Goal: Task Accomplishment & Management: Manage account settings

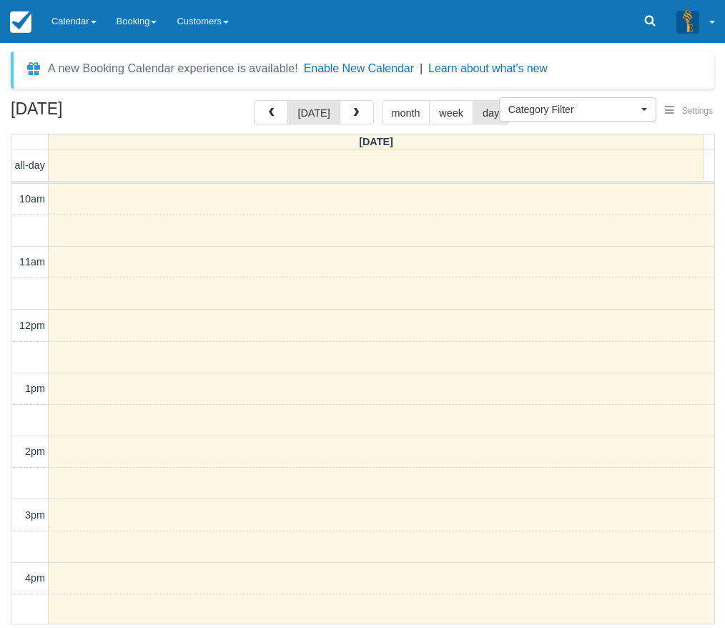
select select
click at [79, 24] on link "Calendar" at bounding box center [73, 21] width 65 height 43
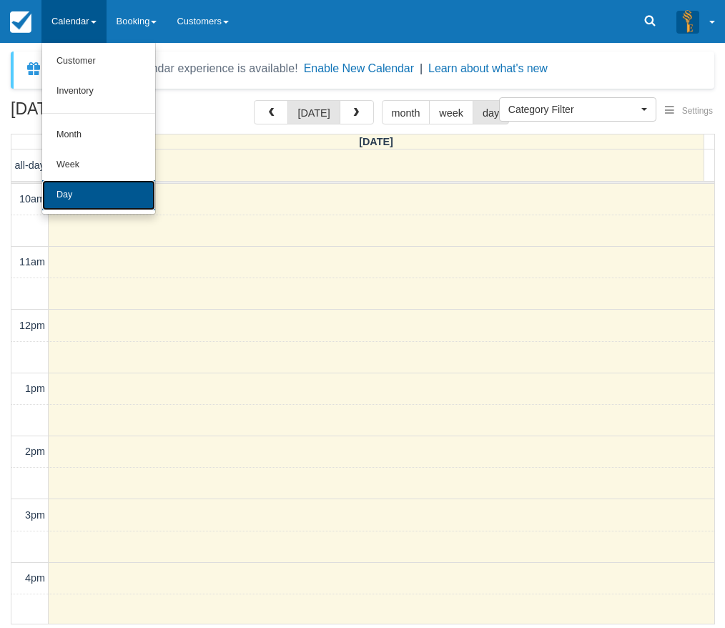
click at [91, 184] on link "Day" at bounding box center [98, 195] width 113 height 30
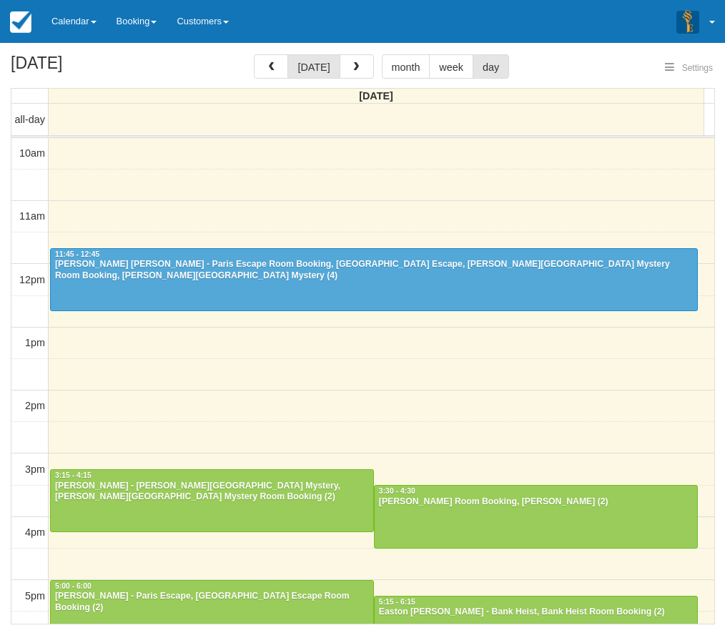
select select
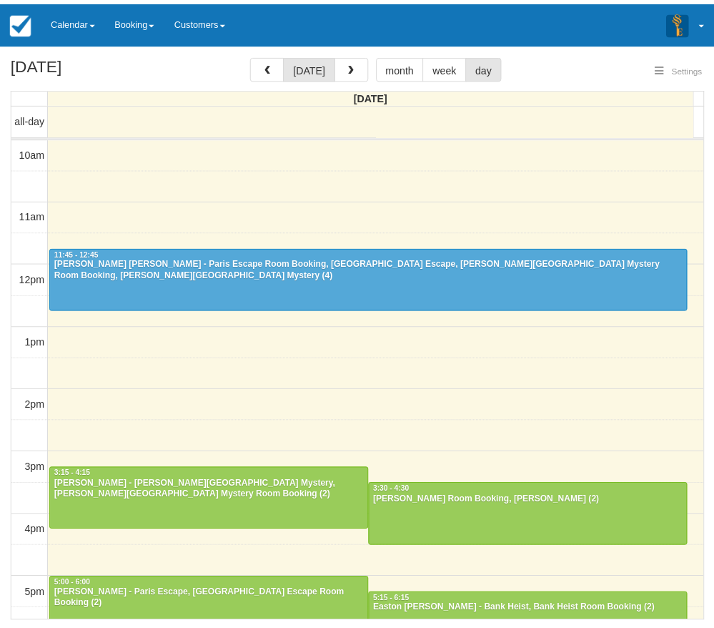
scroll to position [64, 0]
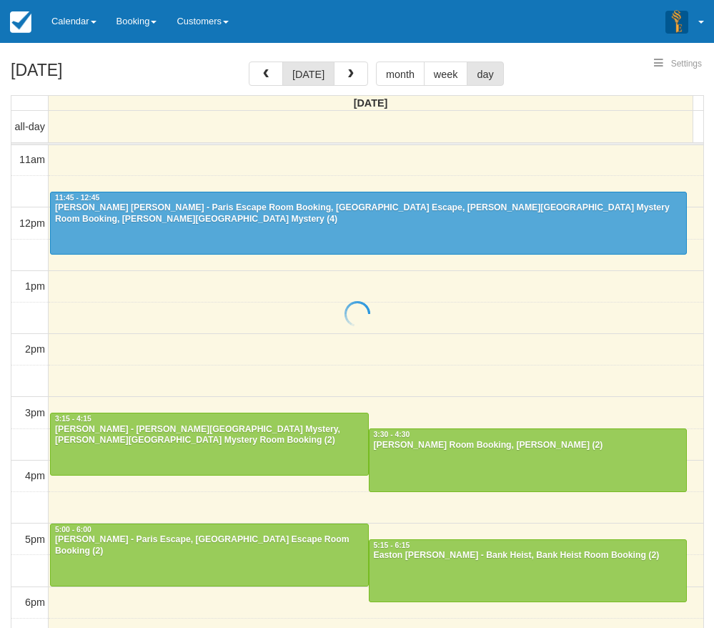
select select
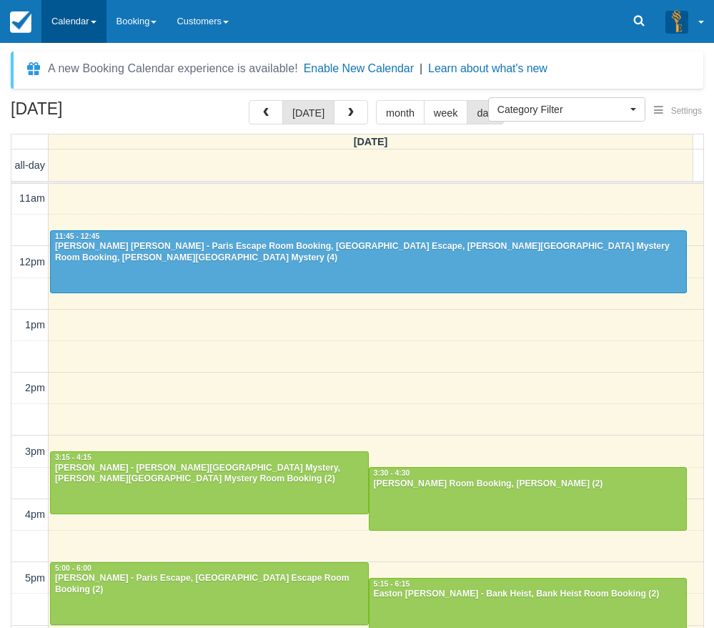
click at [72, 19] on link "Calendar" at bounding box center [73, 21] width 65 height 43
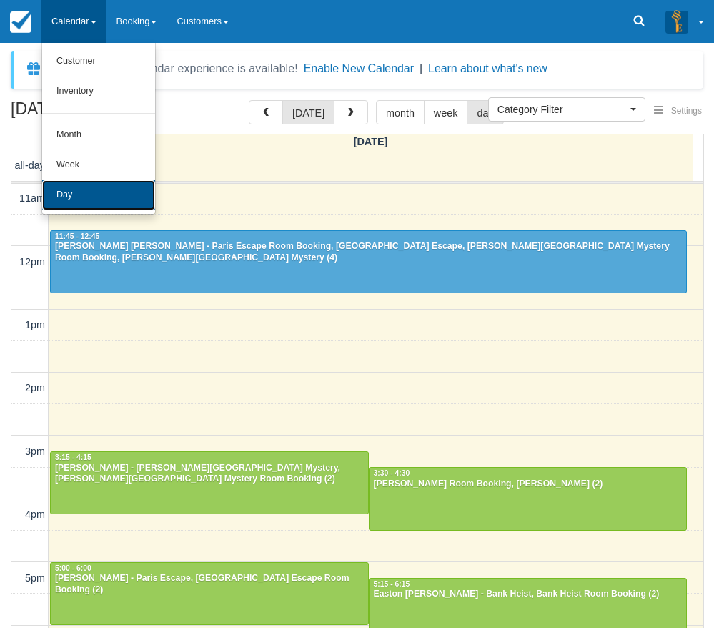
click at [62, 193] on link "Day" at bounding box center [98, 195] width 113 height 30
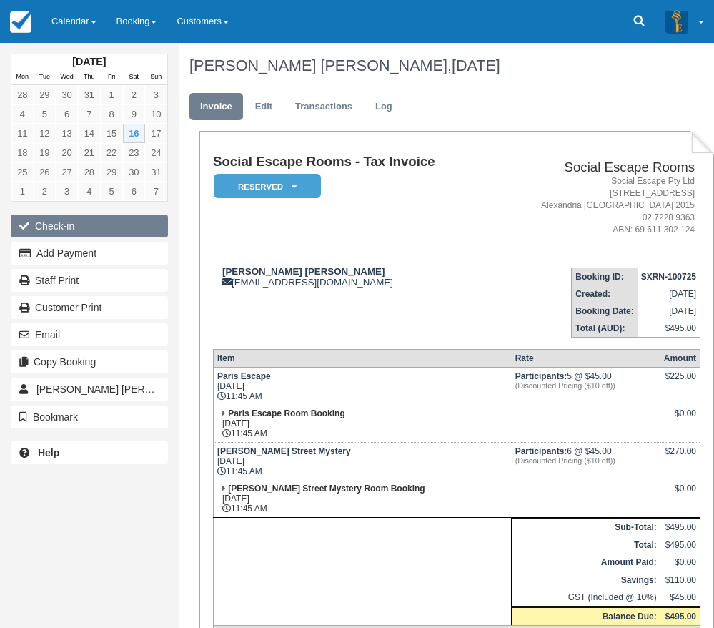
click at [104, 219] on button "Check-in" at bounding box center [89, 225] width 157 height 23
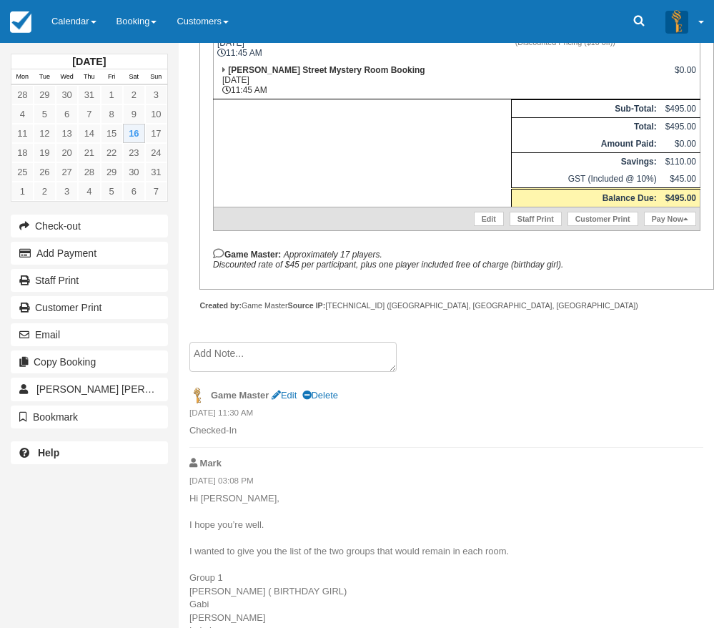
scroll to position [715, 0]
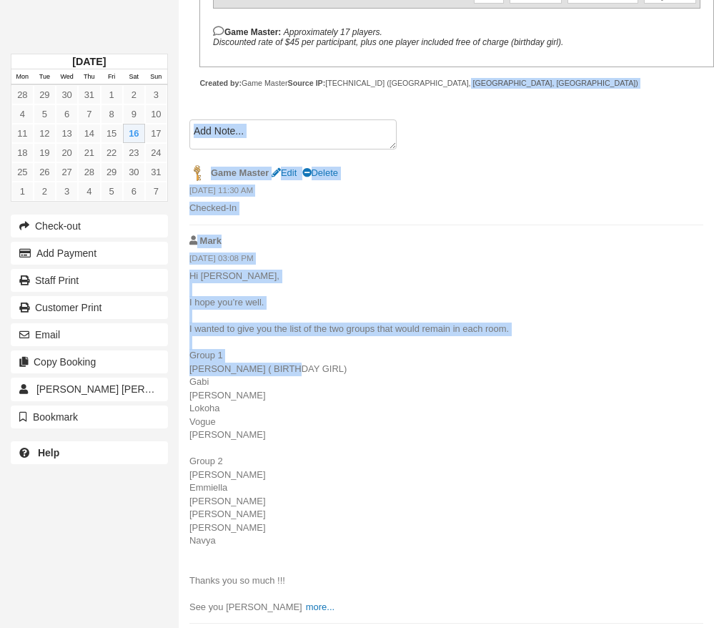
drag, startPoint x: 189, startPoint y: 367, endPoint x: 282, endPoint y: 374, distance: 93.9
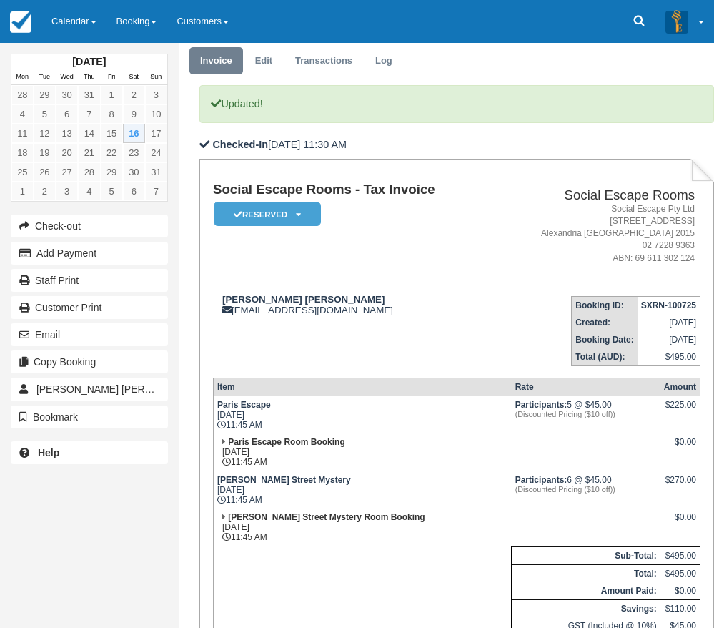
scroll to position [0, 0]
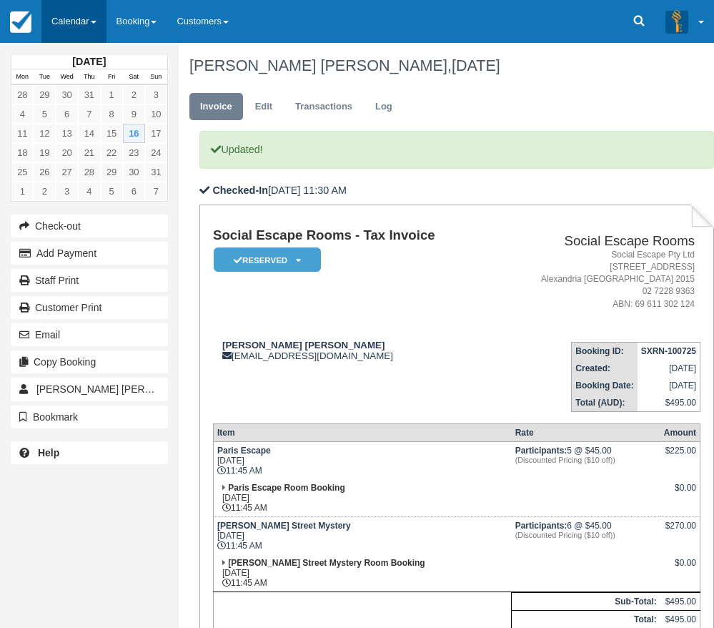
click at [89, 14] on link "Calendar" at bounding box center [73, 21] width 65 height 43
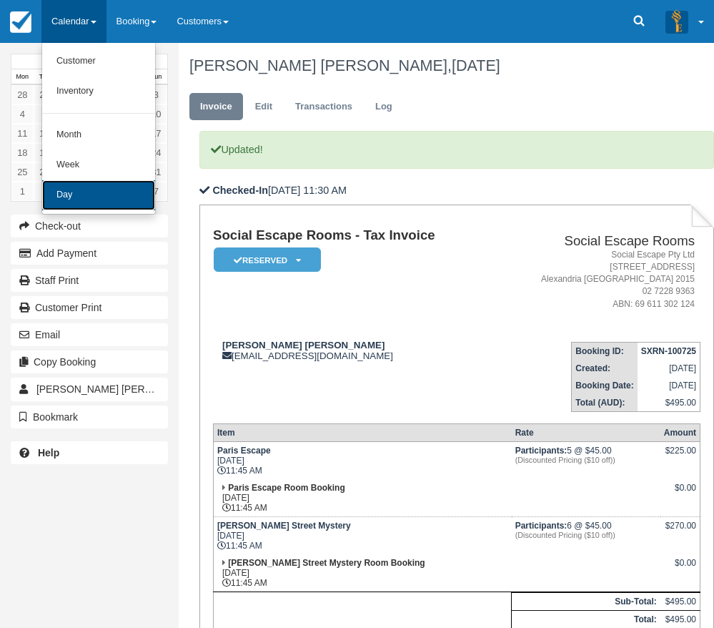
click at [86, 190] on link "Day" at bounding box center [98, 195] width 113 height 30
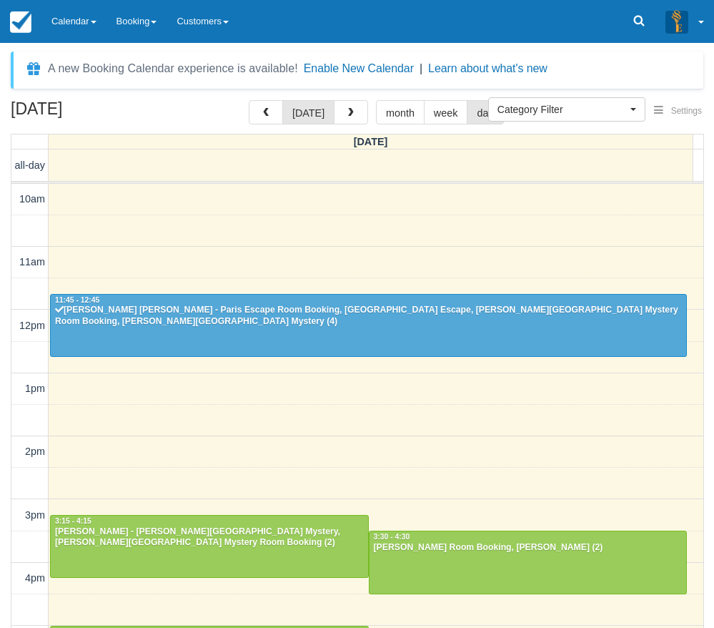
select select
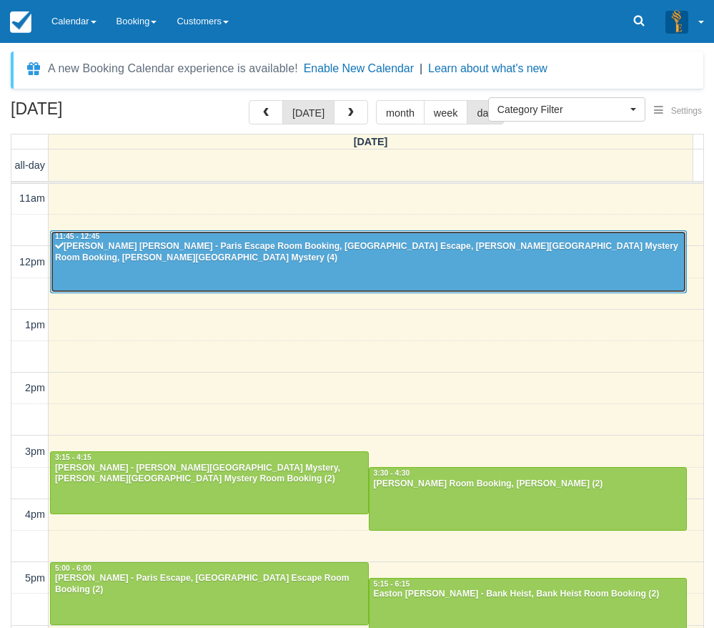
click at [137, 263] on div at bounding box center [368, 261] width 635 height 61
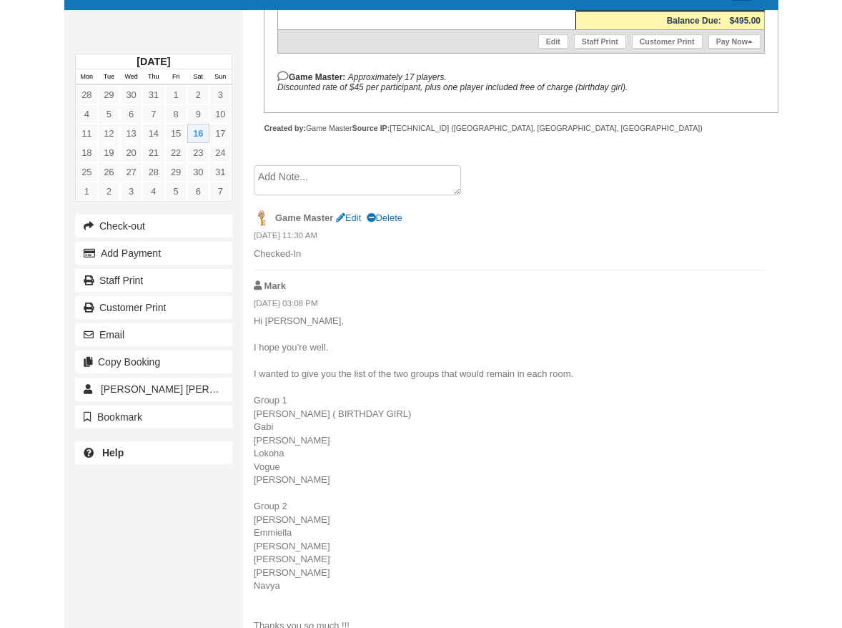
scroll to position [643, 0]
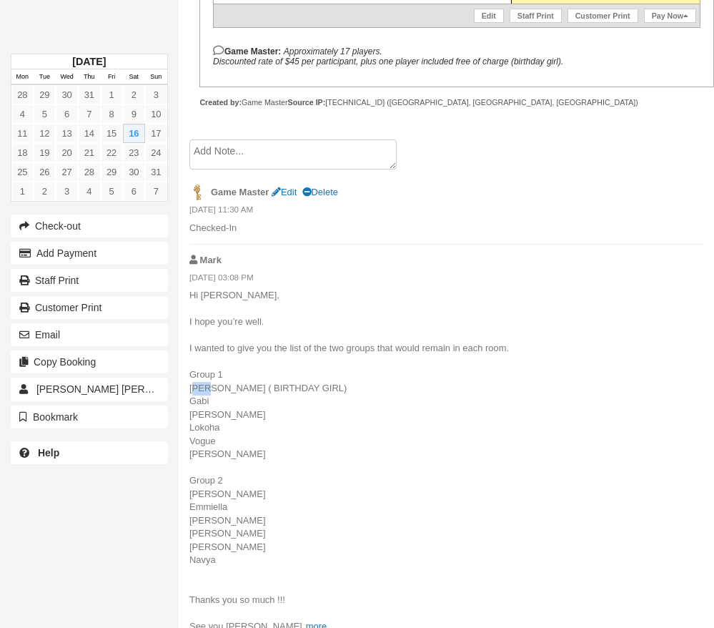
drag, startPoint x: 189, startPoint y: 386, endPoint x: 202, endPoint y: 386, distance: 12.9
click at [202, 386] on p "Hi Mark, I hope you’re well. I wanted to give you the list of the two groups th…" at bounding box center [446, 461] width 514 height 344
drag, startPoint x: 239, startPoint y: 507, endPoint x: 184, endPoint y: 507, distance: 55.8
click at [249, 519] on p "Hi Mark, I hope you’re well. I wanted to give you the list of the two groups th…" at bounding box center [446, 461] width 514 height 344
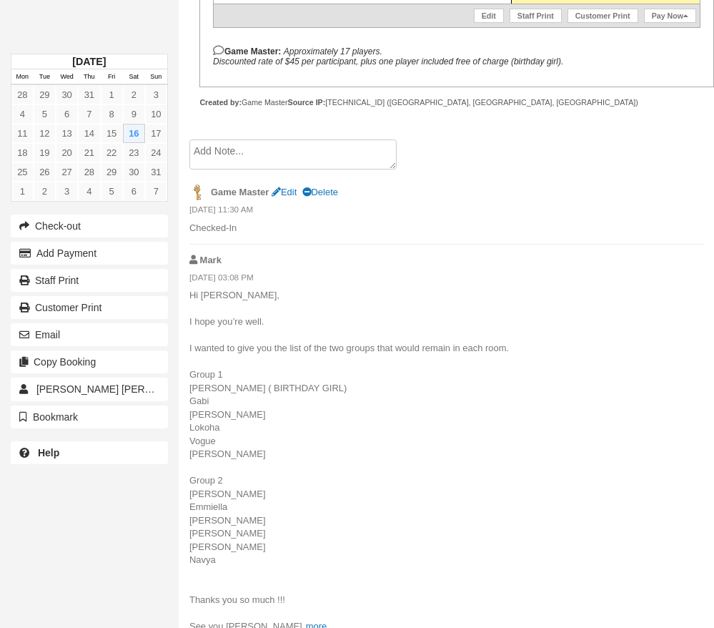
drag, startPoint x: 217, startPoint y: 441, endPoint x: 183, endPoint y: 445, distance: 34.6
click at [371, 459] on p "Hi Mark, I hope you’re well. I wanted to give you the list of the two groups th…" at bounding box center [446, 461] width 514 height 344
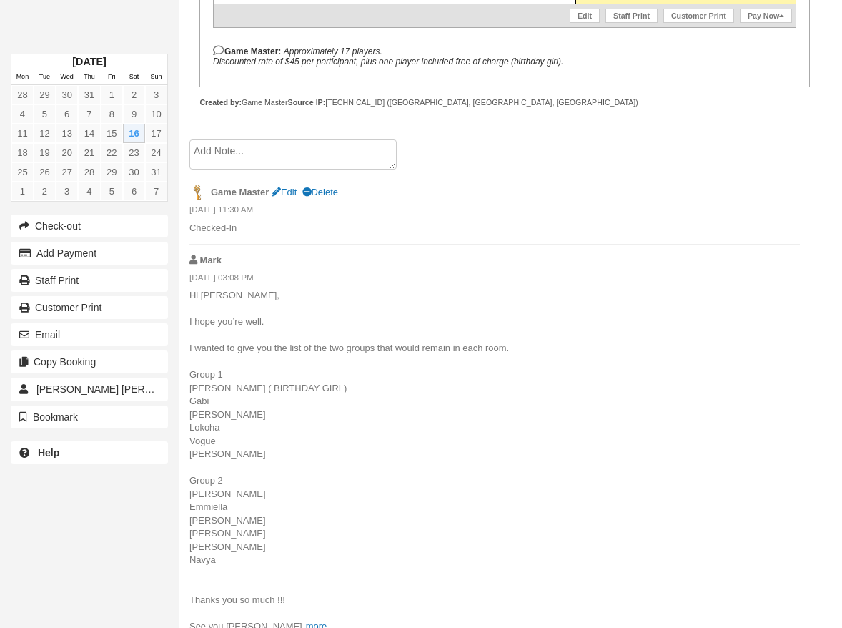
click at [580, 248] on li "Mark 15/08/2025 03:08 PM Hi Mark, I hope you’re well. I wanted to give you the …" at bounding box center [494, 443] width 610 height 398
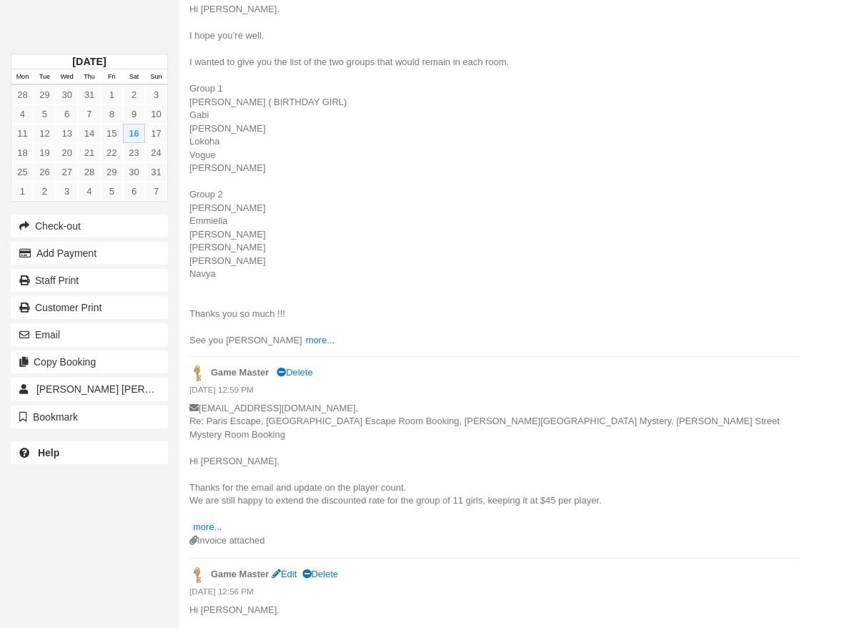
scroll to position [858, 0]
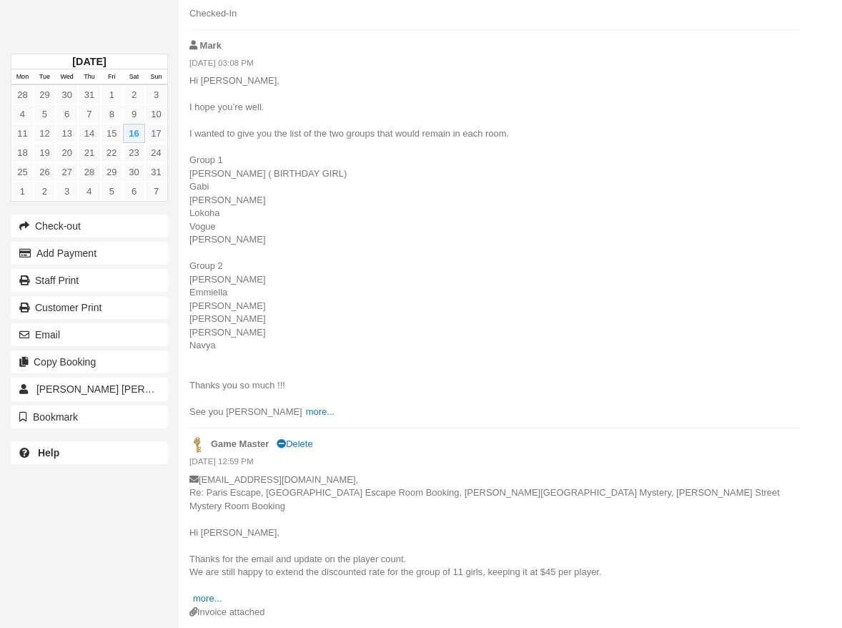
drag, startPoint x: 245, startPoint y: 358, endPoint x: 245, endPoint y: 347, distance: 10.7
click at [245, 355] on p "Hi Mark, I hope you’re well. I wanted to give you the list of the two groups th…" at bounding box center [494, 246] width 610 height 344
drag, startPoint x: 245, startPoint y: 347, endPoint x: 189, endPoint y: 177, distance: 179.7
click at [189, 177] on p "Hi Mark, I hope you’re well. I wanted to give you the list of the two groups th…" at bounding box center [494, 246] width 610 height 344
click at [713, 217] on p "Hi Mark, I hope you’re well. I wanted to give you the list of the two groups th…" at bounding box center [494, 246] width 610 height 344
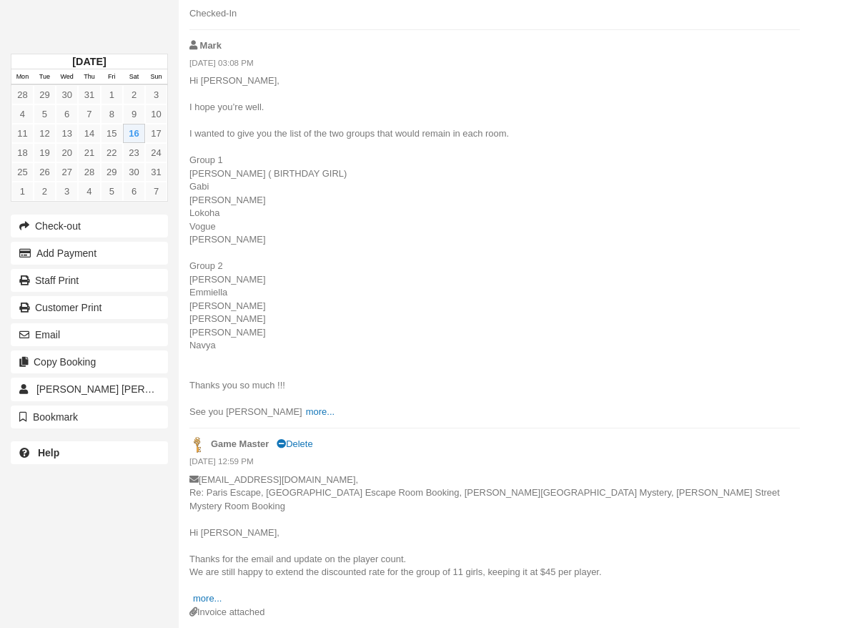
click at [713, 86] on p "Hi Mark, I hope you’re well. I wanted to give you the list of the two groups th…" at bounding box center [494, 246] width 610 height 344
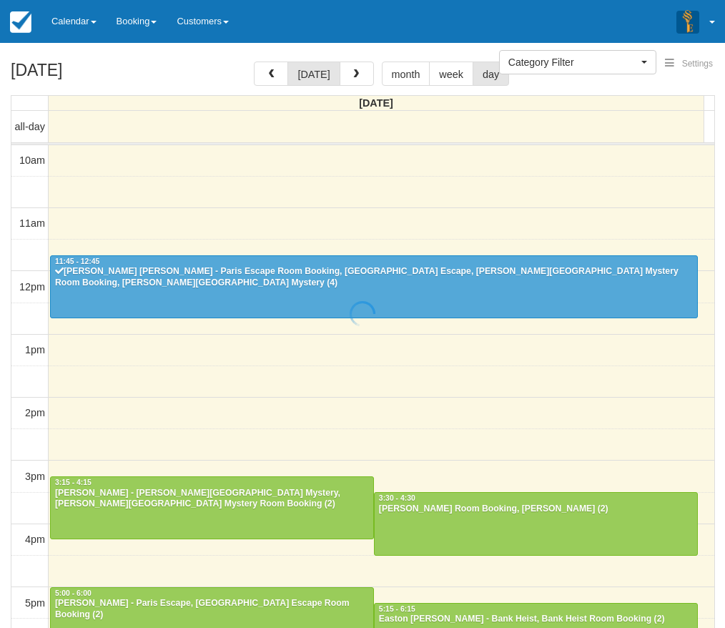
select select
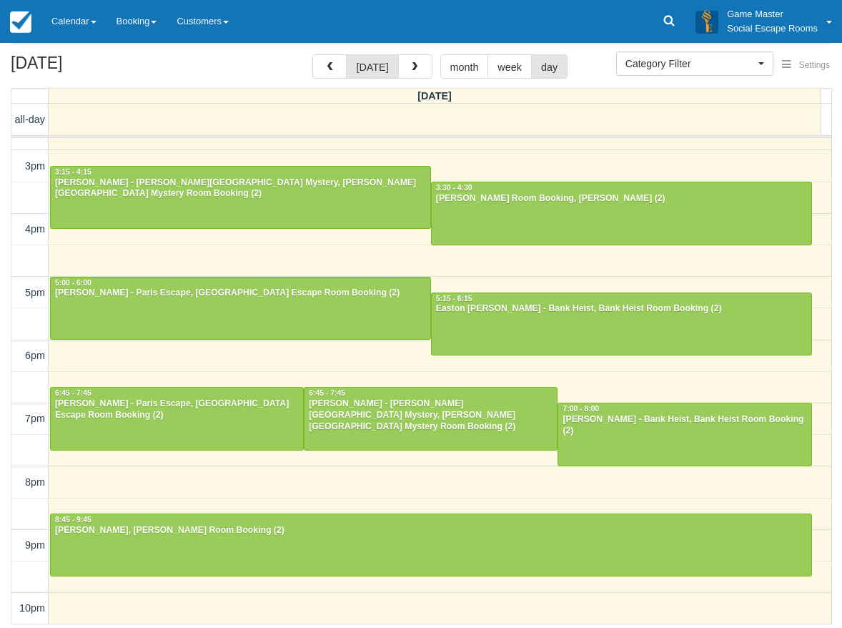
scroll to position [89, 0]
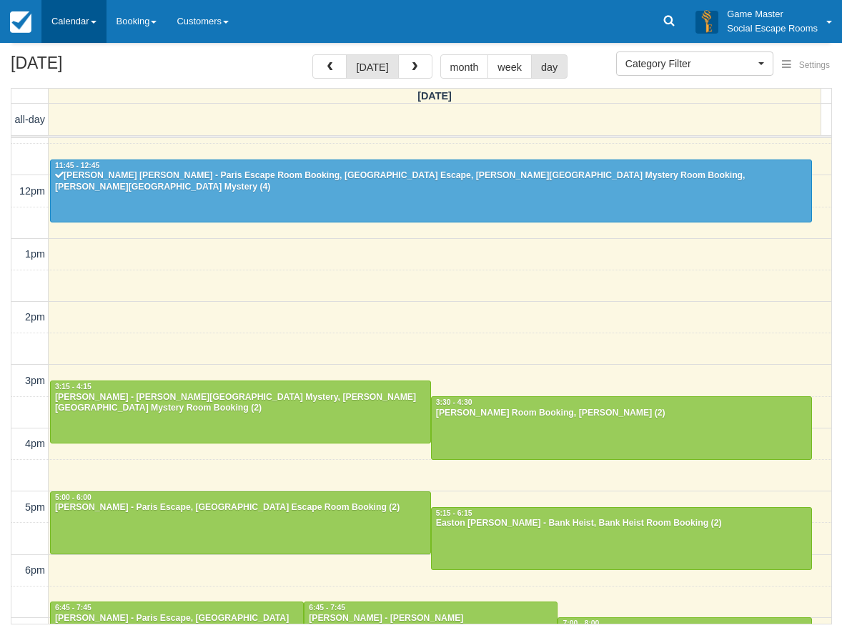
click at [86, 22] on link "Calendar" at bounding box center [73, 21] width 65 height 43
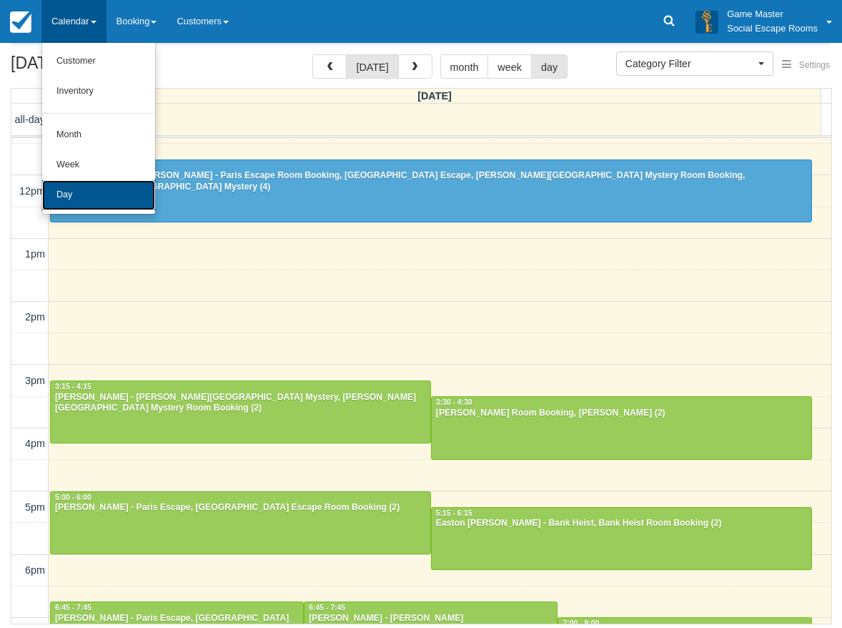
click at [95, 189] on link "Day" at bounding box center [98, 195] width 113 height 30
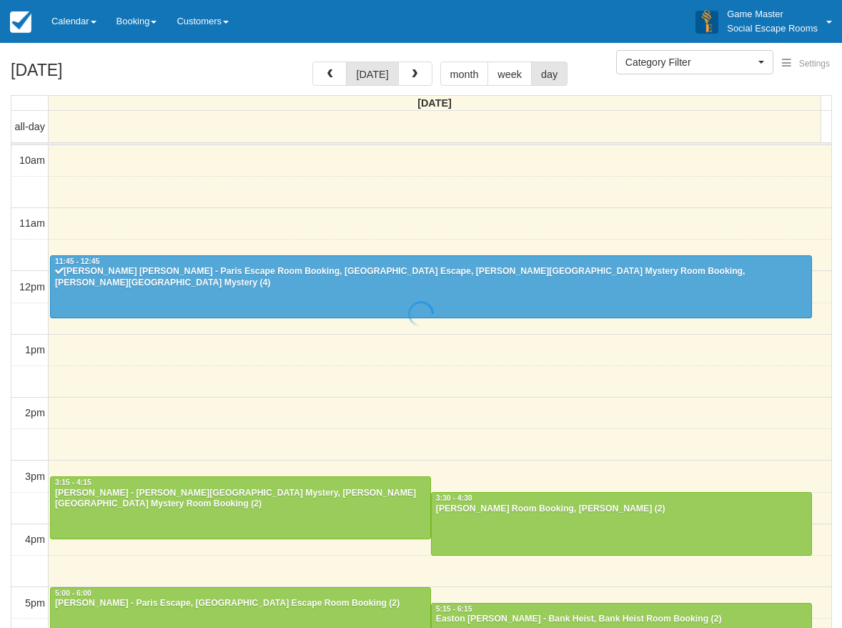
select select
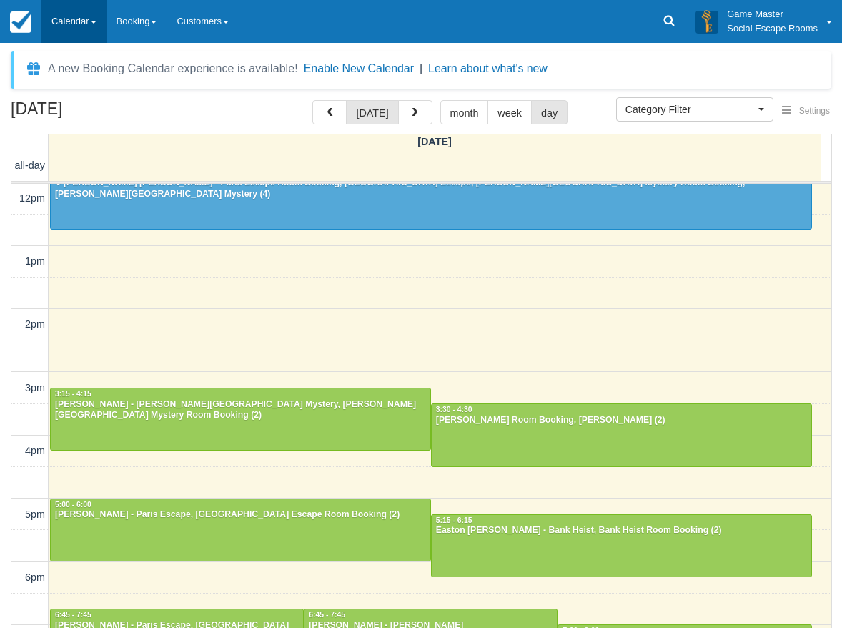
click at [77, 38] on link "Calendar" at bounding box center [73, 21] width 65 height 43
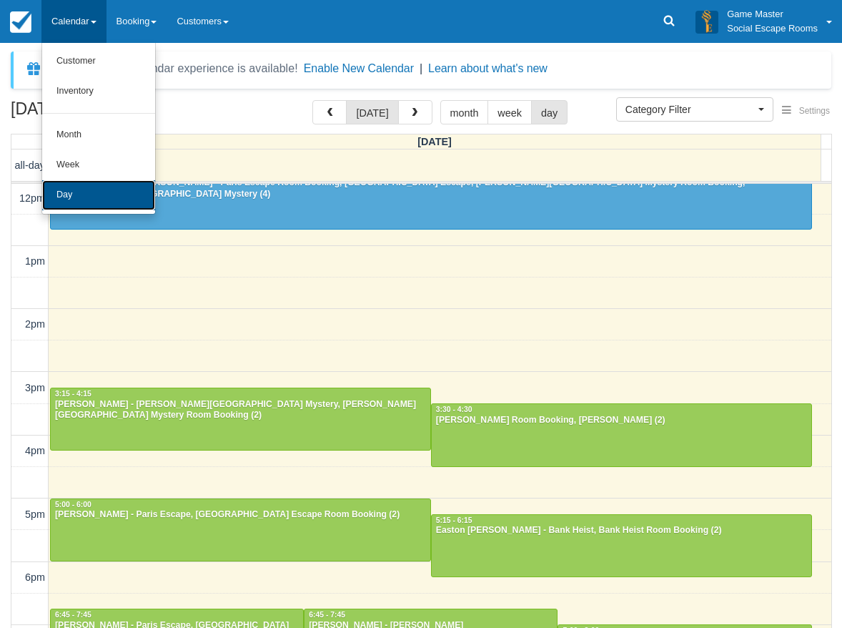
click at [88, 193] on link "Day" at bounding box center [98, 195] width 113 height 30
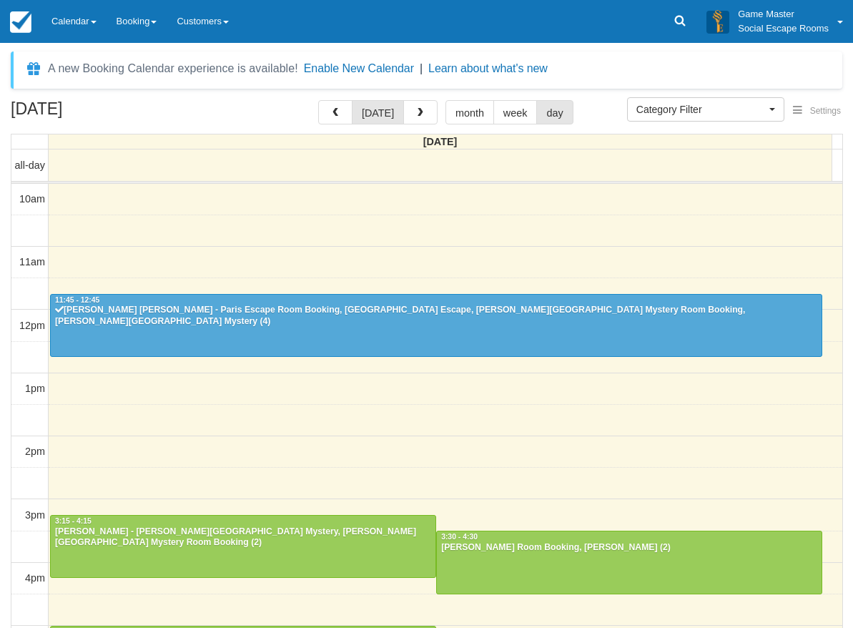
select select
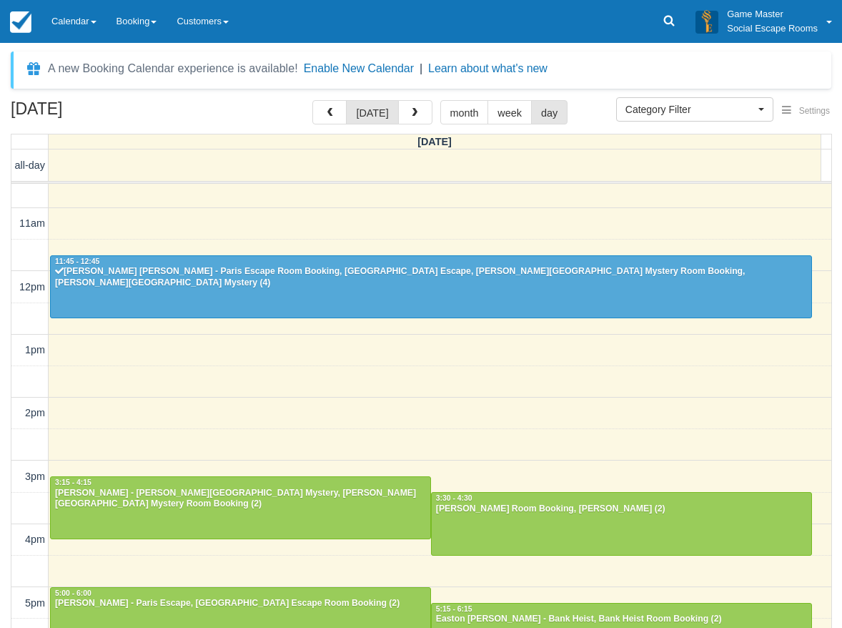
scroll to position [71, 0]
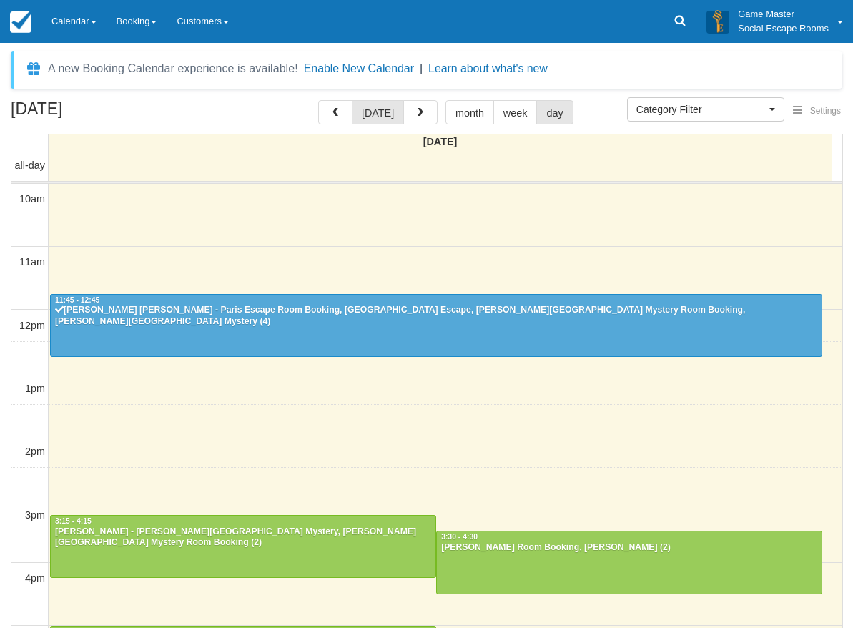
select select
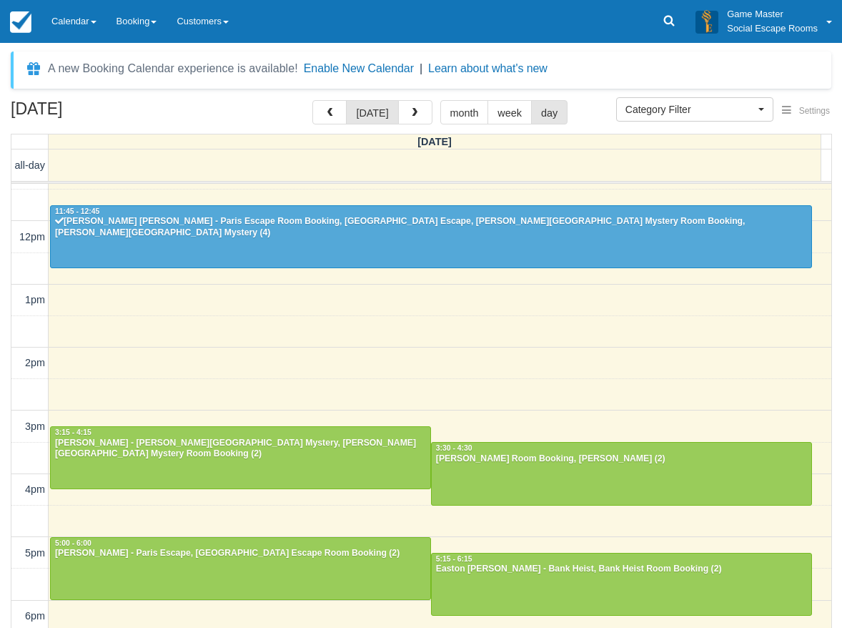
scroll to position [56, 0]
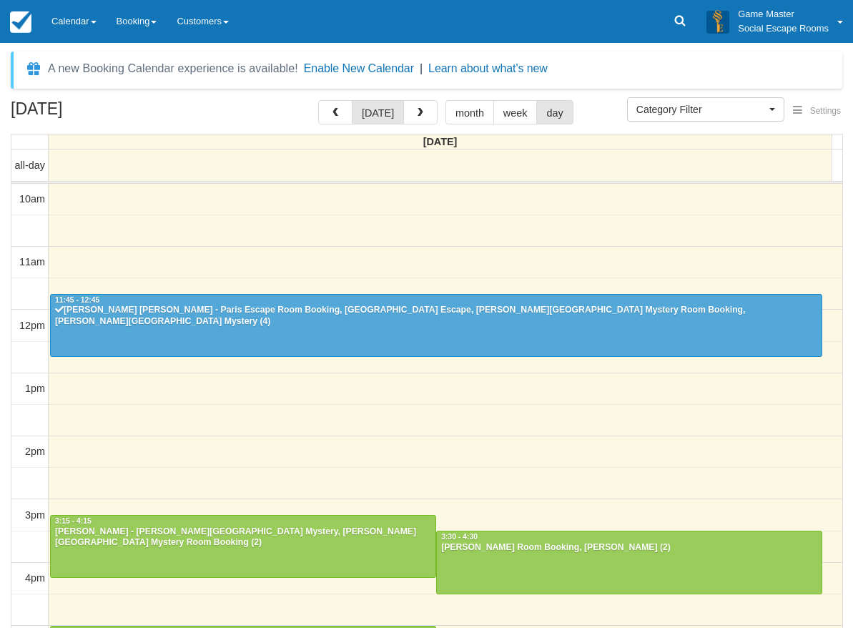
select select
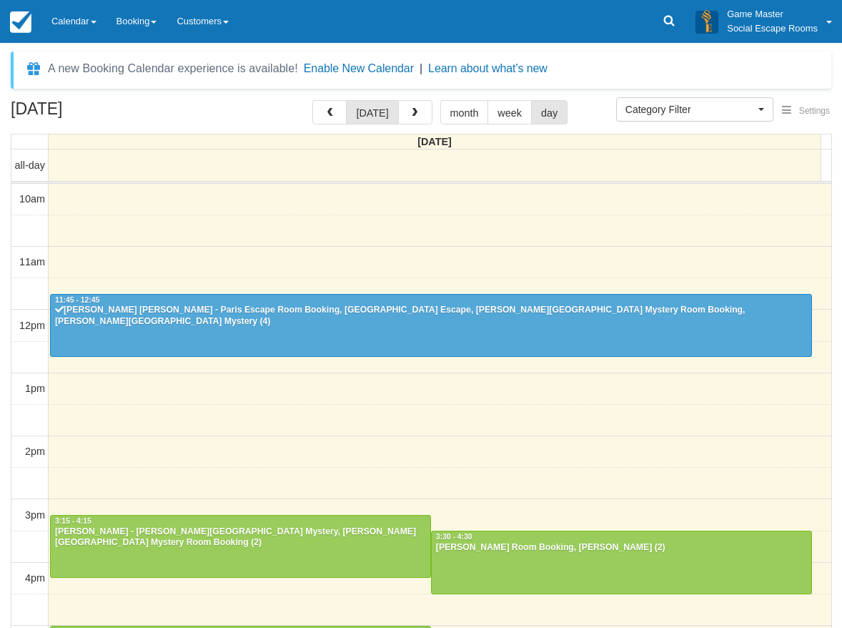
scroll to position [127, 0]
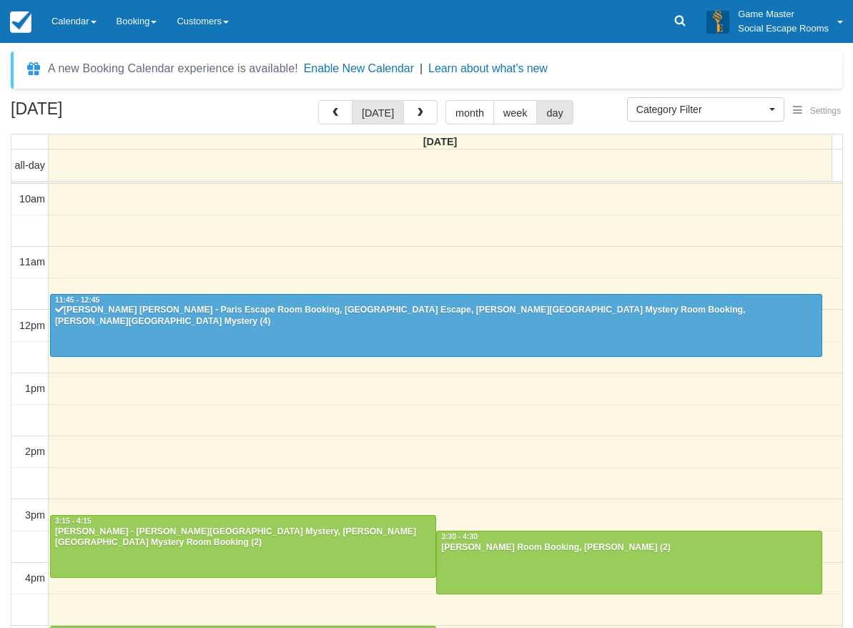
select select
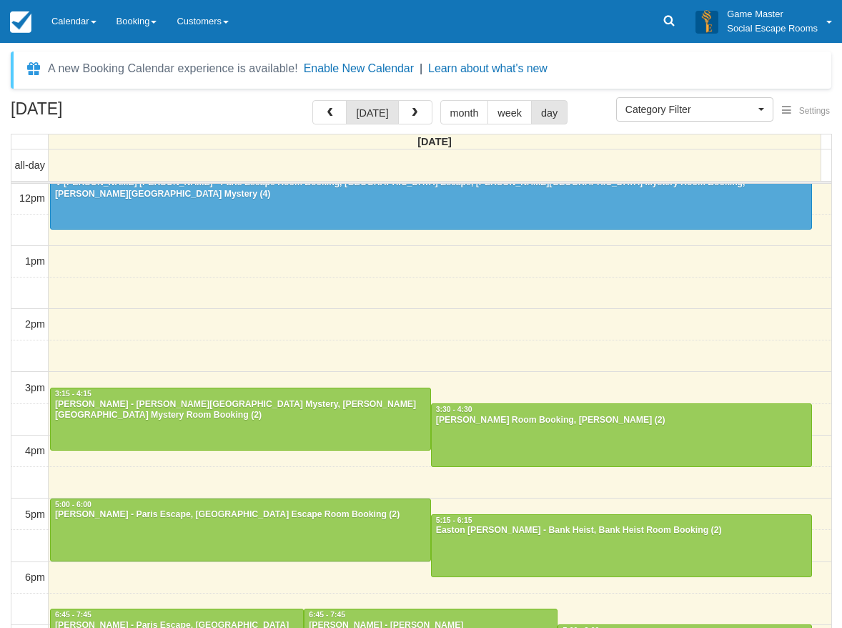
scroll to position [56, 0]
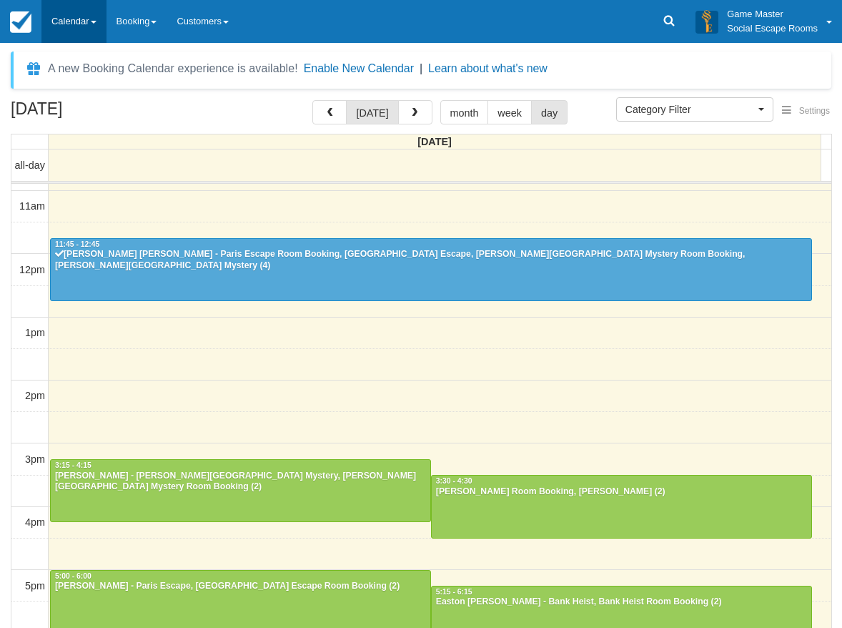
click at [84, 16] on link "Calendar" at bounding box center [73, 21] width 65 height 43
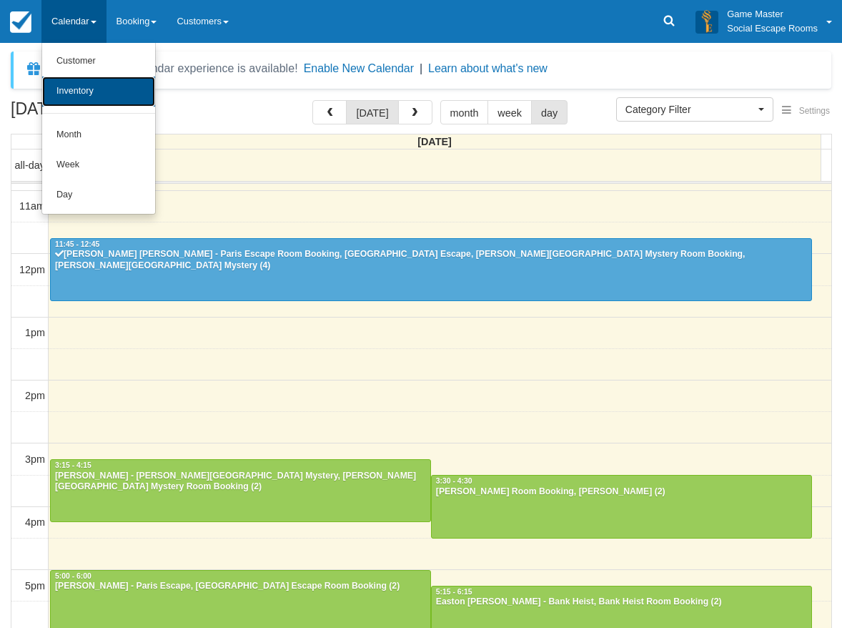
click at [122, 90] on link "Inventory" at bounding box center [98, 91] width 113 height 30
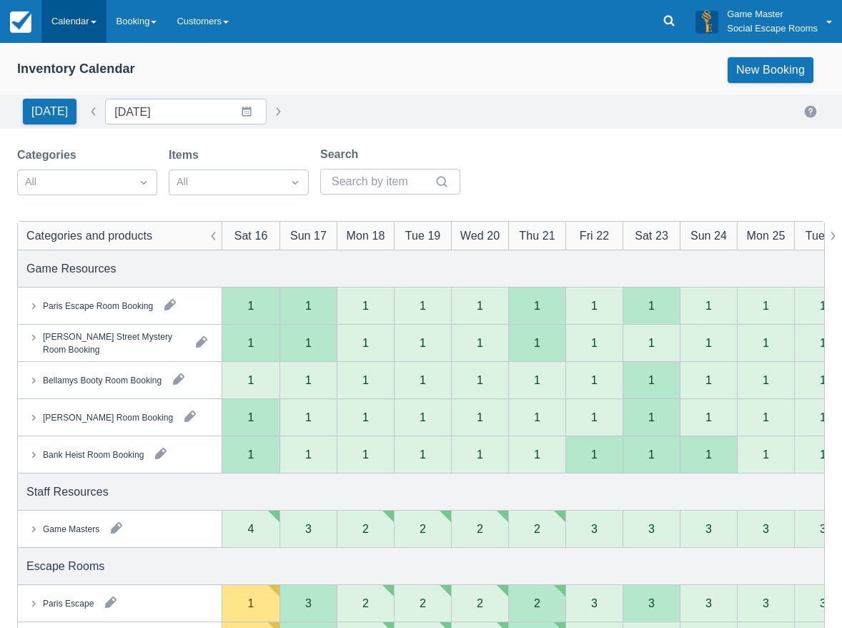
click at [70, 17] on link "Calendar" at bounding box center [73, 21] width 65 height 43
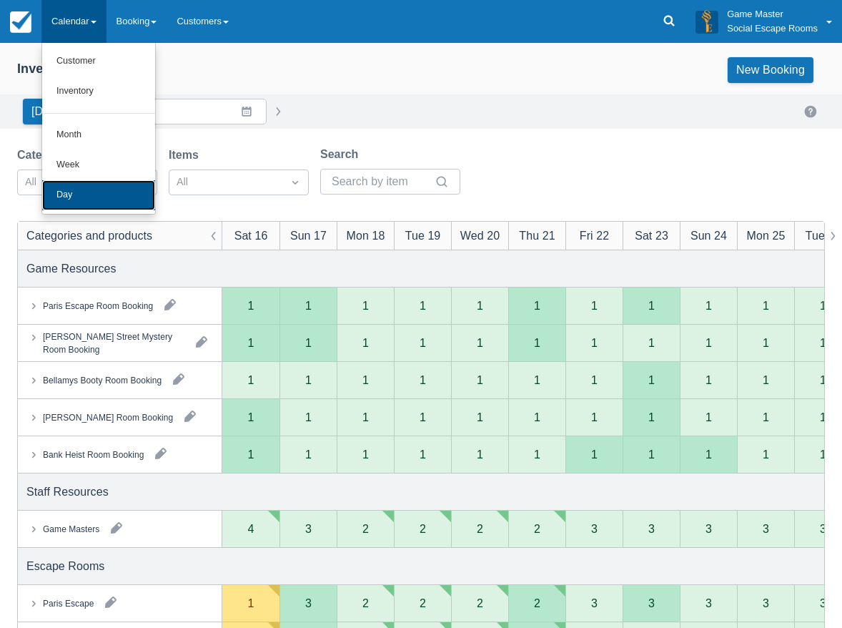
click at [108, 200] on link "Day" at bounding box center [98, 195] width 113 height 30
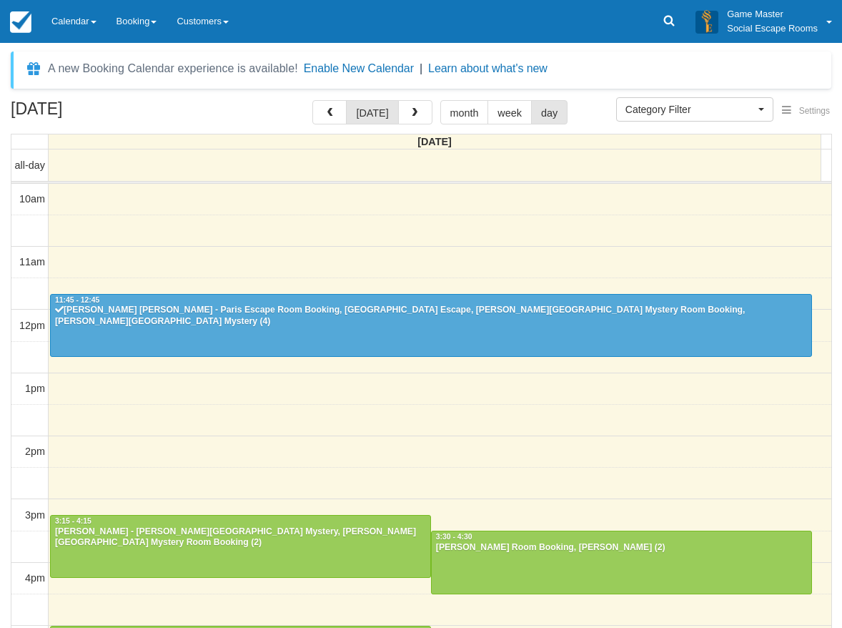
select select
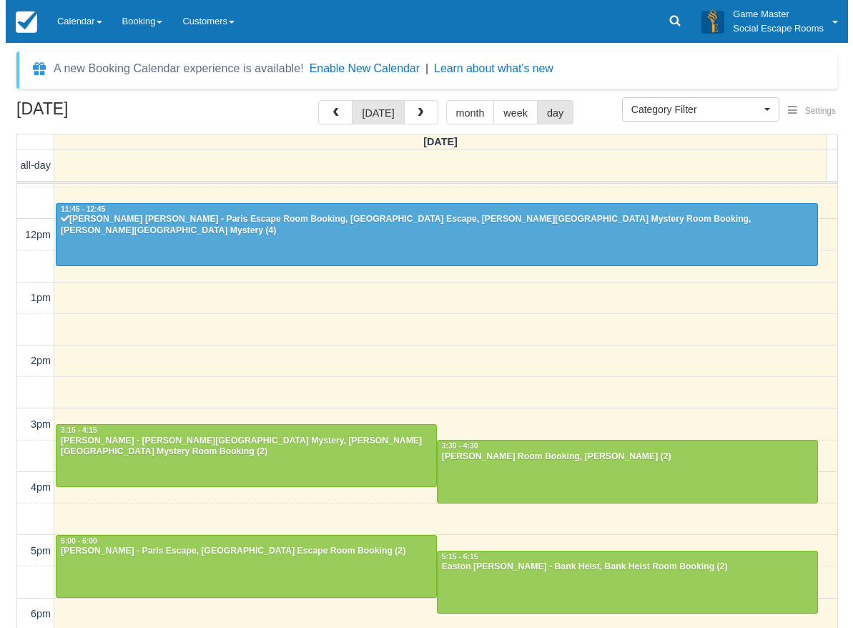
scroll to position [56, 0]
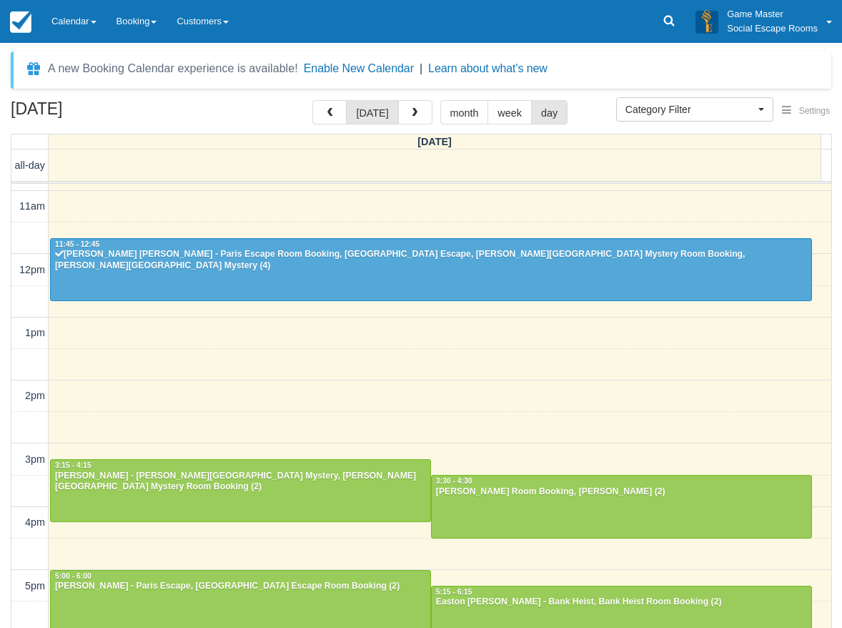
click at [206, 352] on div "10am 11am 12pm 1pm 2pm 3pm 4pm 5pm 6pm 7pm 8pm 9pm 10pm 11:45 - 12:45 María Fer…" at bounding box center [421, 522] width 820 height 789
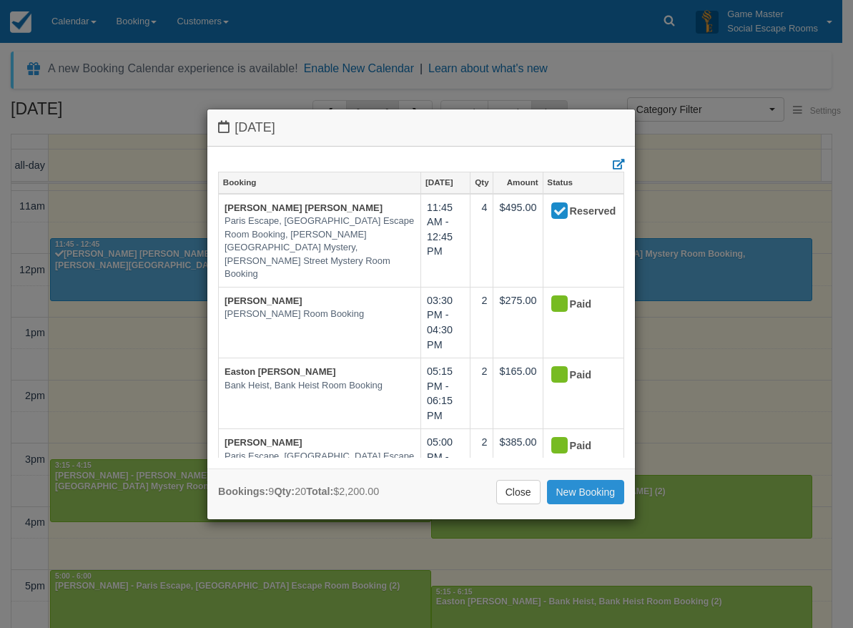
click at [572, 494] on link "New Booking" at bounding box center [586, 492] width 78 height 24
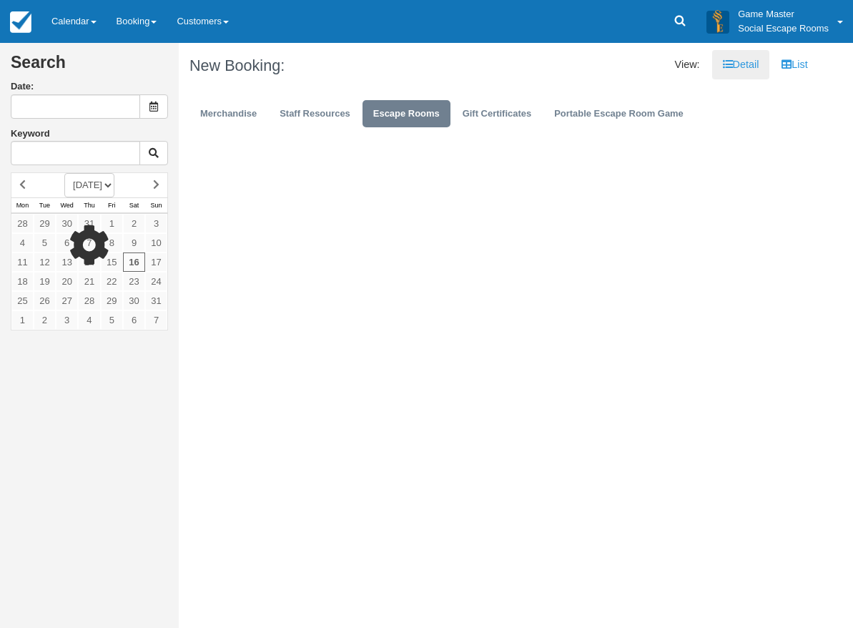
type input "[DATE]"
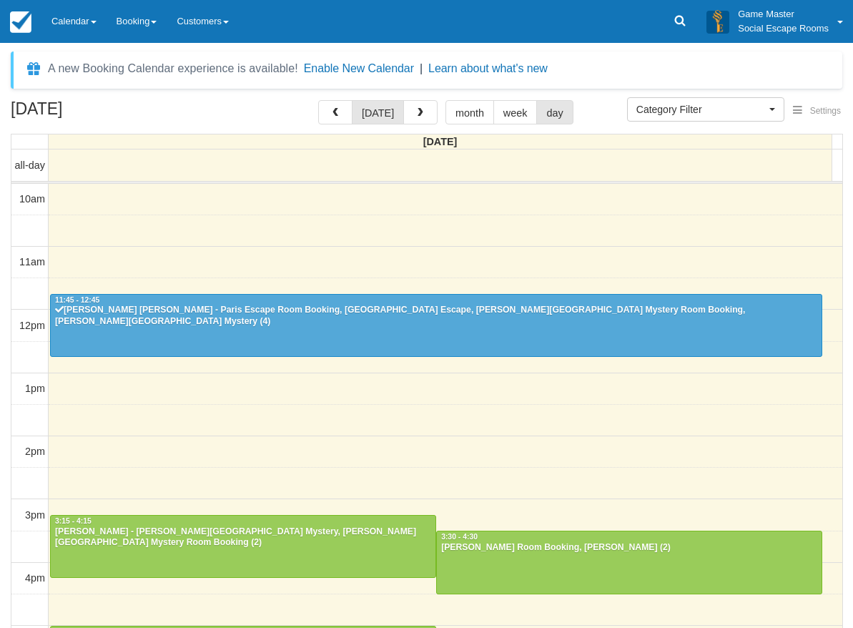
select select
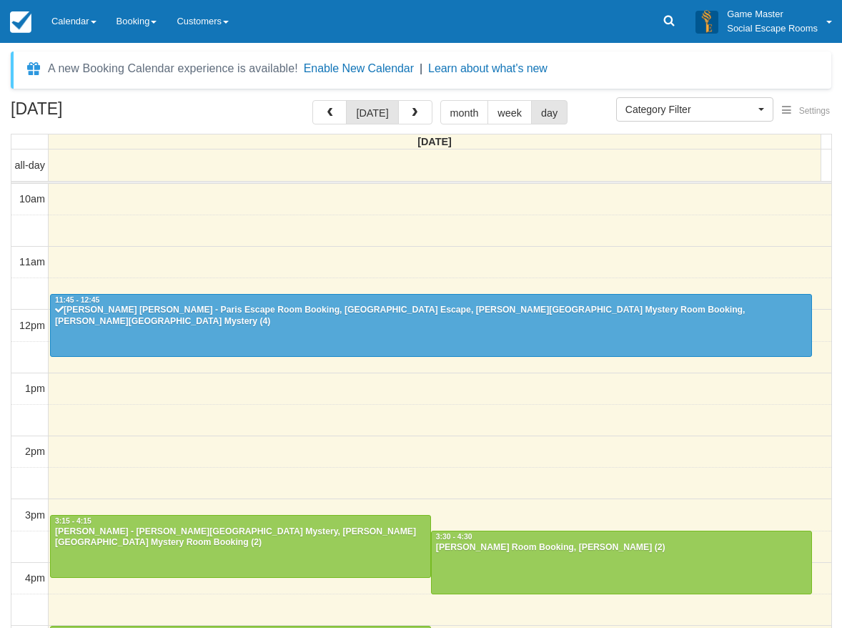
scroll to position [127, 0]
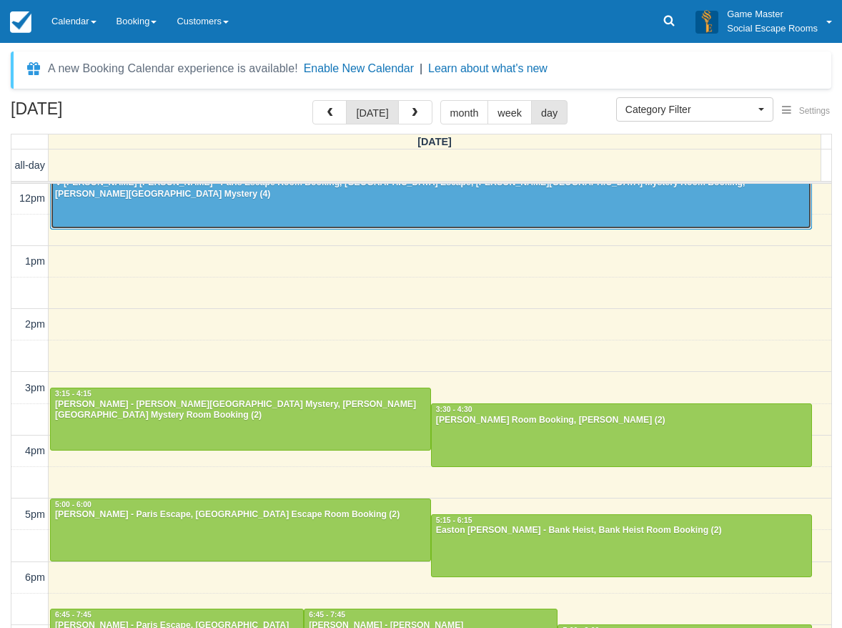
click at [289, 212] on div at bounding box center [431, 197] width 761 height 61
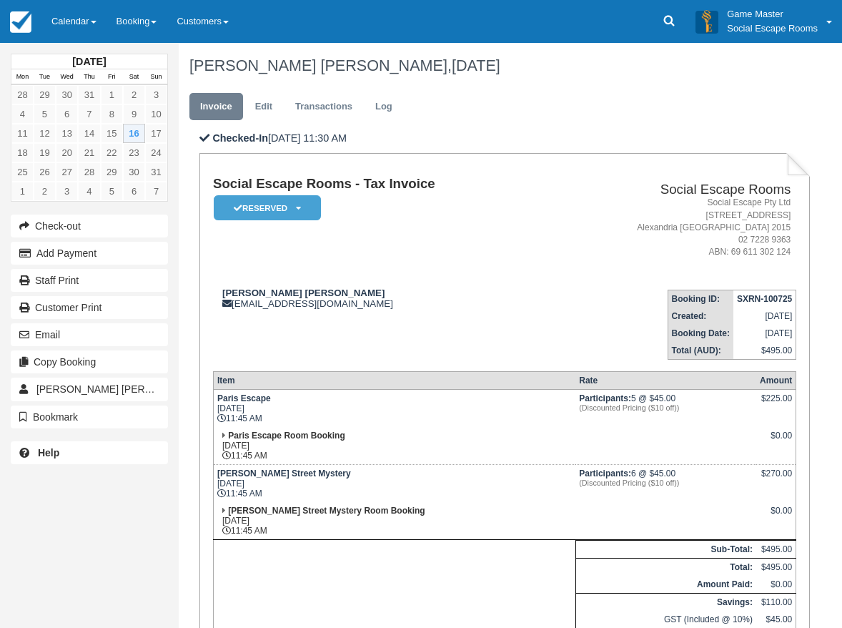
scroll to position [214, 0]
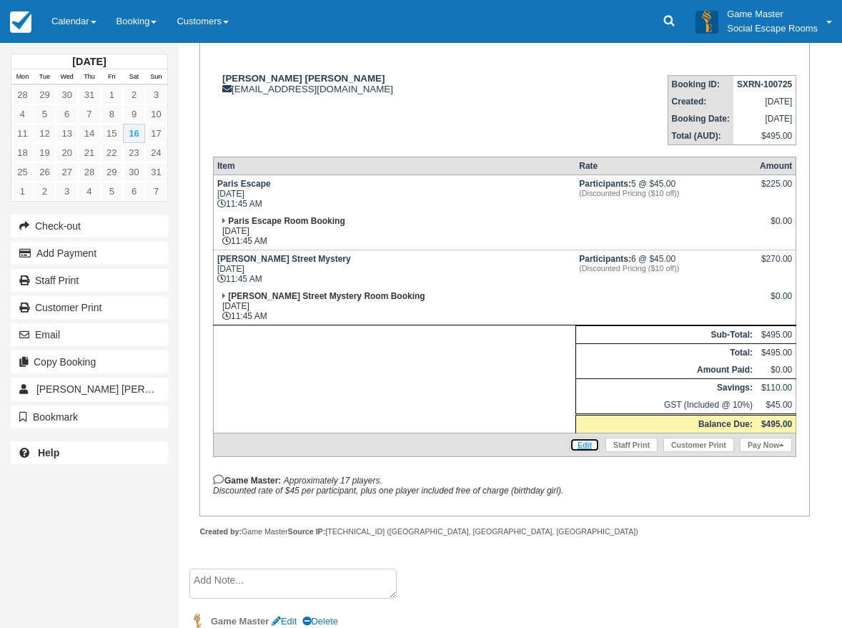
click at [575, 447] on link "Edit" at bounding box center [585, 444] width 30 height 14
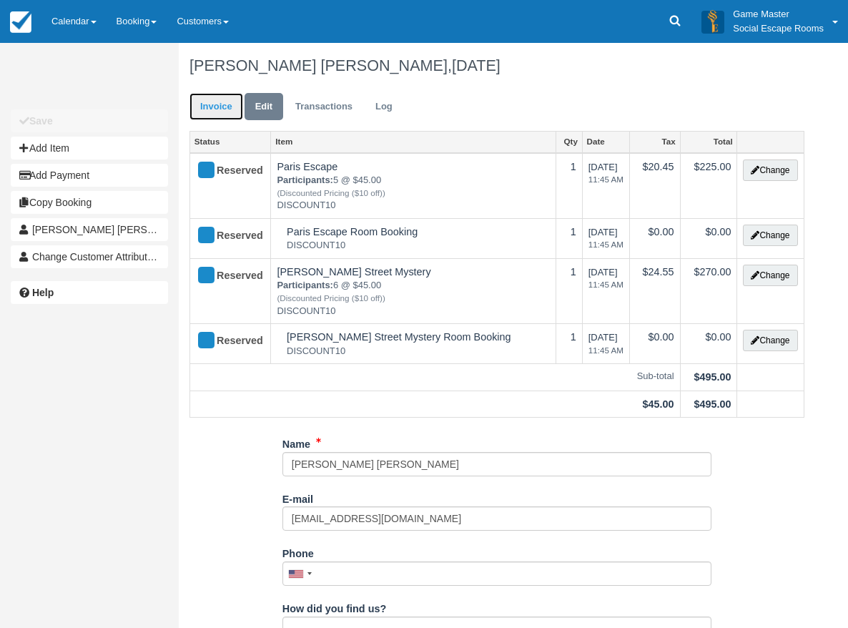
click at [229, 104] on link "Invoice" at bounding box center [216, 107] width 54 height 28
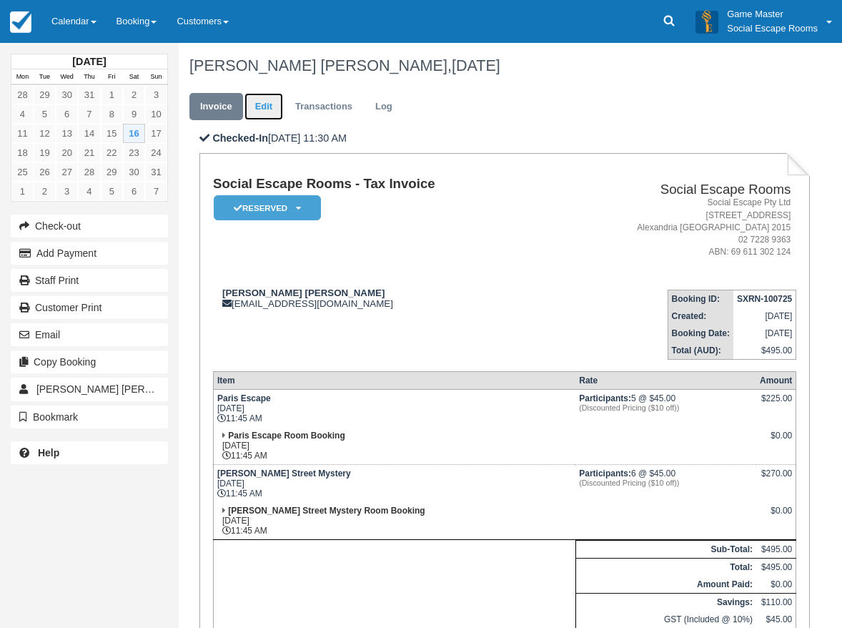
click at [257, 112] on link "Edit" at bounding box center [263, 107] width 39 height 28
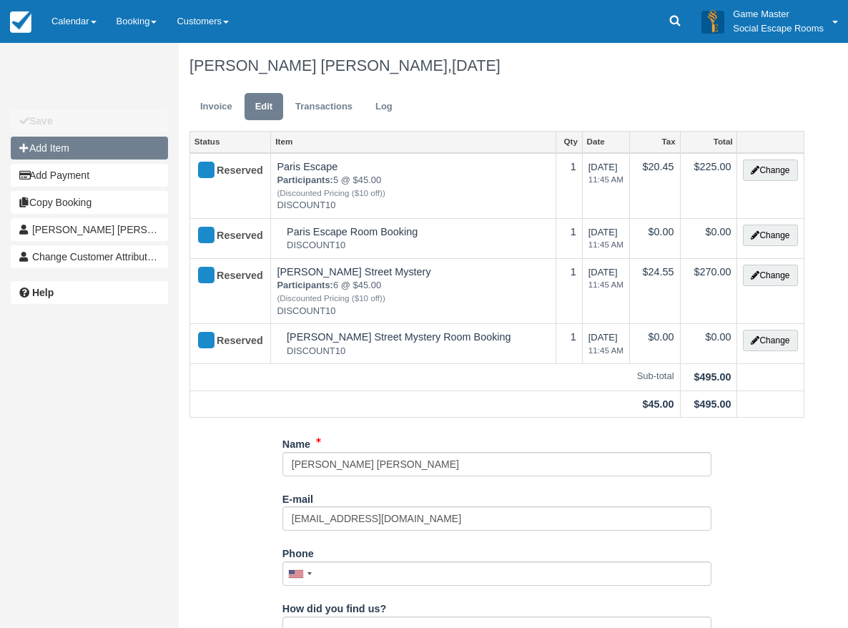
click at [122, 146] on button "Add Item" at bounding box center [89, 148] width 157 height 23
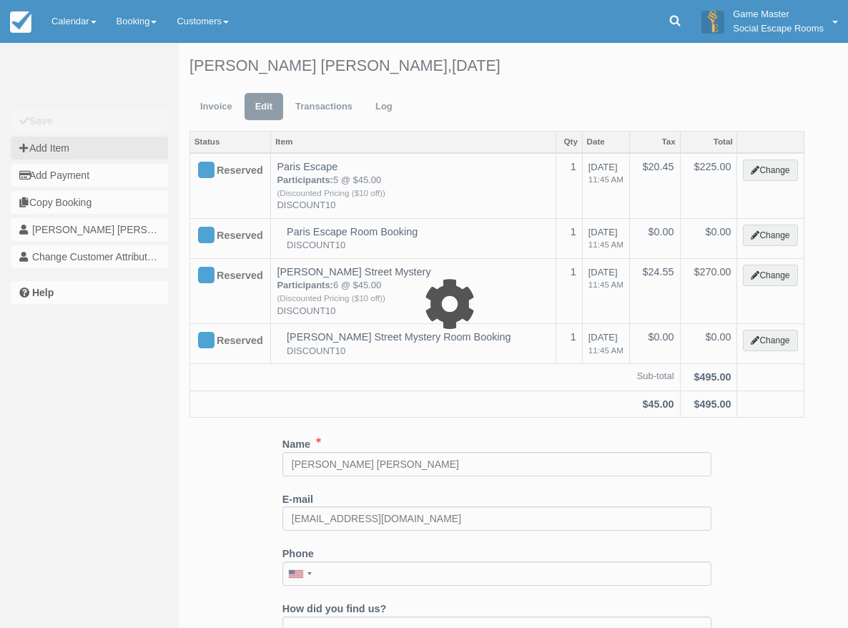
type input "0.00"
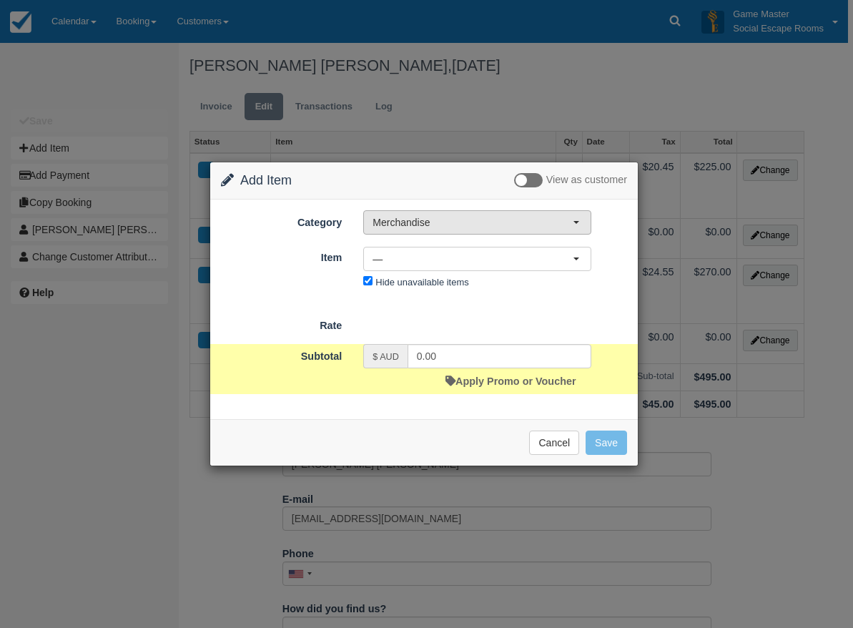
click at [477, 222] on span "Merchandise" at bounding box center [472, 222] width 200 height 14
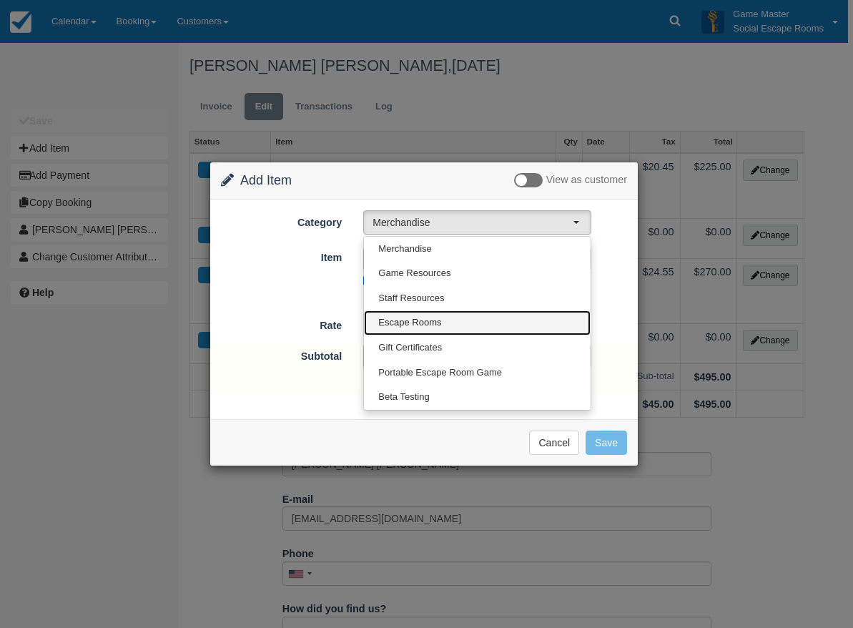
click at [467, 315] on link "Escape Rooms" at bounding box center [477, 322] width 227 height 25
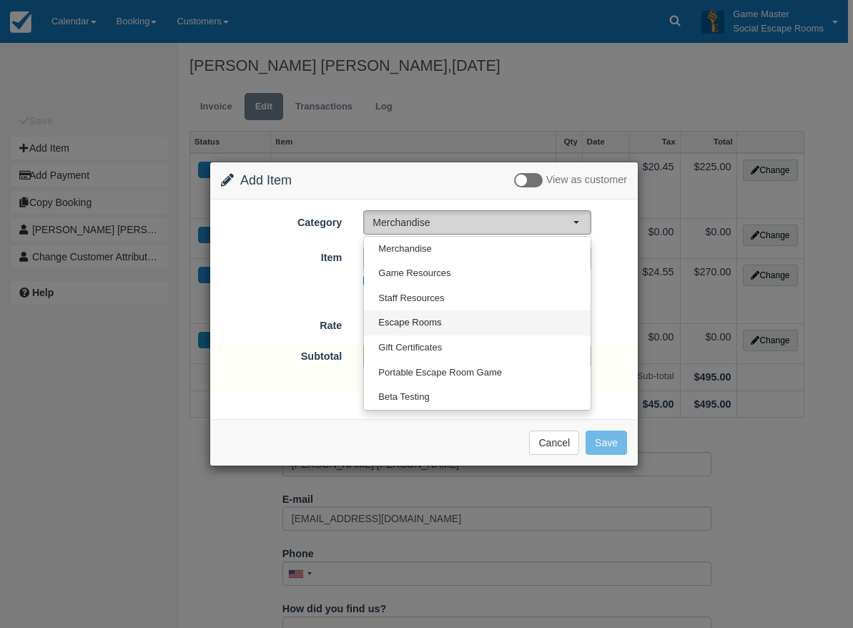
select select "2"
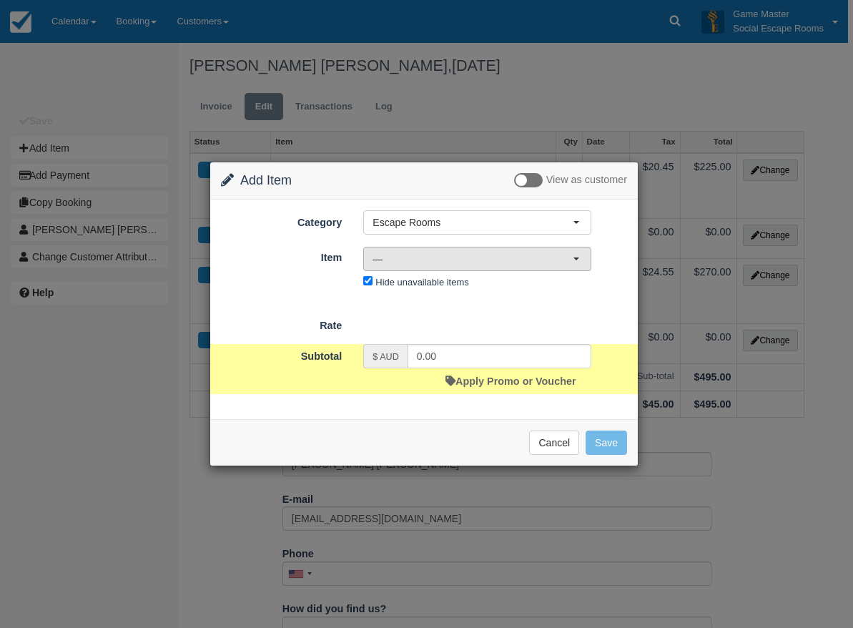
click at [484, 257] on span "—" at bounding box center [472, 259] width 200 height 14
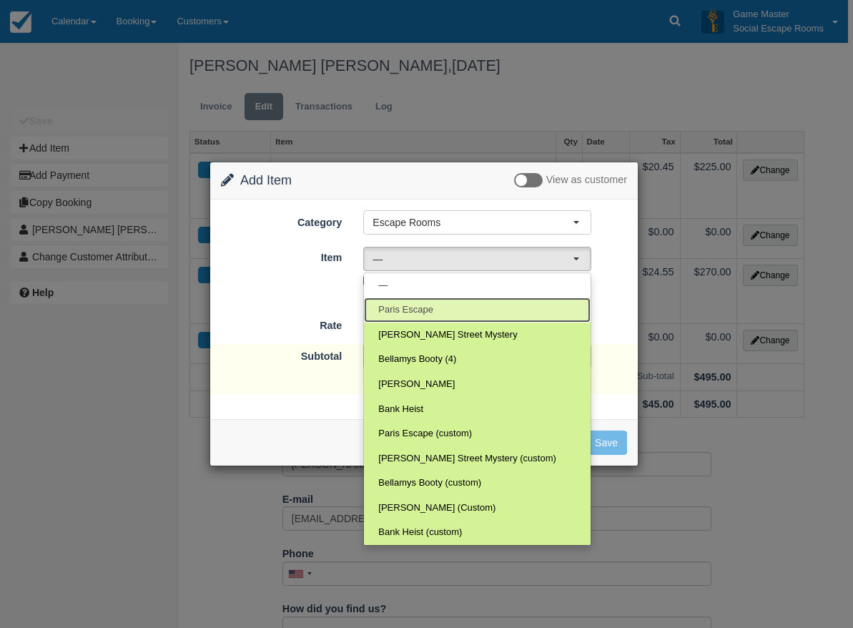
click at [468, 313] on link "Paris Escape" at bounding box center [477, 309] width 227 height 25
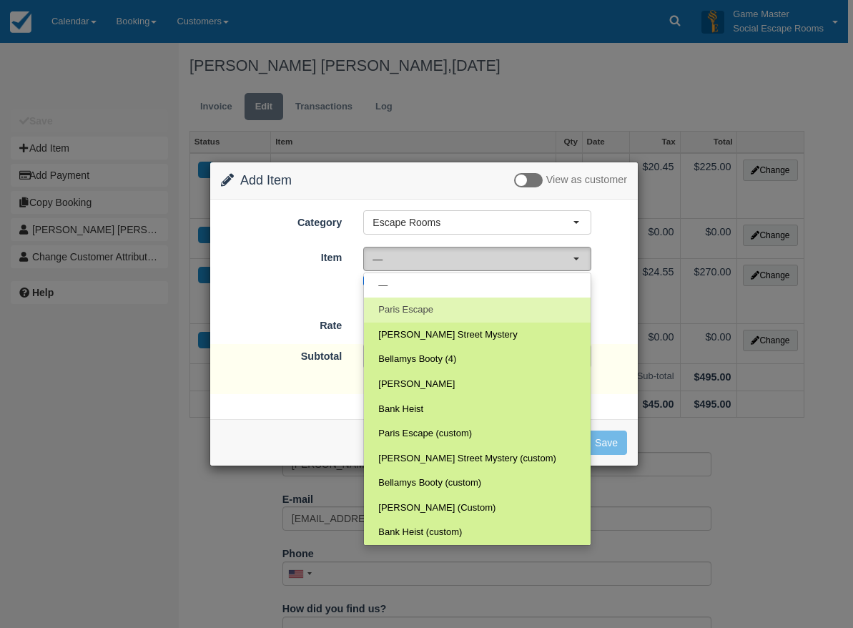
select select "2"
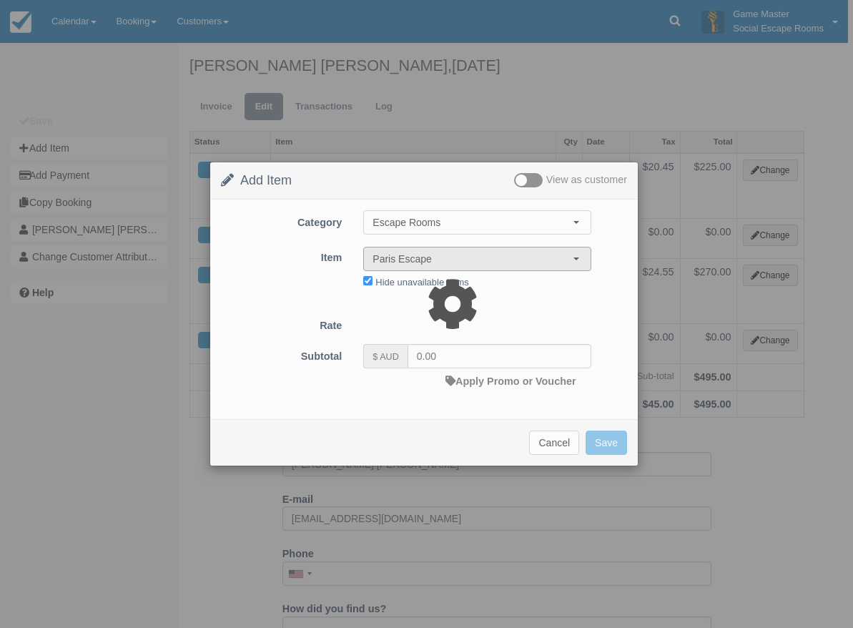
type input "220.00"
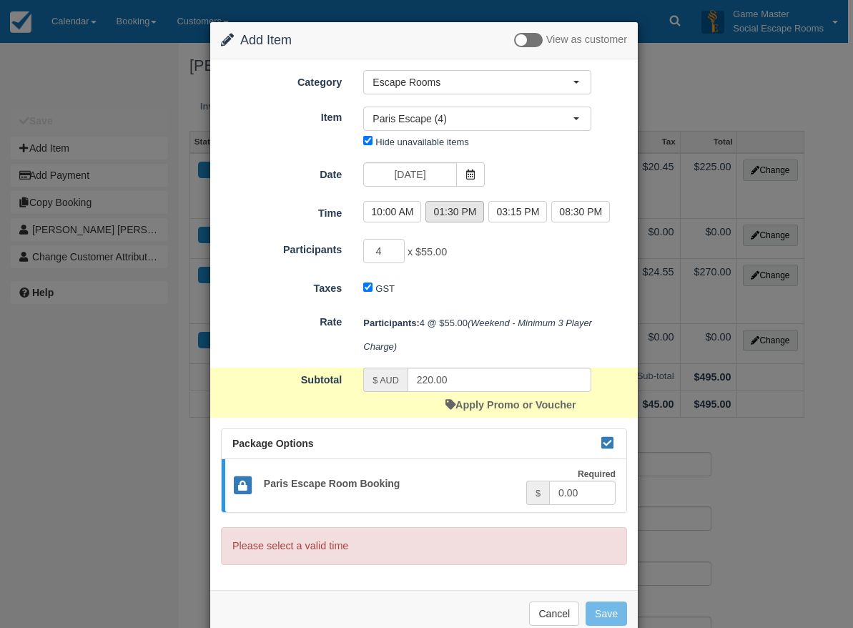
click at [455, 215] on label "01:30 PM" at bounding box center [454, 211] width 59 height 21
radio input "true"
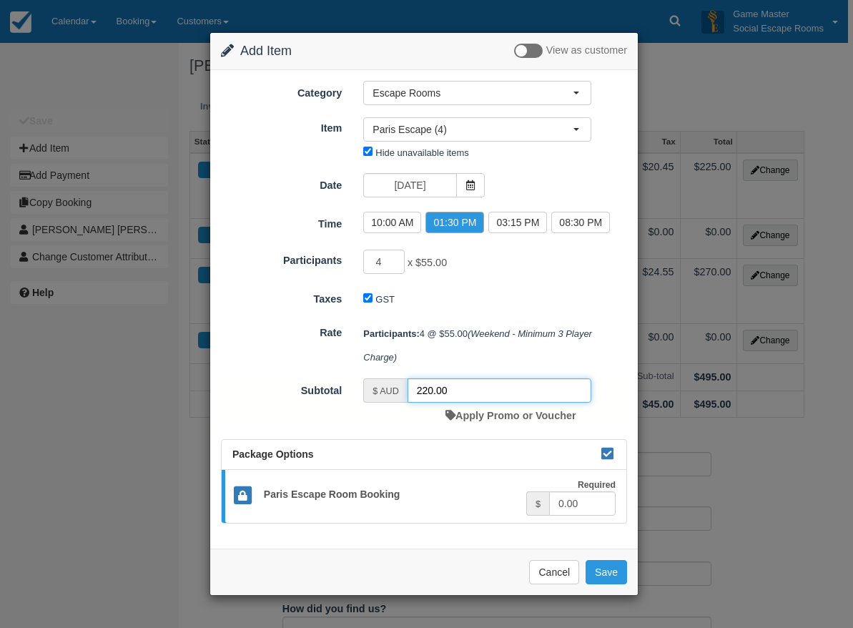
drag, startPoint x: 460, startPoint y: 395, endPoint x: 375, endPoint y: 384, distance: 85.7
click at [375, 384] on div "$ AUD 220.00" at bounding box center [477, 390] width 228 height 24
type input "00"
click at [398, 266] on input "3" at bounding box center [383, 261] width 41 height 24
type input "2"
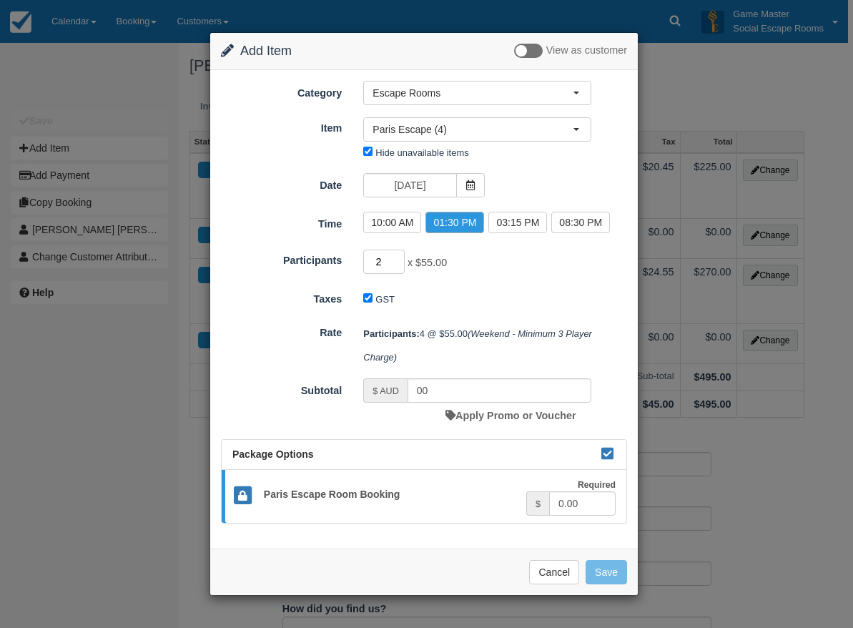
click at [398, 266] on input "2" at bounding box center [383, 261] width 41 height 24
click at [481, 302] on div "GST" at bounding box center [476, 299] width 249 height 23
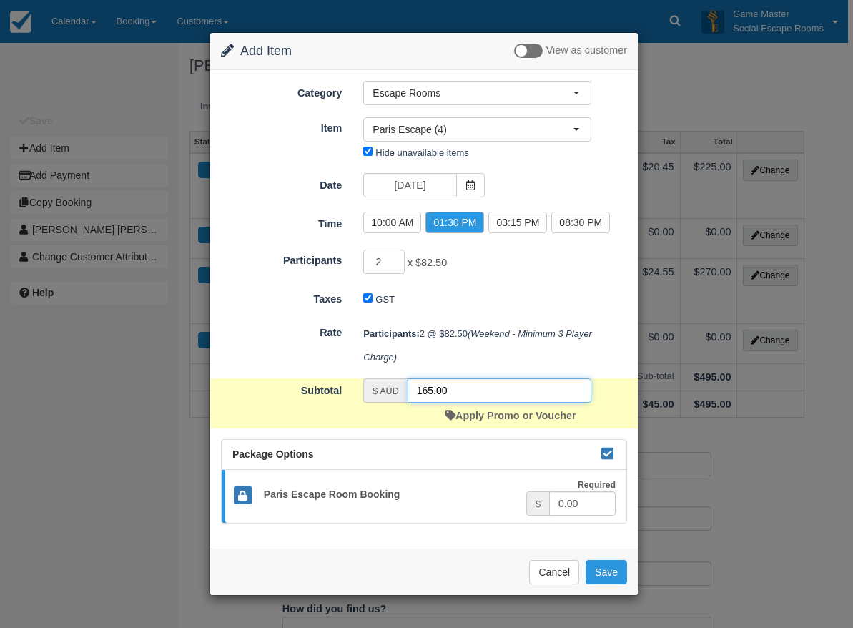
drag, startPoint x: 431, startPoint y: 382, endPoint x: 395, endPoint y: 379, distance: 35.9
click at [395, 379] on div "$ AUD 165.00" at bounding box center [477, 390] width 228 height 24
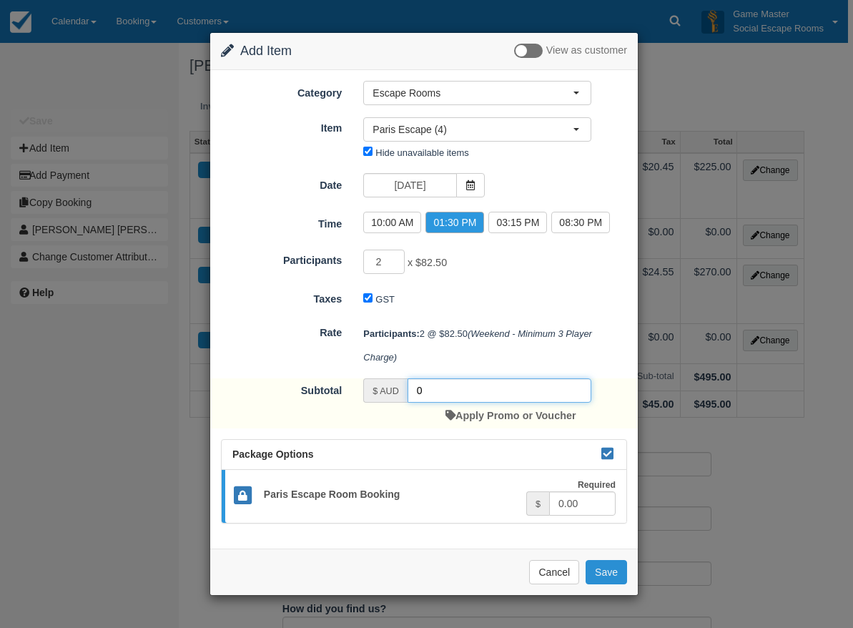
type input "0"
click at [611, 570] on button "Save" at bounding box center [605, 572] width 41 height 24
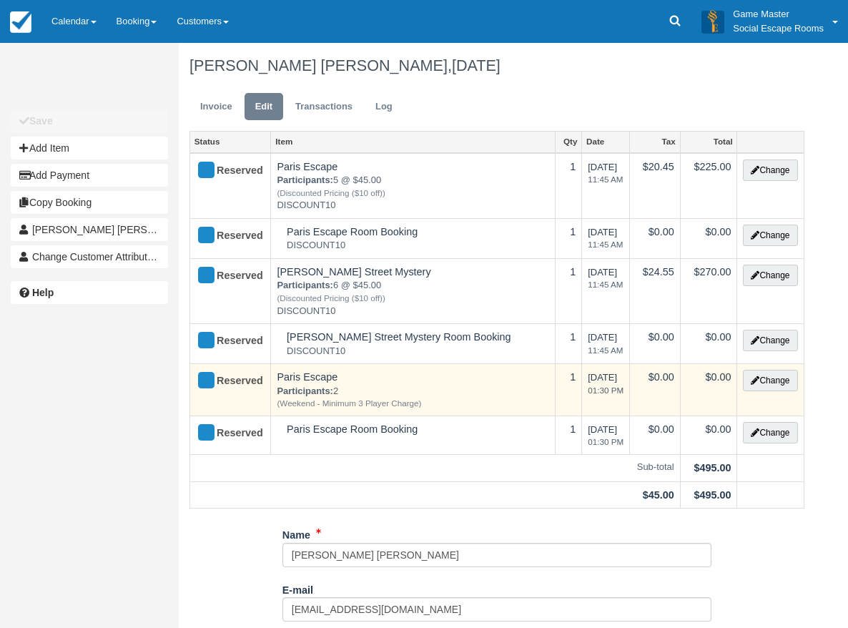
click at [775, 392] on td "Change" at bounding box center [770, 390] width 66 height 52
click at [776, 375] on button "Change" at bounding box center [770, 380] width 54 height 21
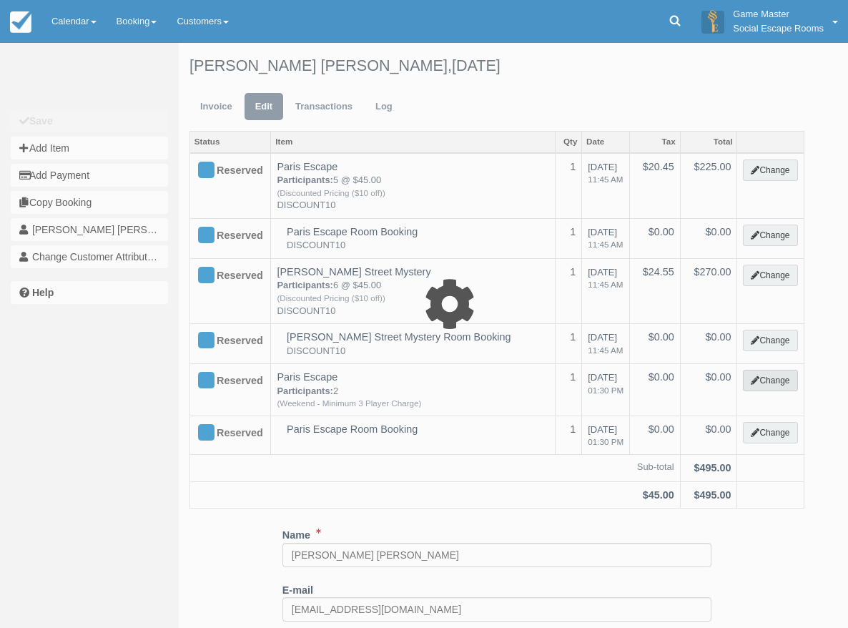
select select "2"
type input "0.00"
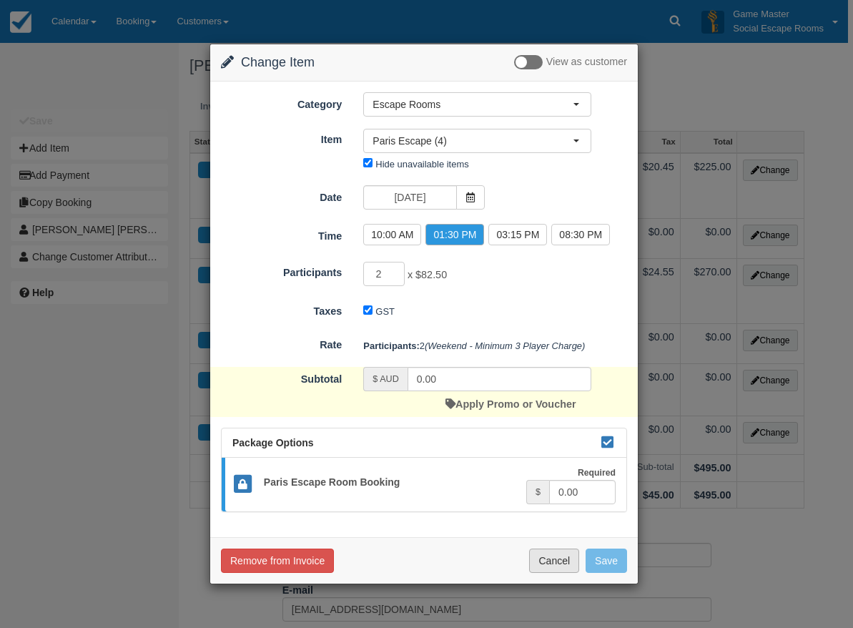
click at [547, 558] on button "Cancel" at bounding box center [554, 560] width 50 height 24
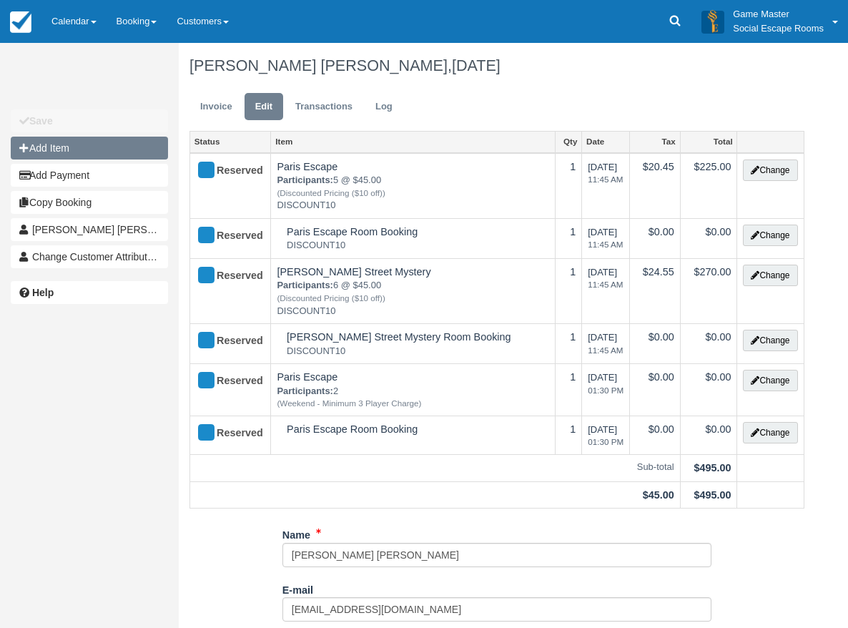
click at [159, 150] on button "Add Item" at bounding box center [89, 148] width 157 height 23
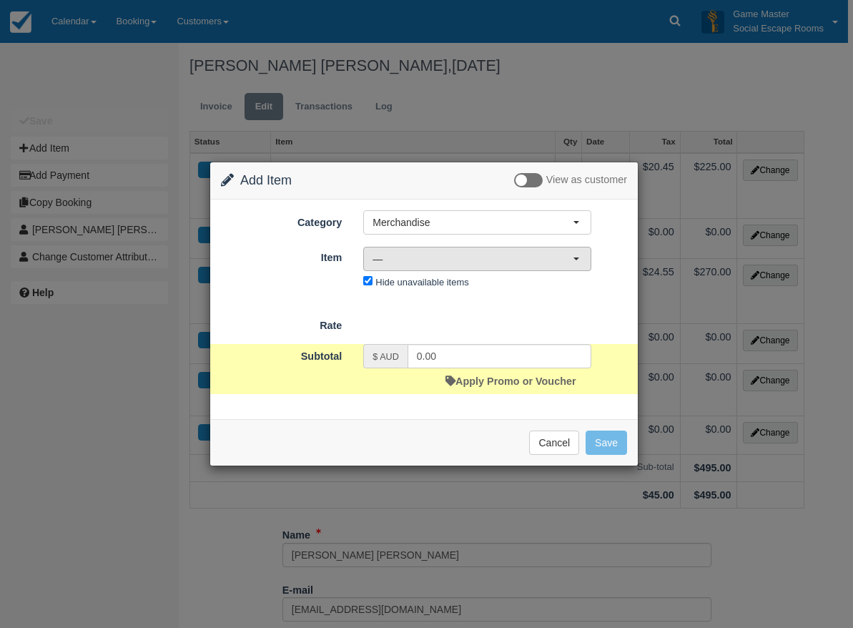
click at [455, 264] on span "—" at bounding box center [472, 259] width 200 height 14
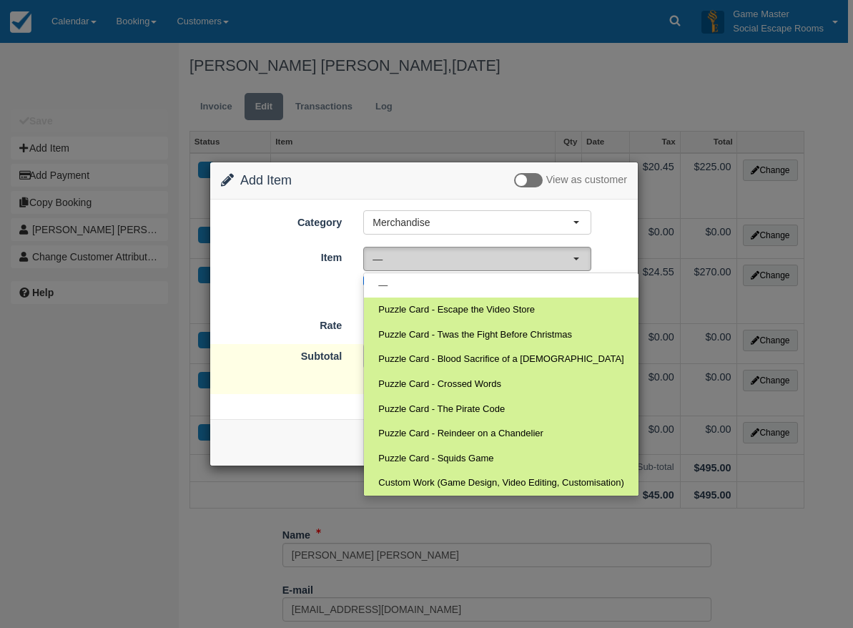
click at [444, 261] on span "—" at bounding box center [472, 259] width 200 height 14
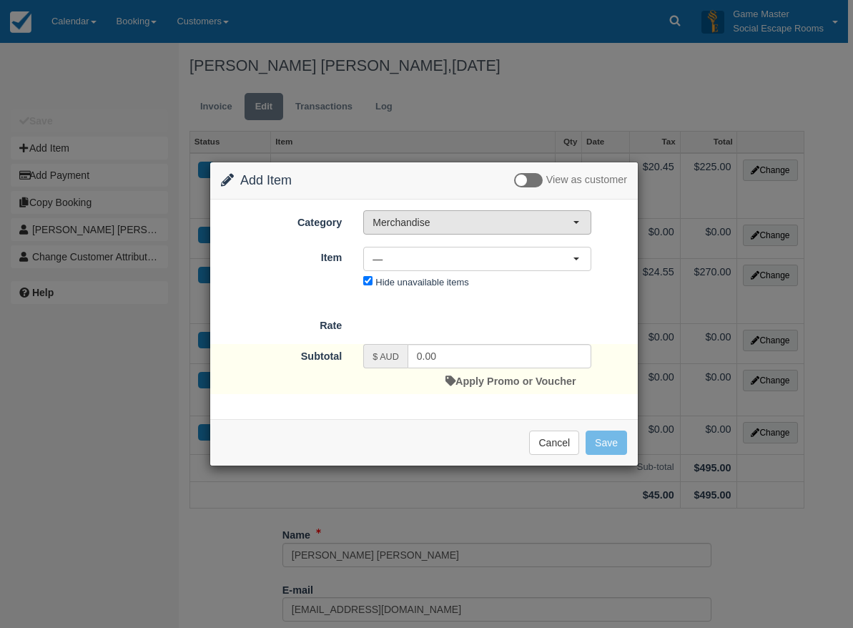
click at [437, 219] on span "Merchandise" at bounding box center [472, 222] width 200 height 14
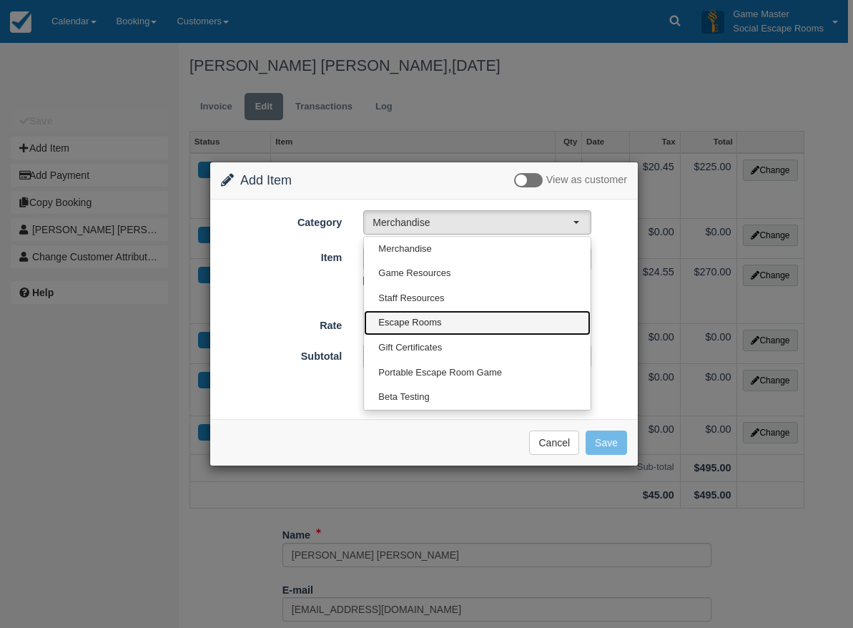
click at [450, 319] on link "Escape Rooms" at bounding box center [477, 322] width 227 height 25
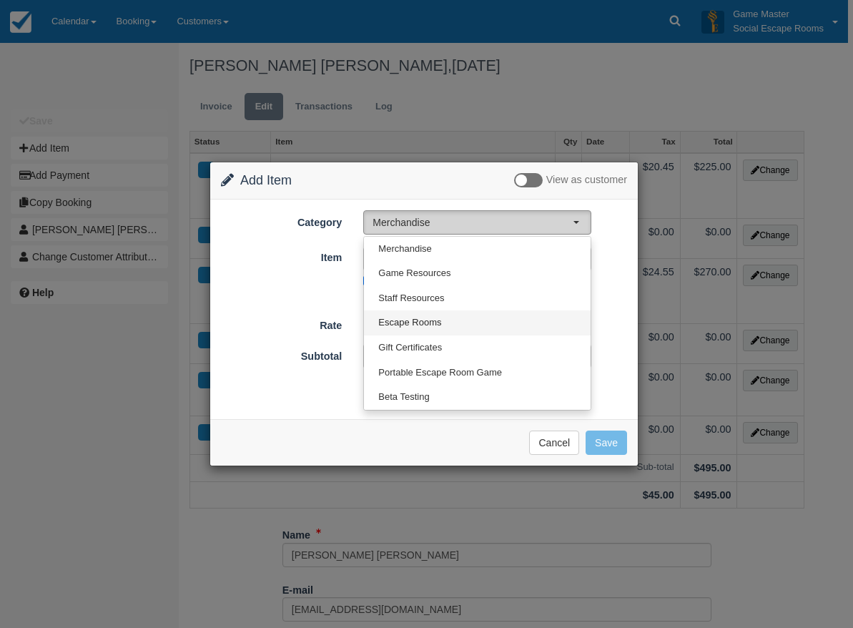
select select "2"
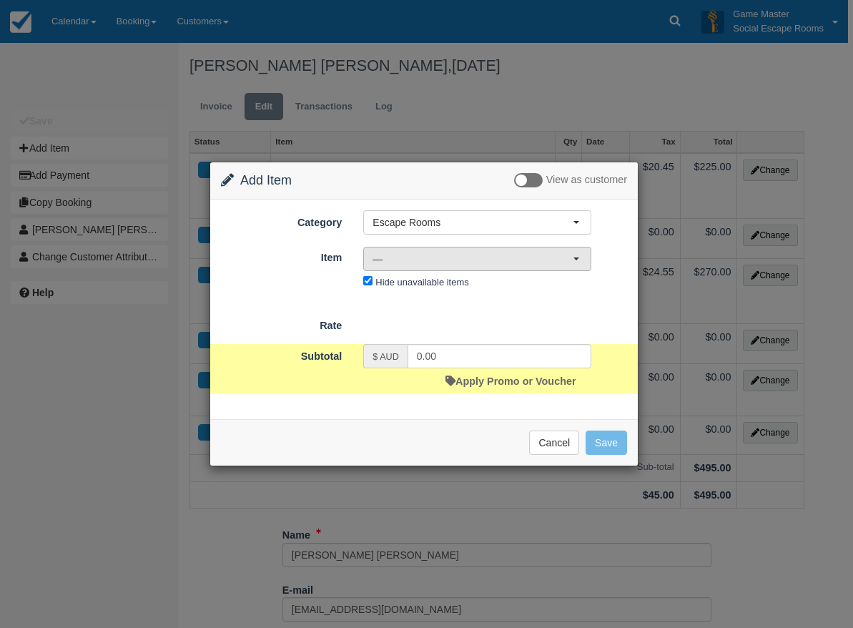
click at [464, 255] on span "—" at bounding box center [472, 259] width 200 height 14
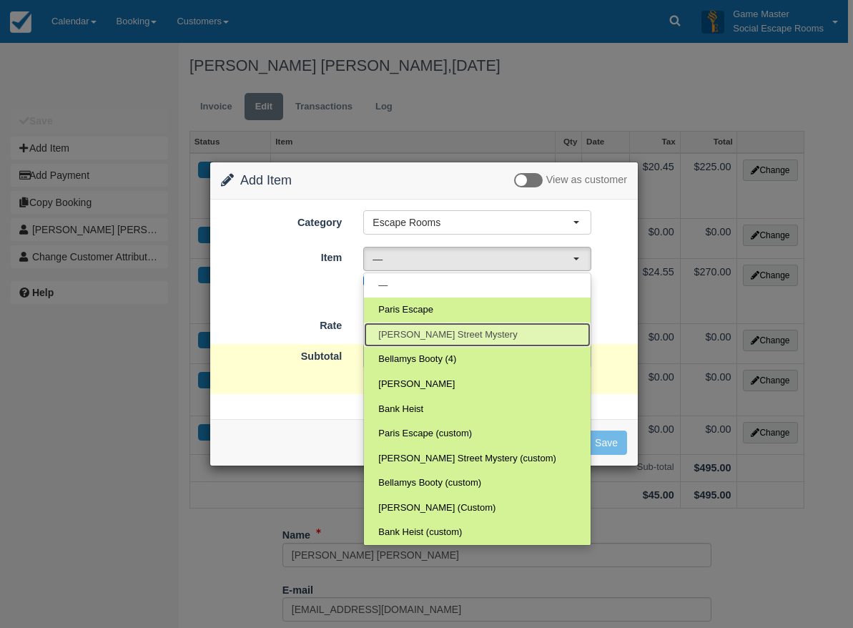
click at [444, 335] on span "[PERSON_NAME] Street Mystery" at bounding box center [447, 335] width 139 height 14
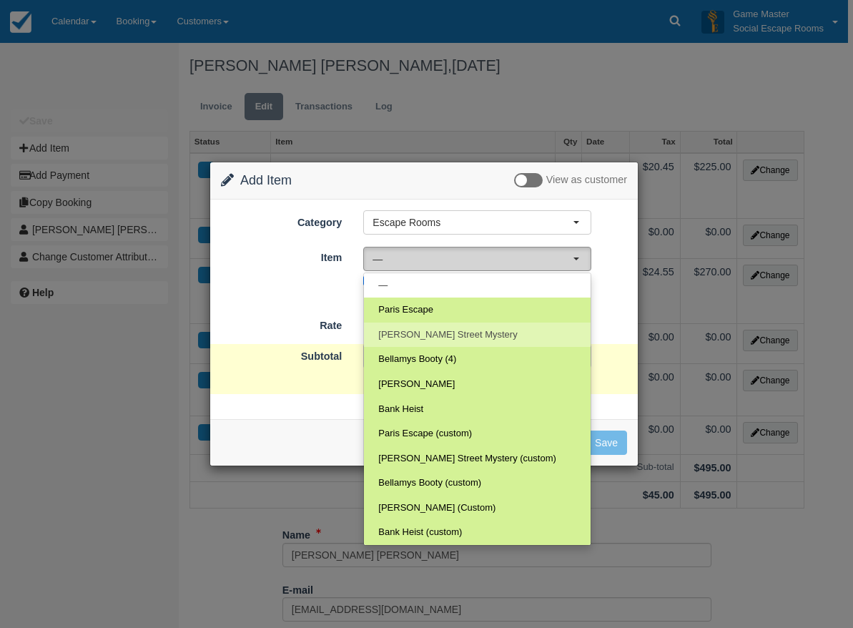
select select "3"
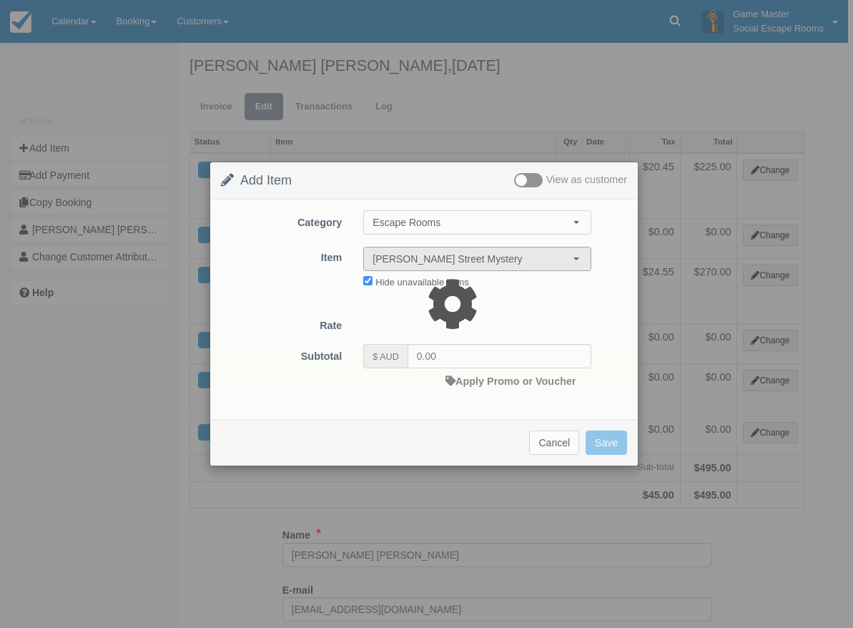
type input "220.00"
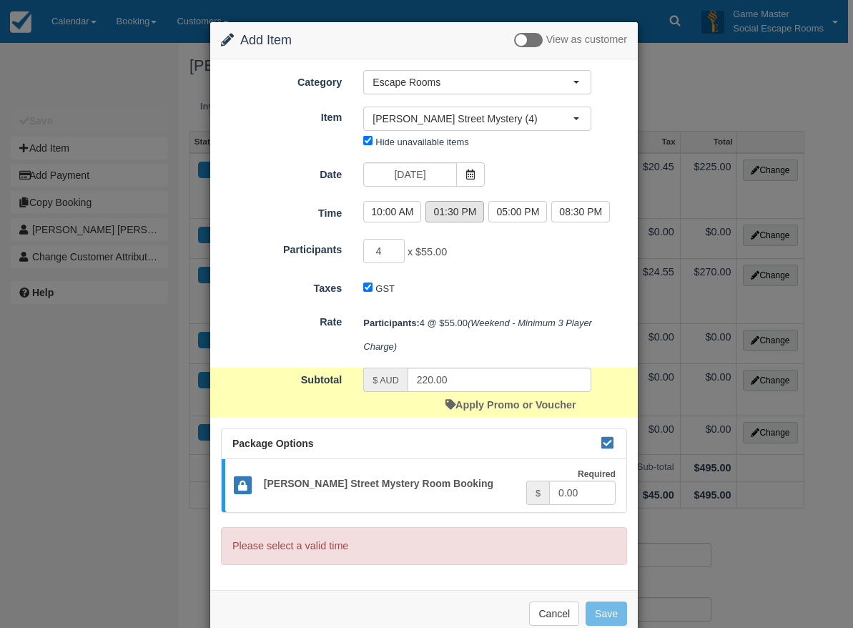
click at [450, 217] on label "01:30 PM" at bounding box center [454, 211] width 59 height 21
radio input "true"
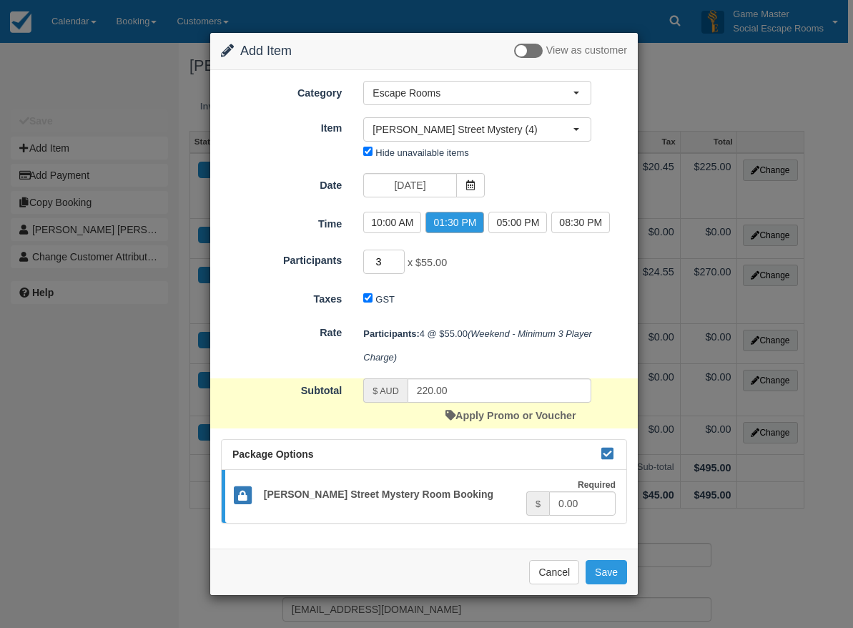
click at [396, 264] on input "3" at bounding box center [383, 261] width 41 height 24
type input "2"
click at [396, 264] on input "2" at bounding box center [383, 261] width 41 height 24
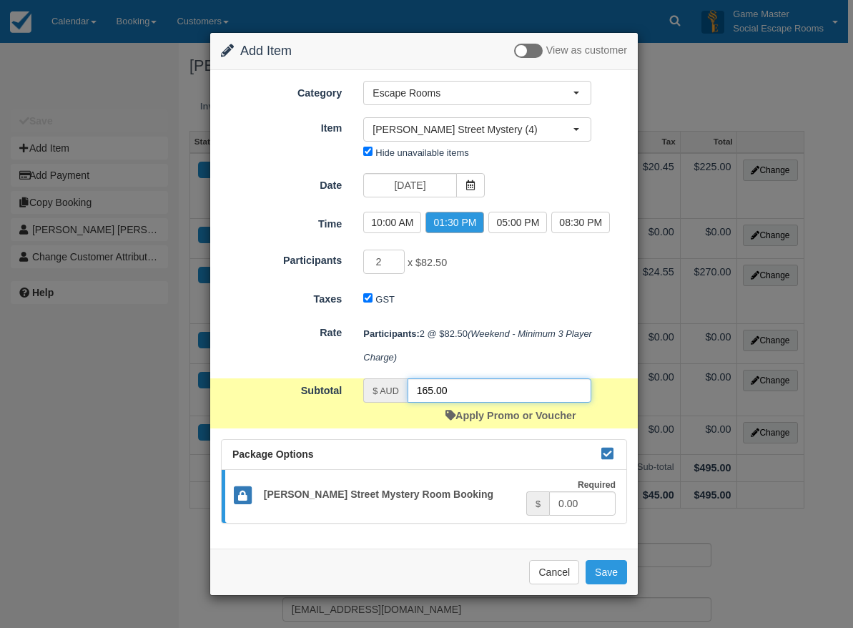
click at [407, 382] on input "165.00" at bounding box center [499, 390] width 184 height 24
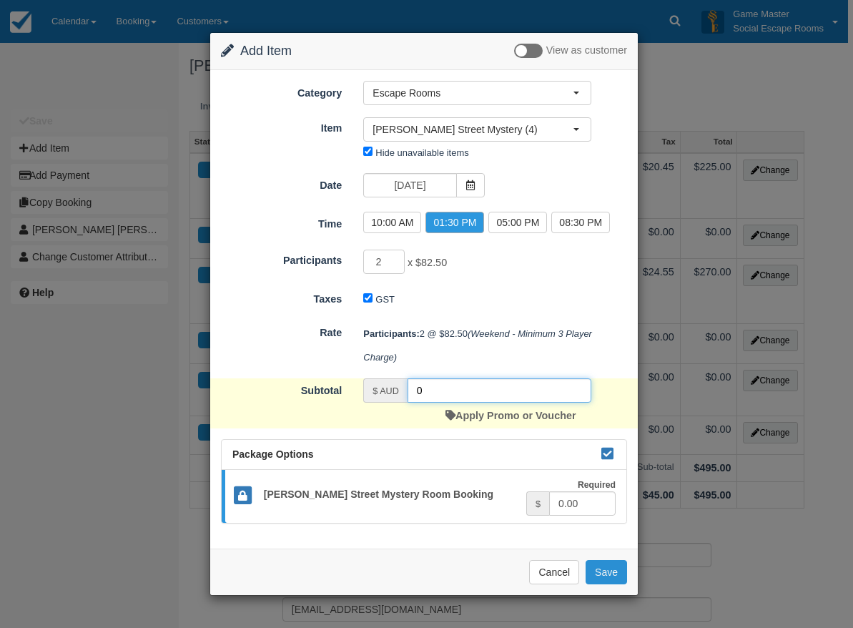
type input "0"
click at [610, 573] on button "Save" at bounding box center [605, 572] width 41 height 24
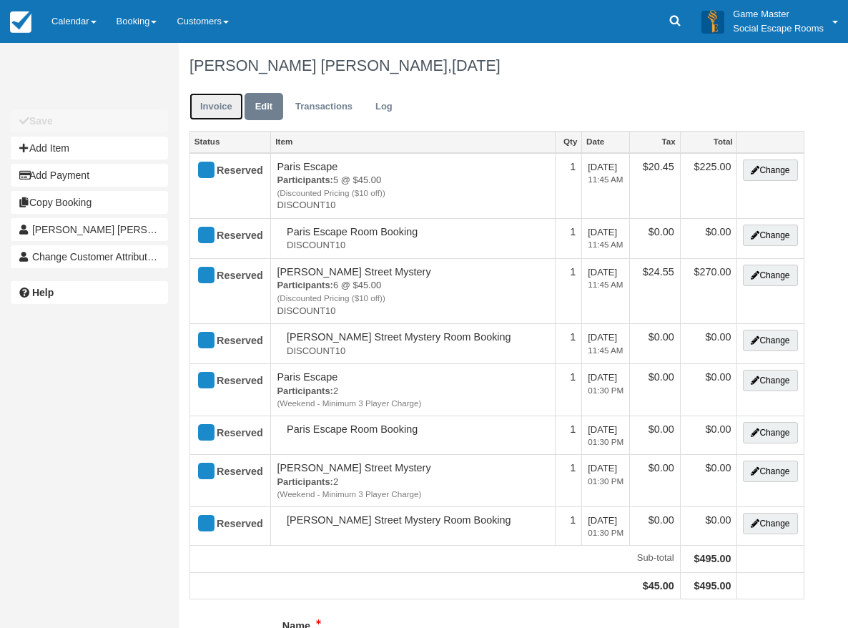
click at [201, 104] on link "Invoice" at bounding box center [216, 107] width 54 height 28
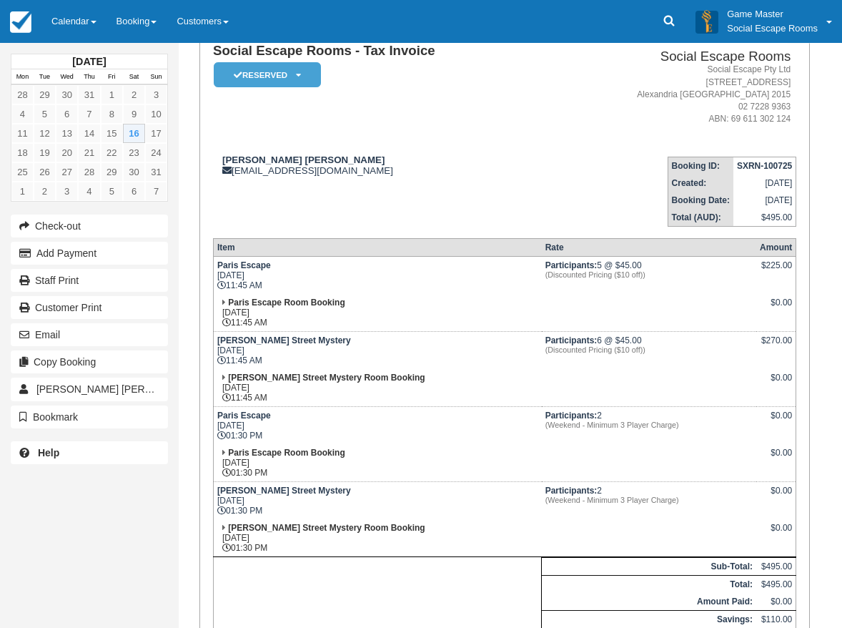
scroll to position [286, 0]
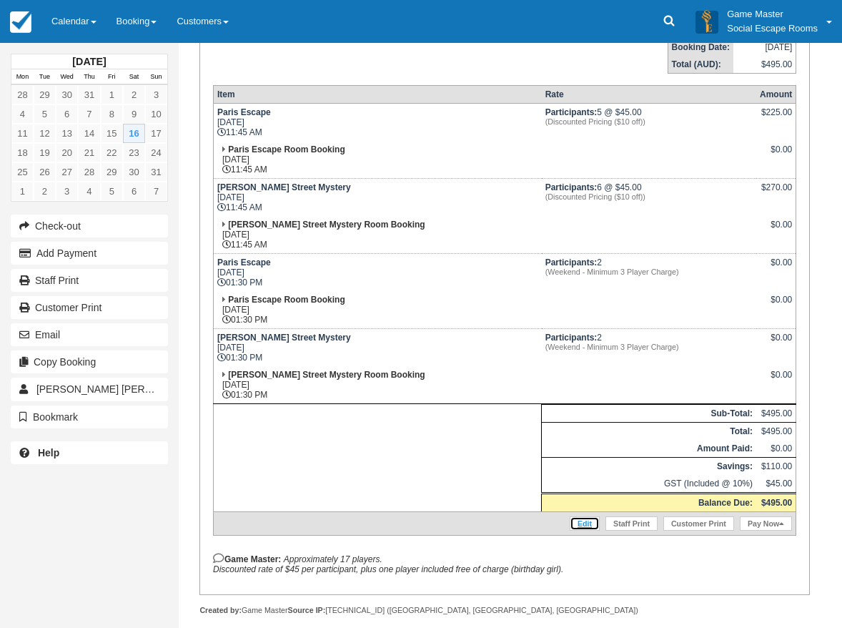
click at [593, 522] on link "Edit" at bounding box center [585, 523] width 30 height 14
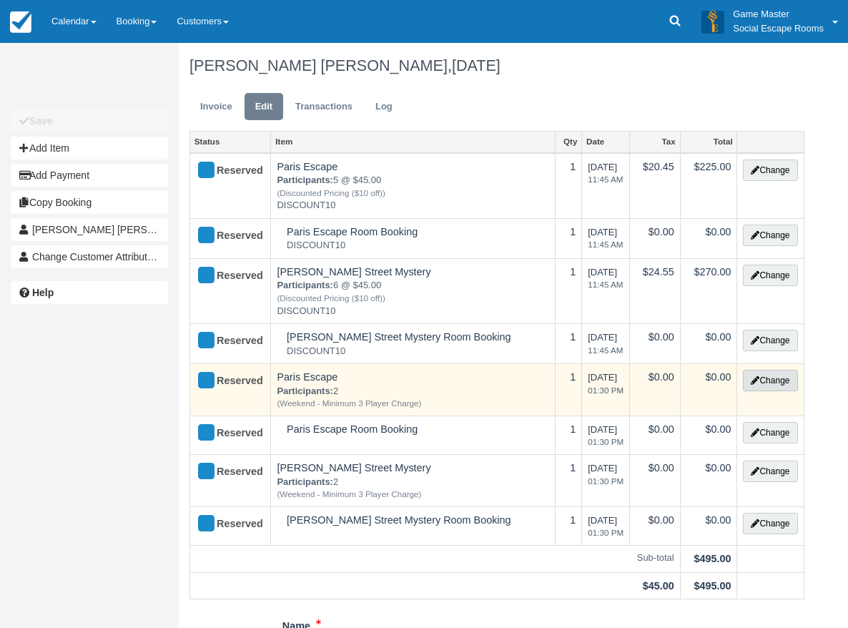
click at [771, 380] on button "Change" at bounding box center [770, 380] width 54 height 21
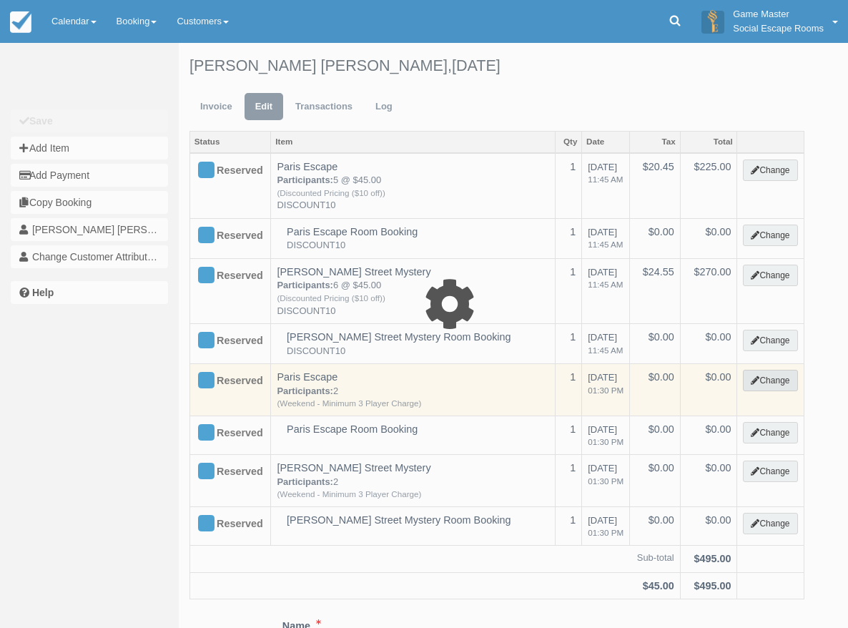
select select "2"
type input "0.00"
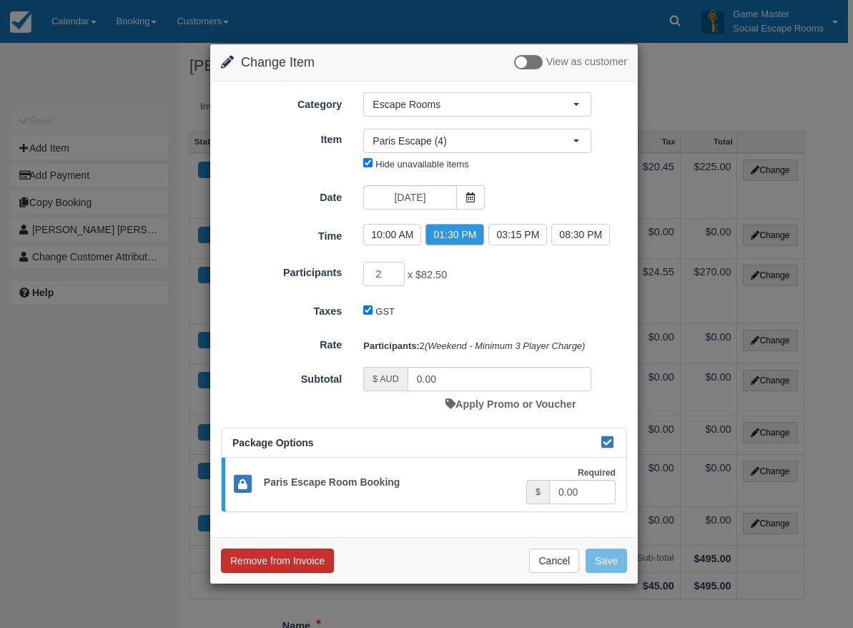
click at [298, 563] on button "Remove from Invoice" at bounding box center [277, 560] width 113 height 24
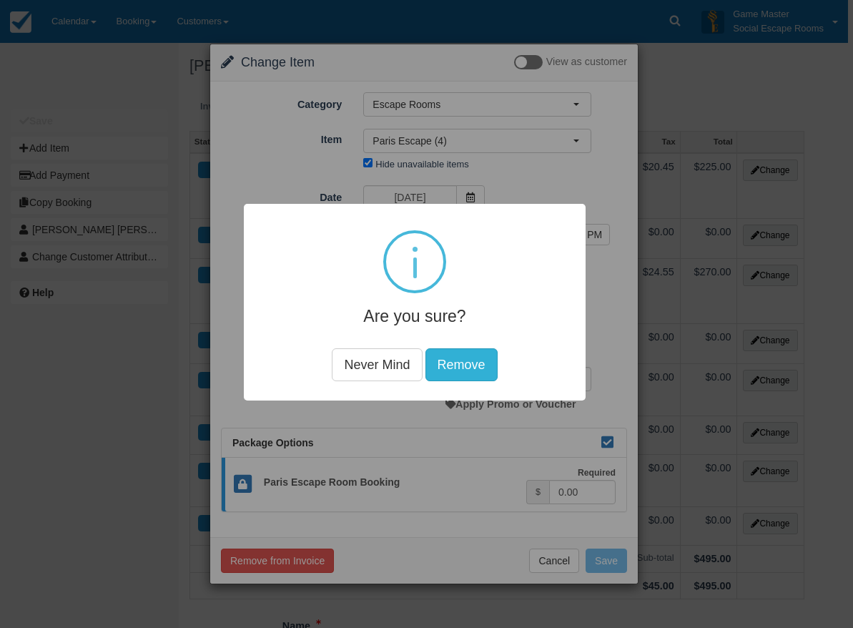
click at [470, 371] on button "Remove" at bounding box center [461, 364] width 72 height 33
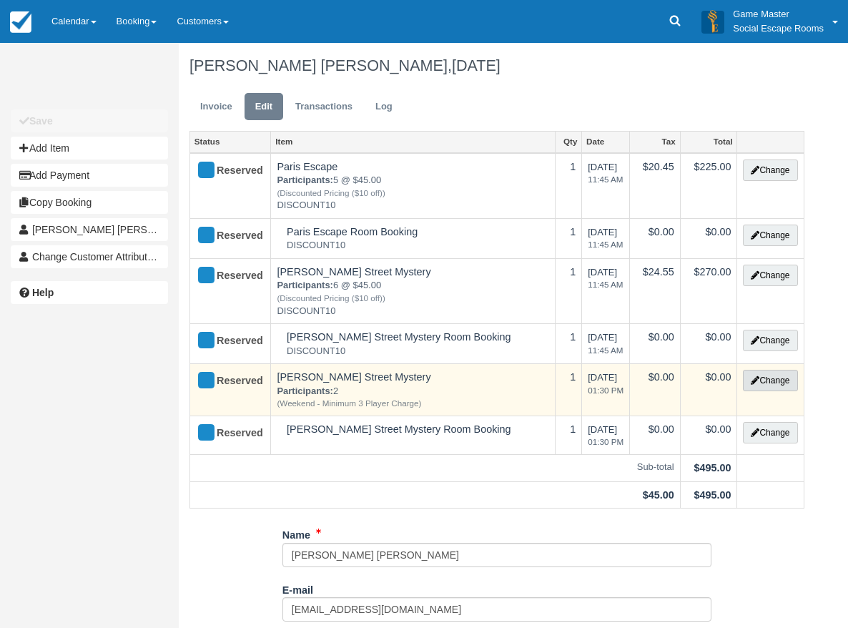
click at [771, 382] on button "Change" at bounding box center [770, 380] width 54 height 21
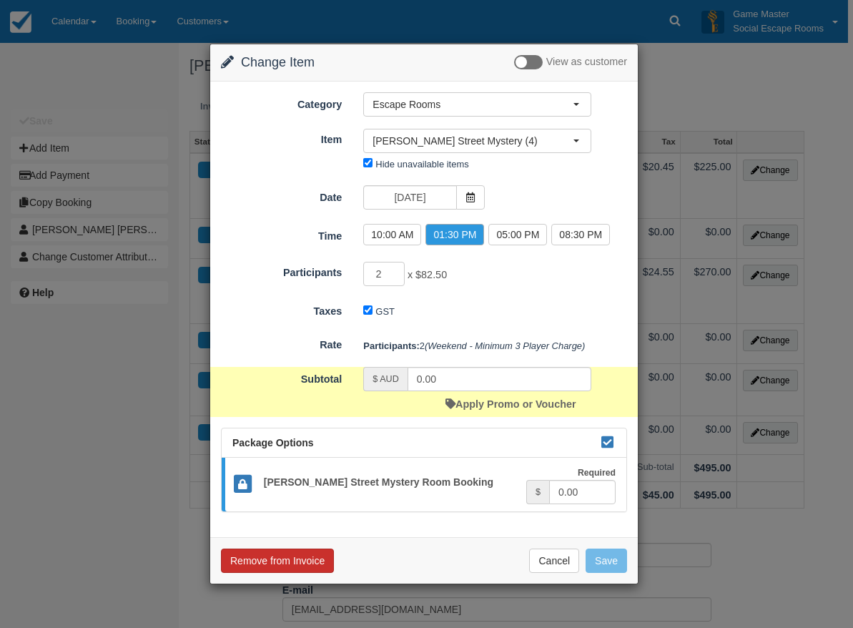
click at [289, 563] on button "Remove from Invoice" at bounding box center [277, 560] width 113 height 24
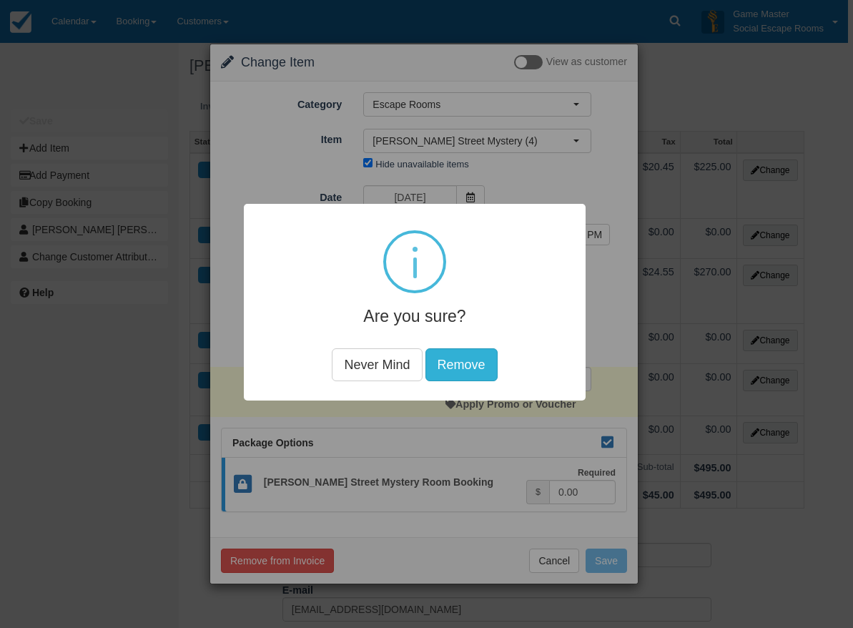
click at [455, 359] on button "Remove" at bounding box center [461, 364] width 72 height 33
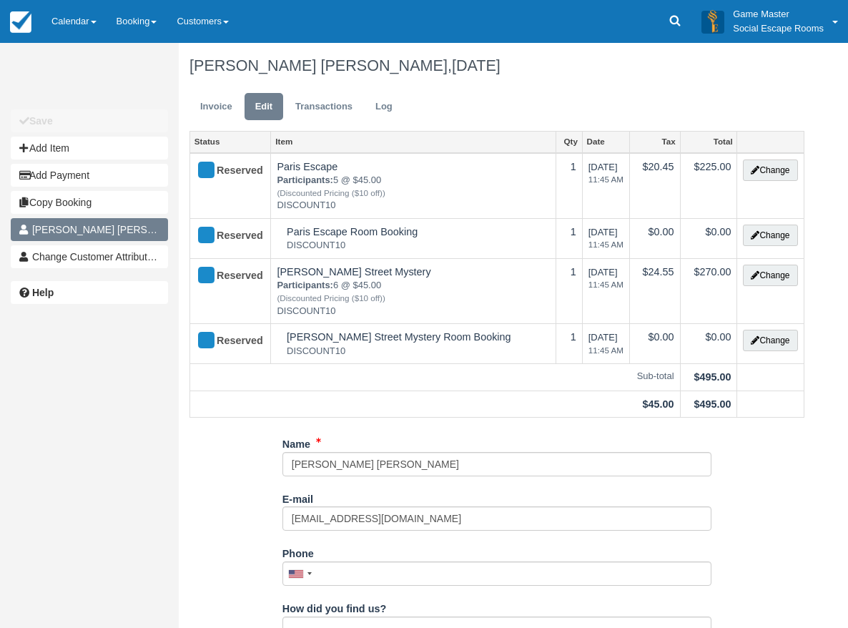
click at [128, 229] on span "María Fernanda Ospina" at bounding box center [115, 229] width 167 height 11
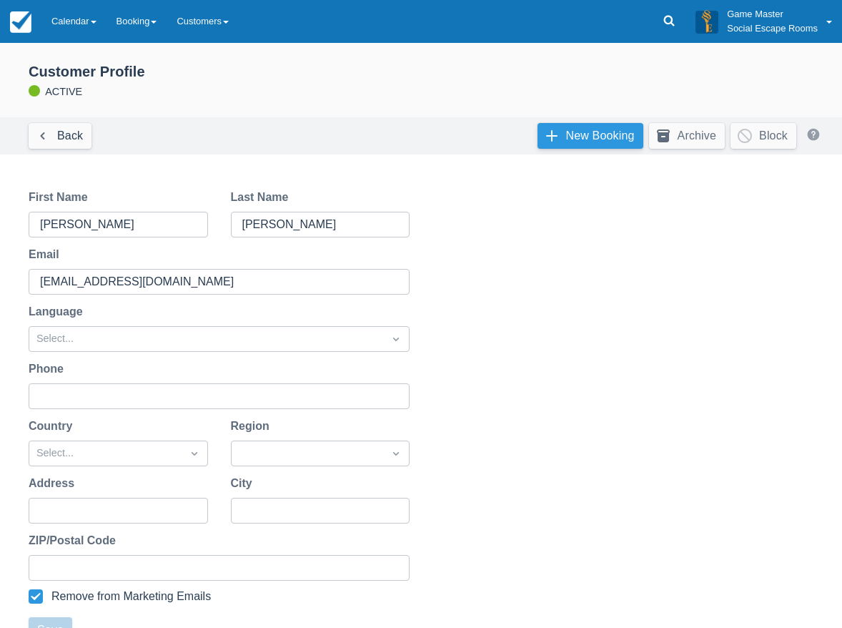
click at [581, 139] on link "New Booking" at bounding box center [590, 136] width 106 height 26
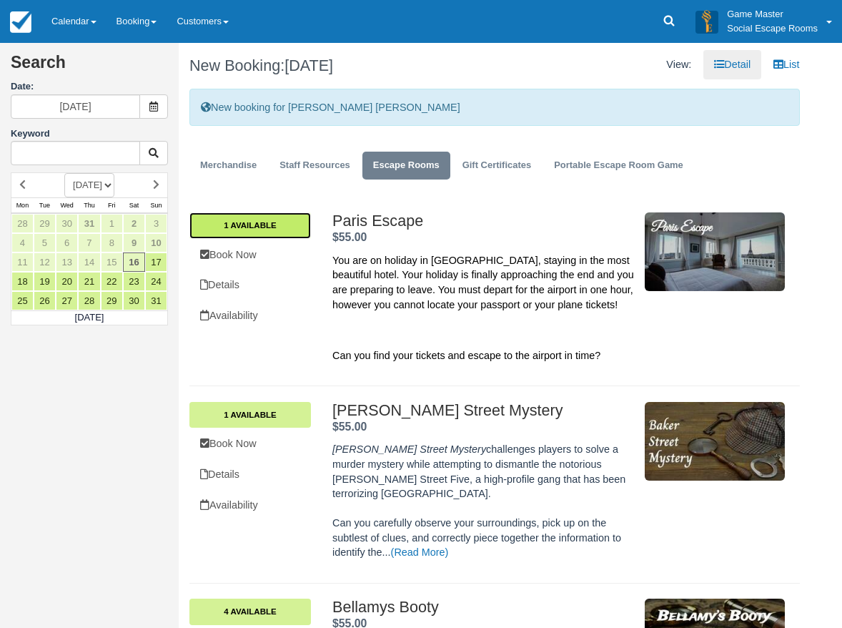
click at [295, 227] on link "1 Available" at bounding box center [250, 225] width 122 height 26
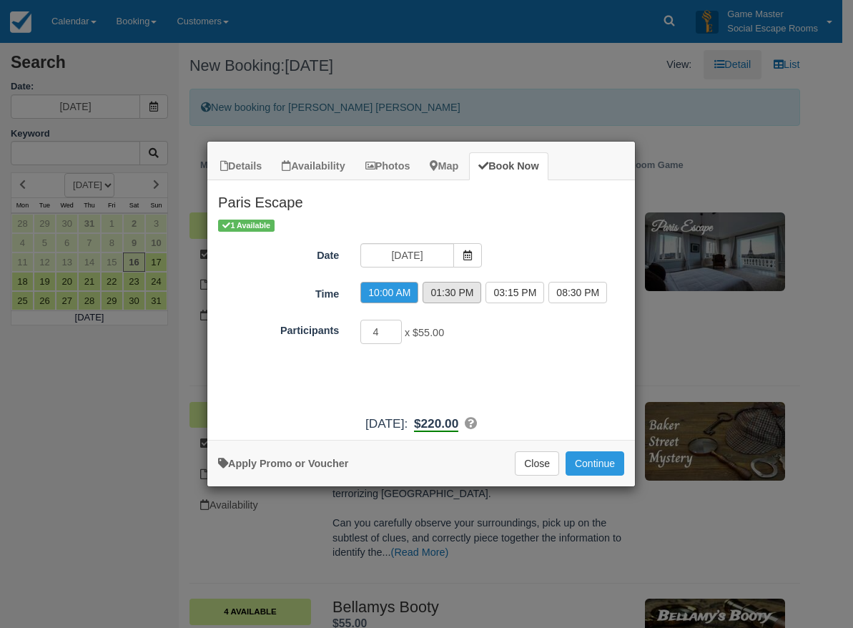
click at [464, 294] on label "01:30 PM" at bounding box center [451, 292] width 59 height 21
radio input "true"
click at [591, 458] on button "Continue" at bounding box center [594, 463] width 59 height 24
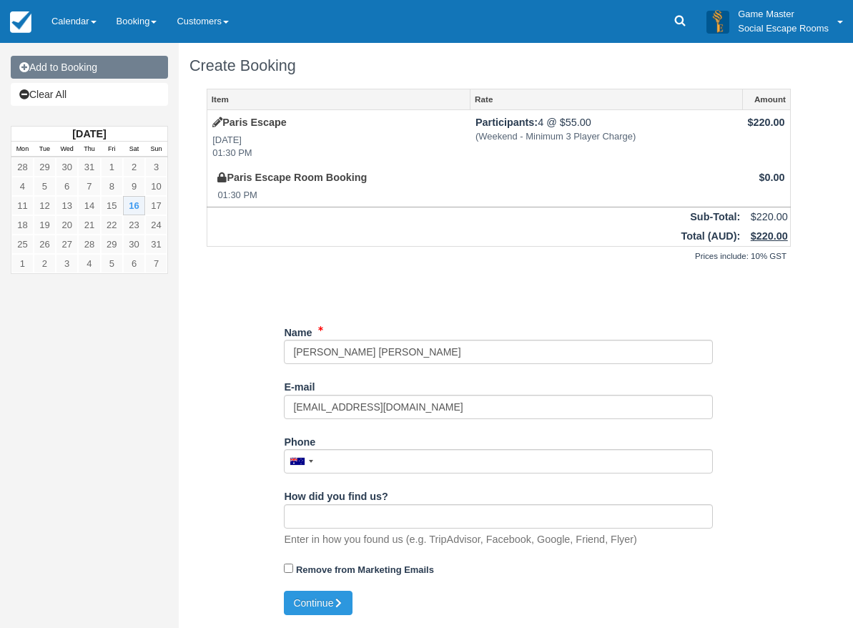
click at [117, 72] on link "Add to Booking" at bounding box center [89, 67] width 157 height 23
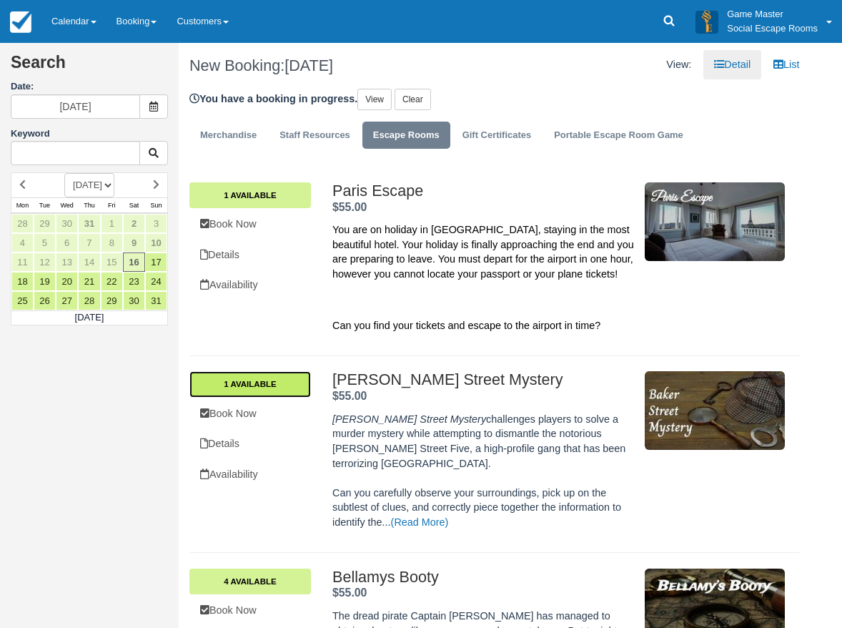
click at [275, 385] on link "1 Available" at bounding box center [250, 384] width 122 height 26
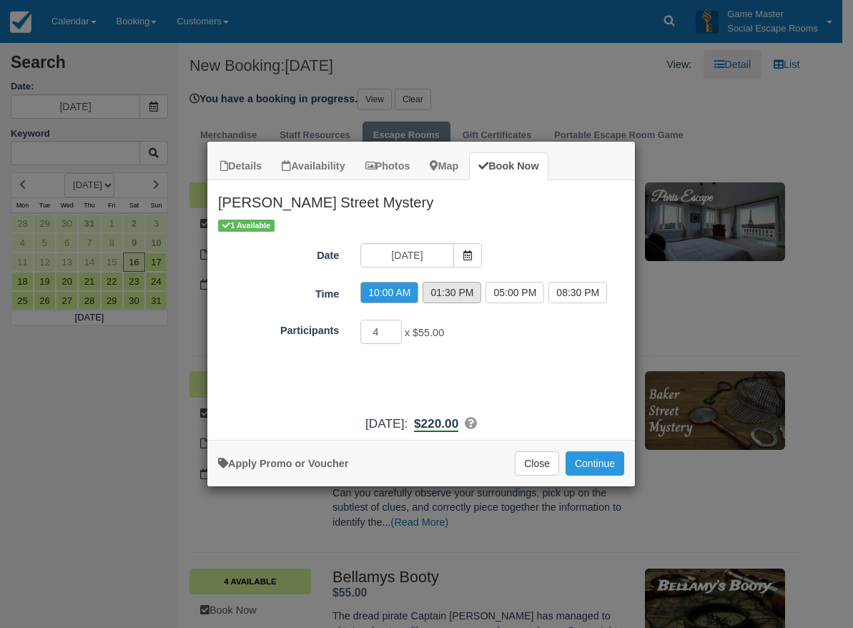
click at [448, 289] on label "01:30 PM" at bounding box center [451, 292] width 59 height 21
radio input "true"
click at [596, 471] on button "Continue" at bounding box center [594, 463] width 59 height 24
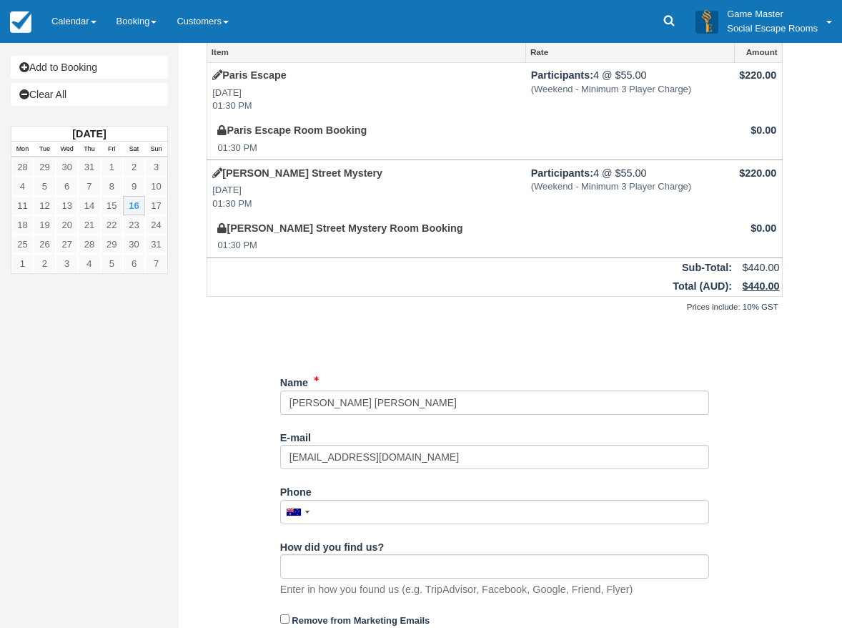
scroll to position [96, 0]
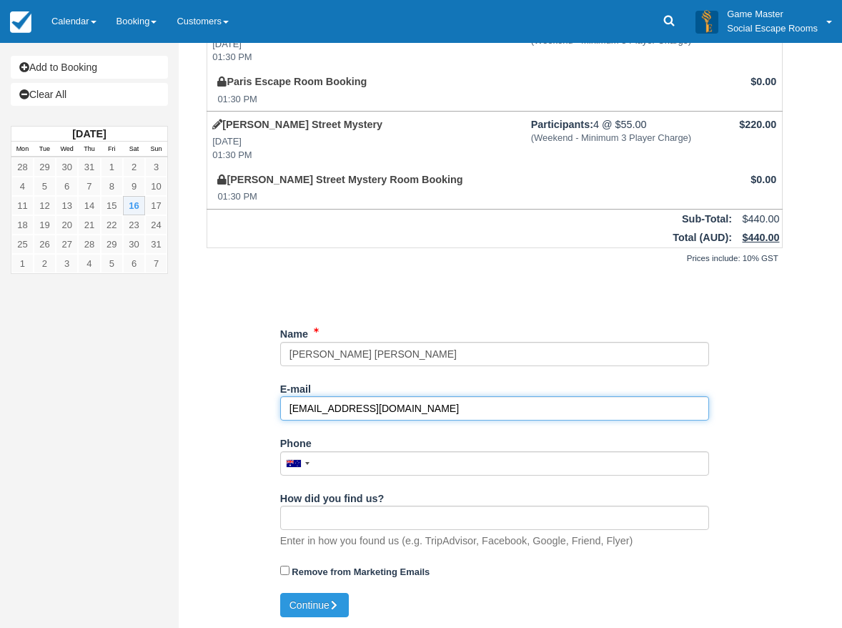
drag, startPoint x: 427, startPoint y: 405, endPoint x: 243, endPoint y: 399, distance: 183.8
click at [243, 399] on div "Item Rate Amount Paris Escape Sat Aug 16, 2025 01:30 PM Participants: 4 @ $55.0…" at bounding box center [494, 293] width 610 height 600
click at [292, 405] on input "[EMAIL_ADDRESS][DOMAIN_NAME]" at bounding box center [494, 408] width 429 height 24
type input "[EMAIL_ADDRESS][DOMAIN_NAME]"
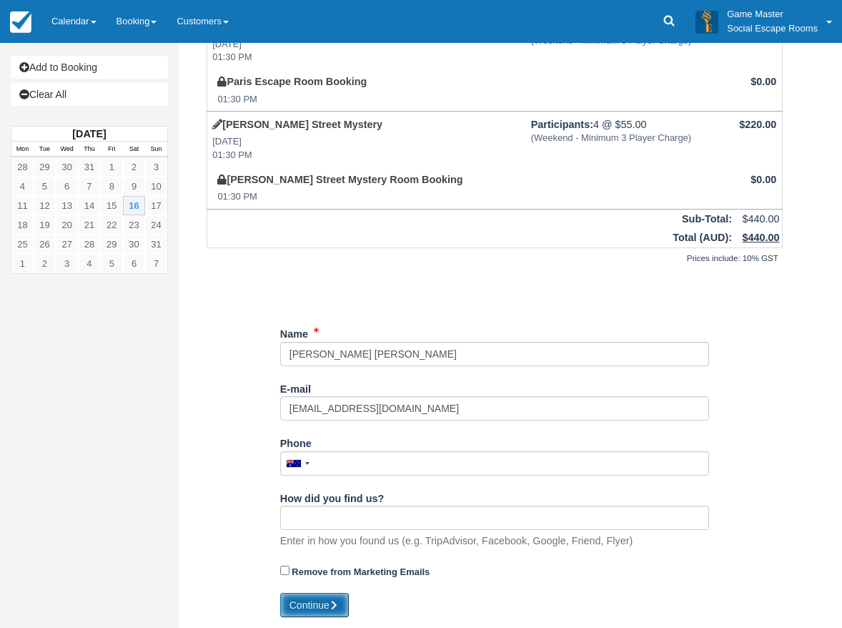
click at [317, 607] on button "Continue" at bounding box center [314, 605] width 69 height 24
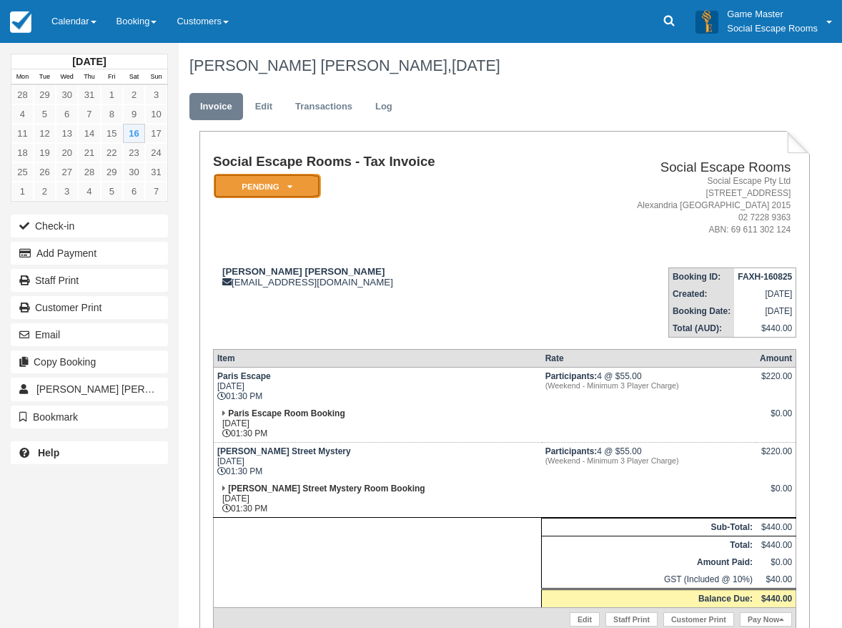
click at [278, 180] on em "Pending" at bounding box center [267, 186] width 107 height 25
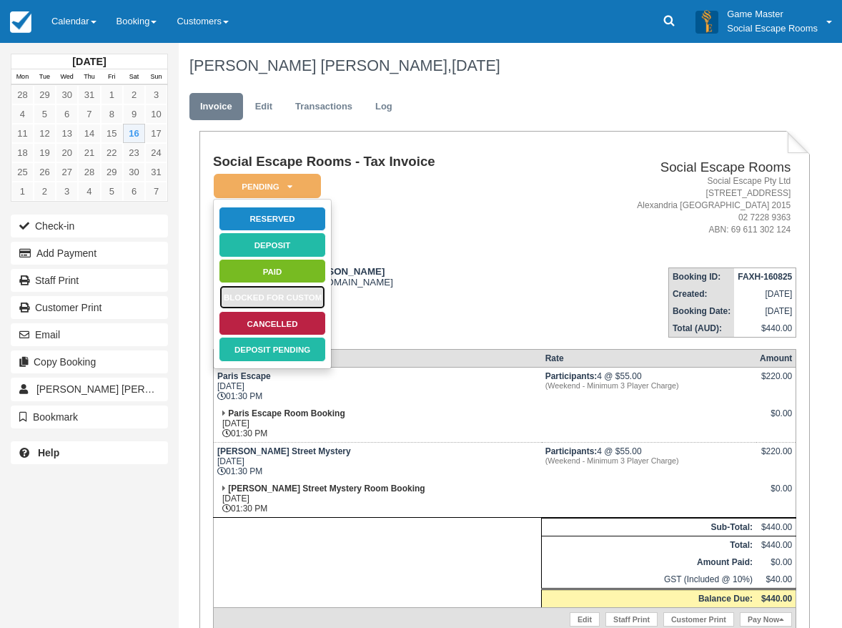
click at [287, 293] on link "Blocked for Custom" at bounding box center [272, 296] width 107 height 25
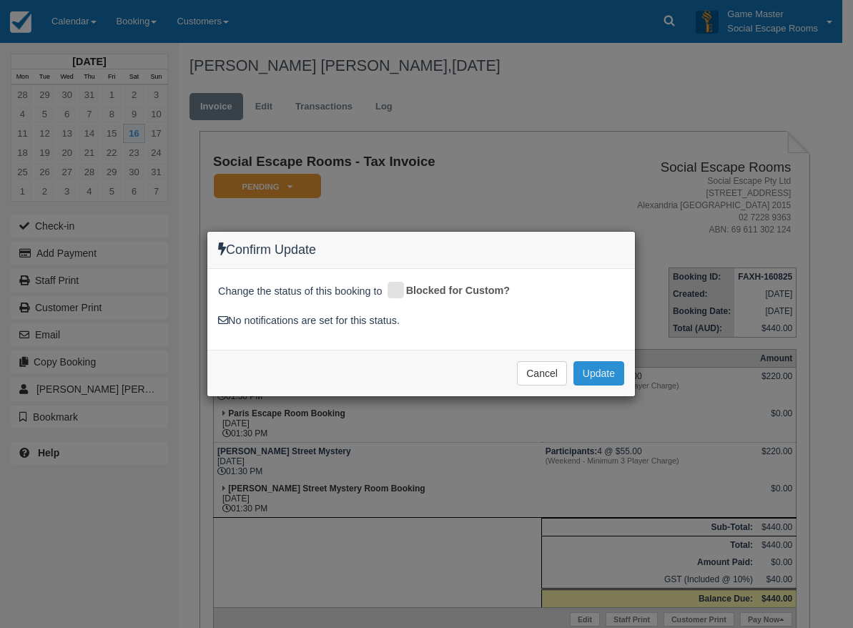
click at [590, 374] on button "Update" at bounding box center [598, 373] width 51 height 24
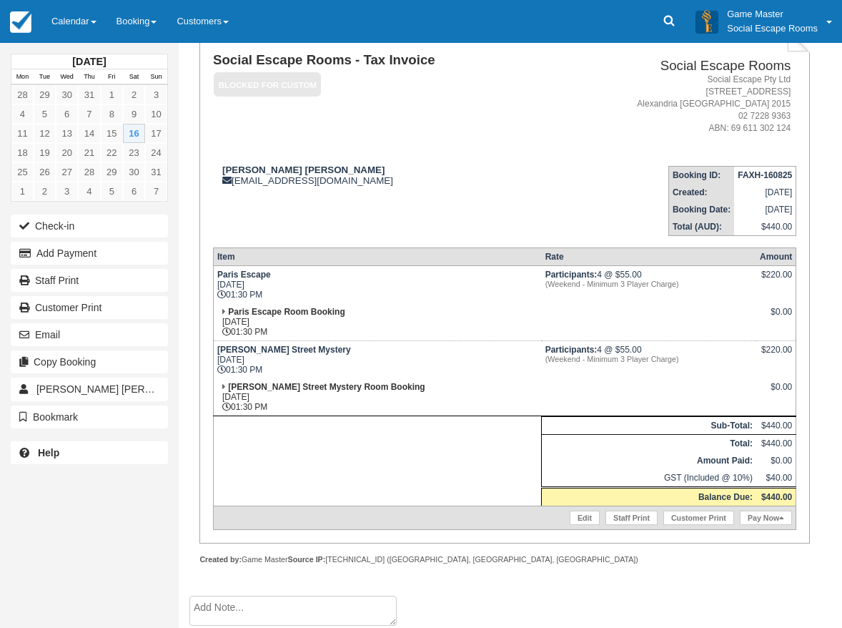
scroll to position [107, 0]
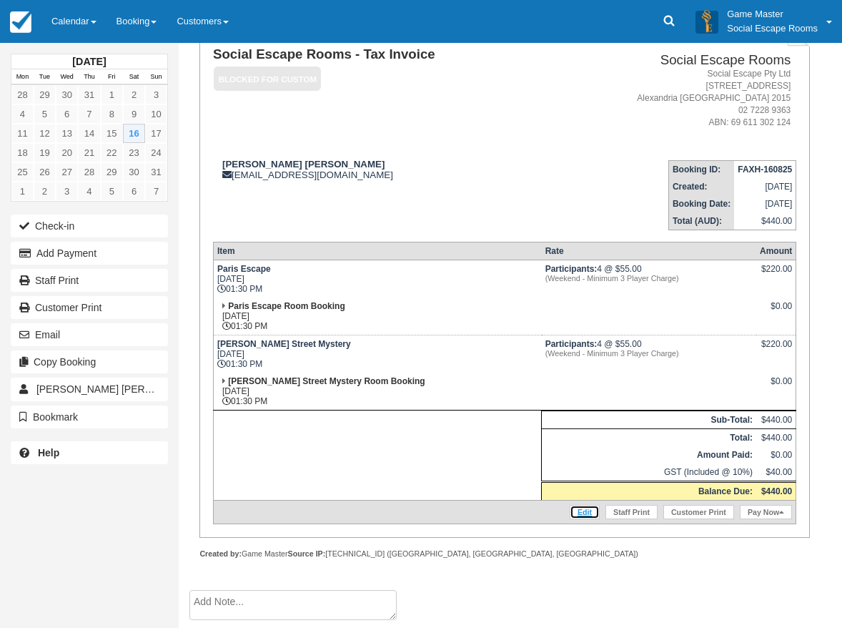
click at [586, 510] on link "Edit" at bounding box center [585, 512] width 30 height 14
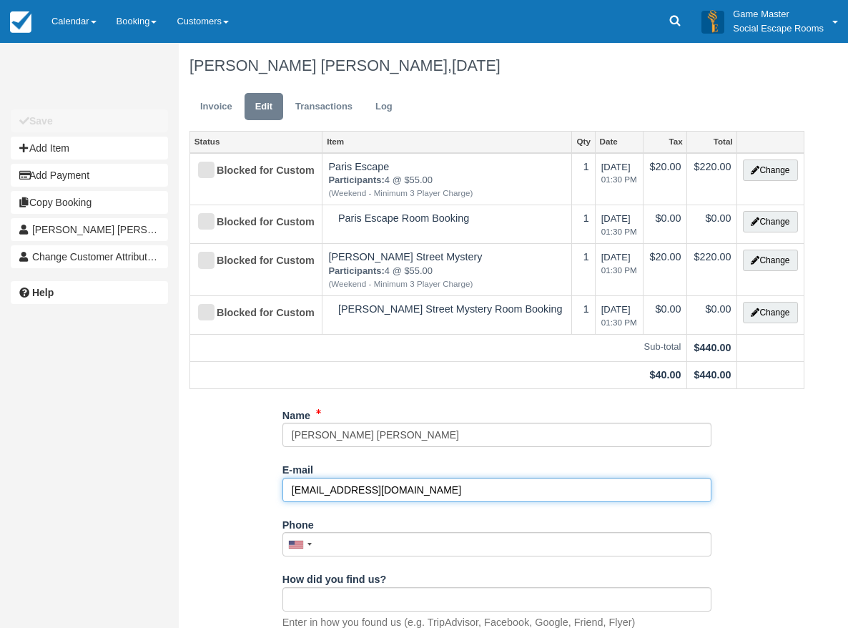
click at [297, 491] on input "[EMAIL_ADDRESS][DOMAIN_NAME]" at bounding box center [496, 489] width 429 height 24
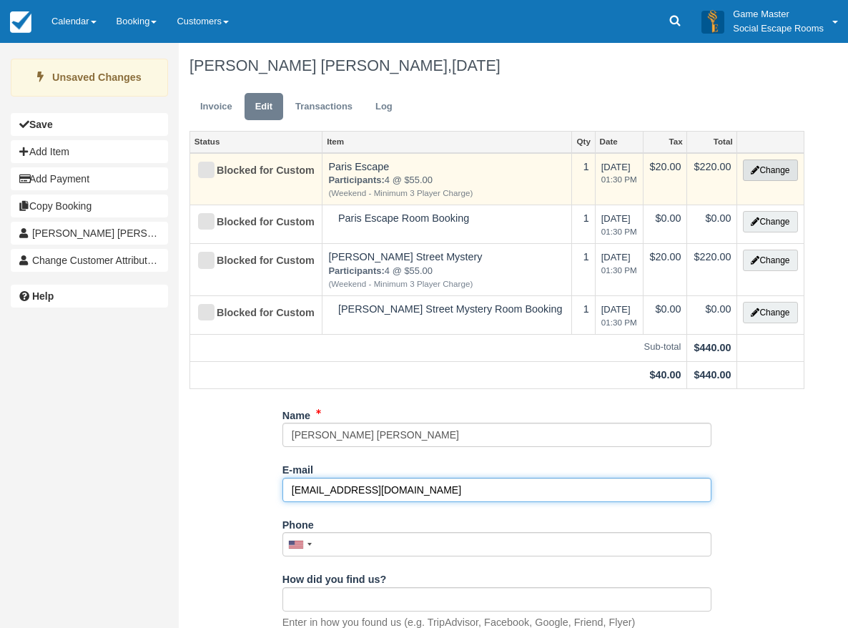
type input "mafeospina@gmail.com"
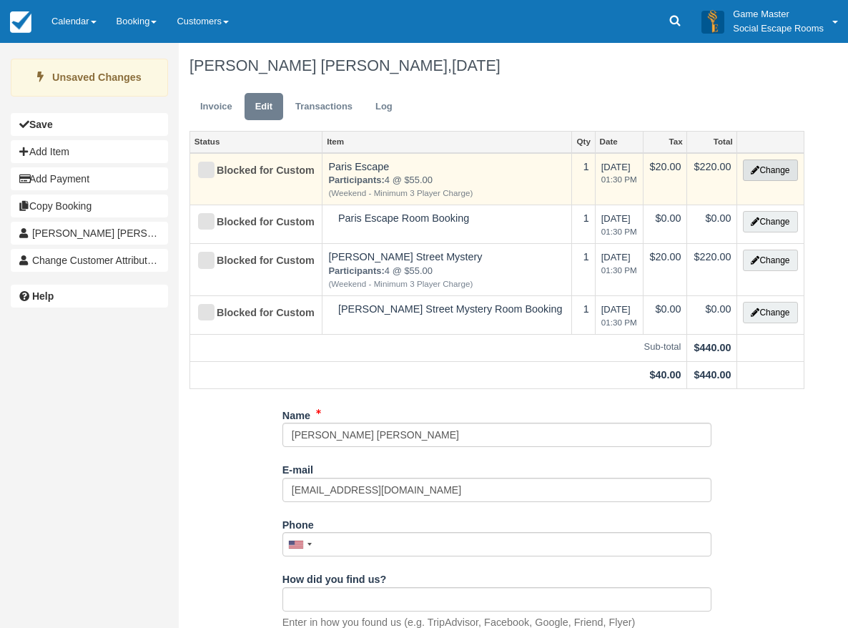
click at [766, 172] on button "Change" at bounding box center [770, 169] width 54 height 21
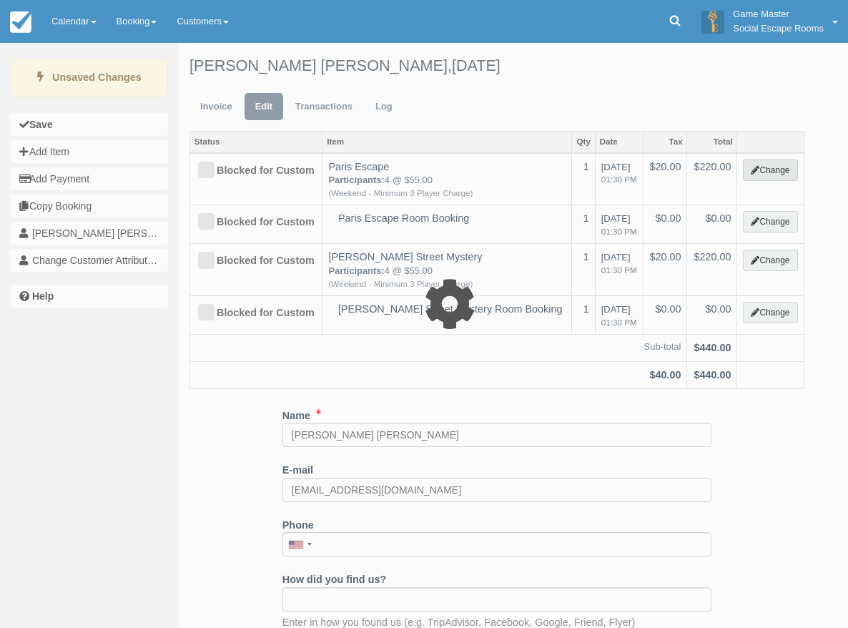
select select "2"
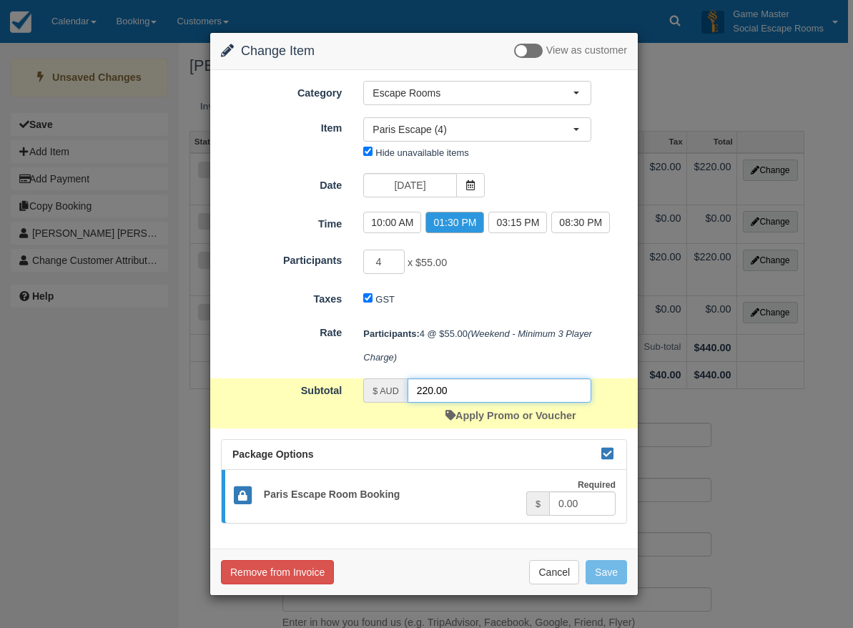
drag, startPoint x: 417, startPoint y: 395, endPoint x: 403, endPoint y: 392, distance: 13.9
click at [403, 392] on div "$ AUD 220.00" at bounding box center [477, 390] width 228 height 24
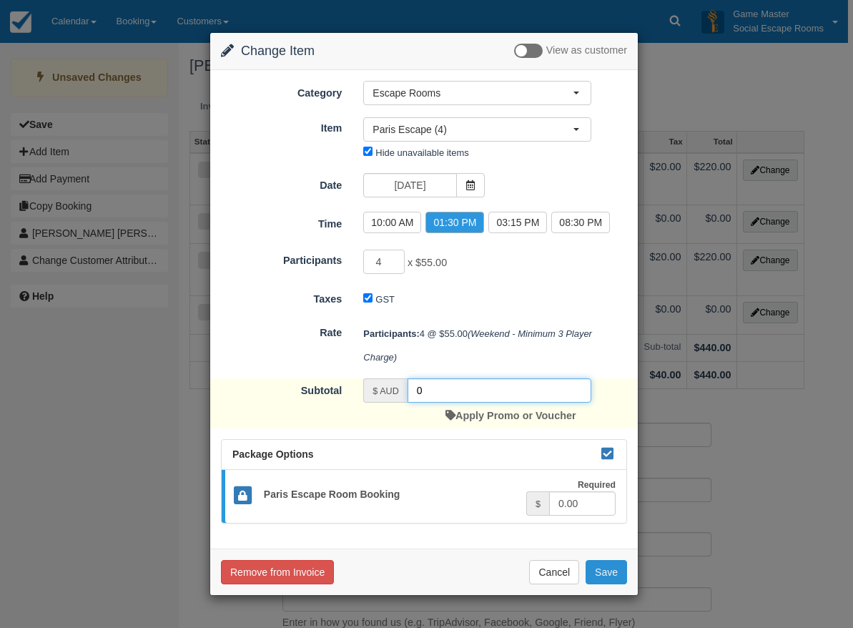
type input "0"
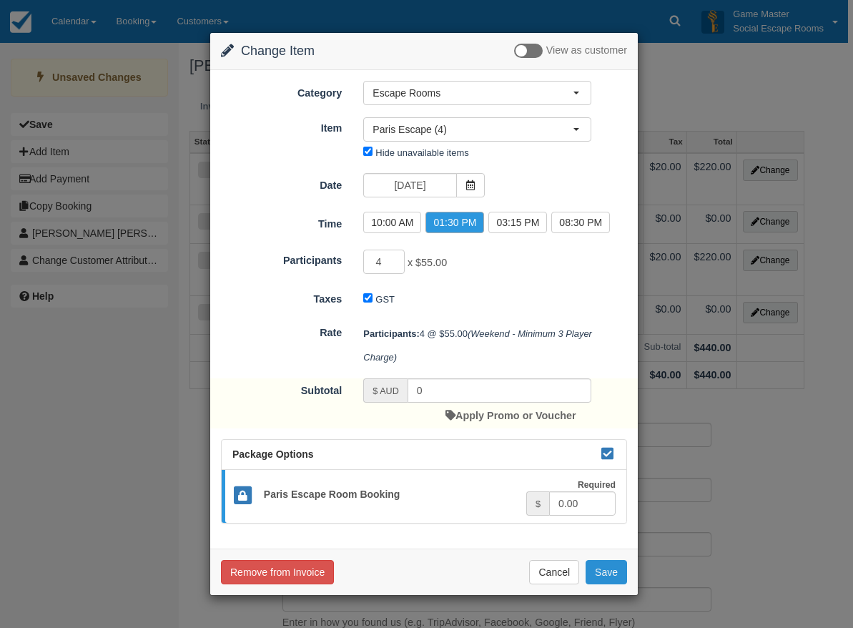
click at [593, 575] on button "Save" at bounding box center [605, 572] width 41 height 24
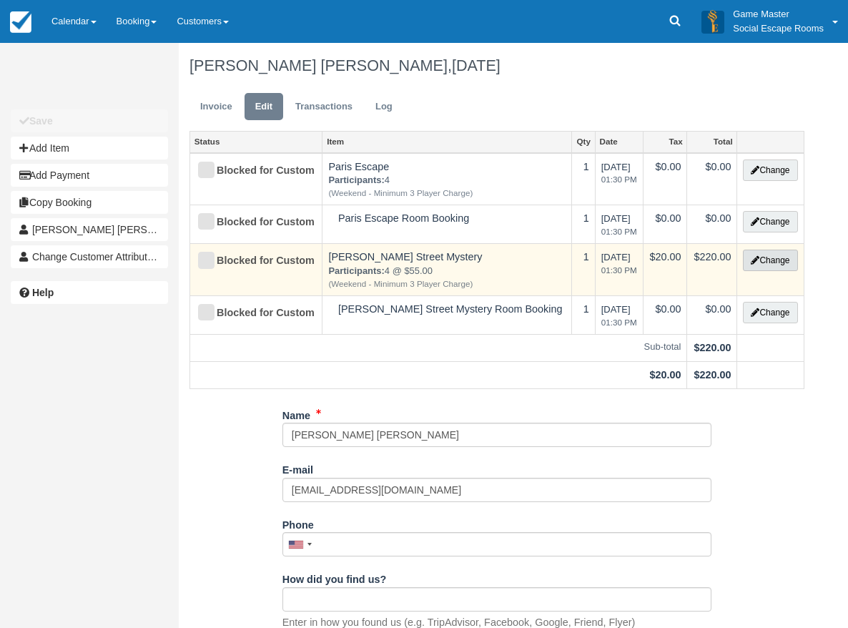
click at [776, 255] on button "Change" at bounding box center [770, 259] width 54 height 21
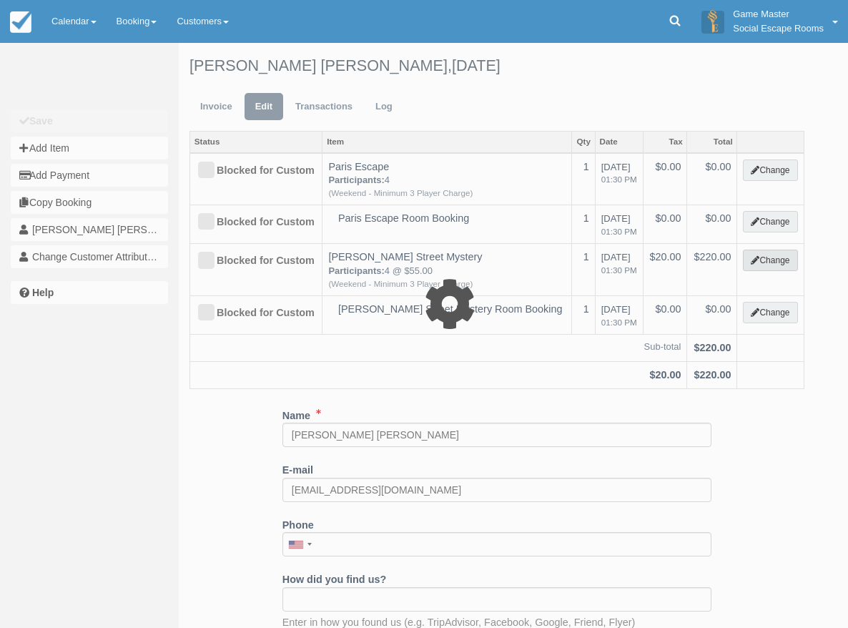
select select "2"
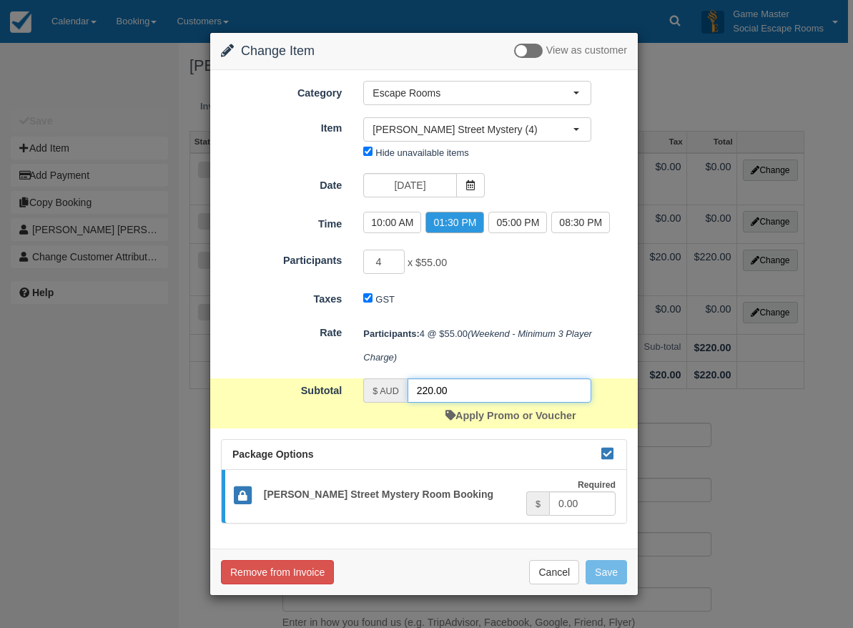
drag, startPoint x: 472, startPoint y: 395, endPoint x: 379, endPoint y: 381, distance: 94.0
click at [379, 381] on div "$ AUD 220.00" at bounding box center [477, 390] width 228 height 24
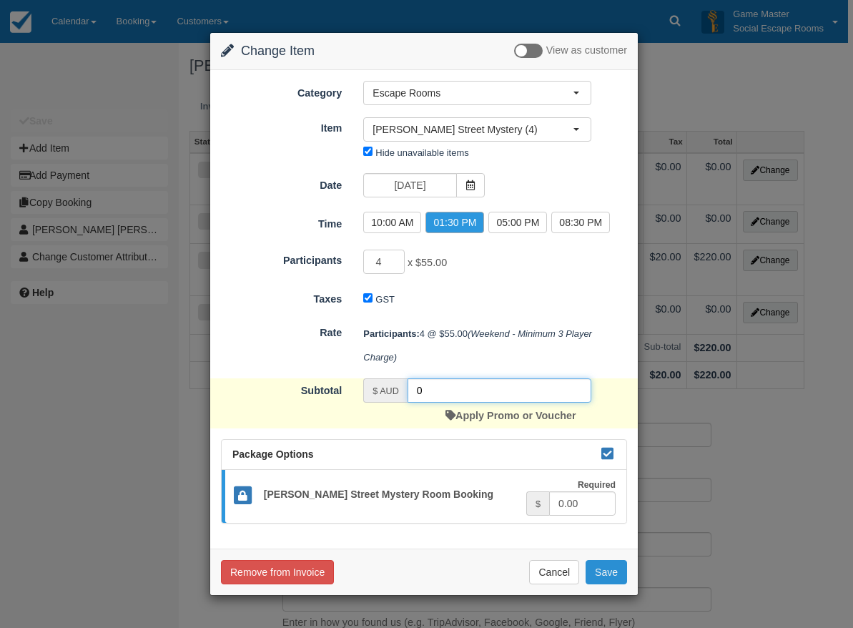
type input "0"
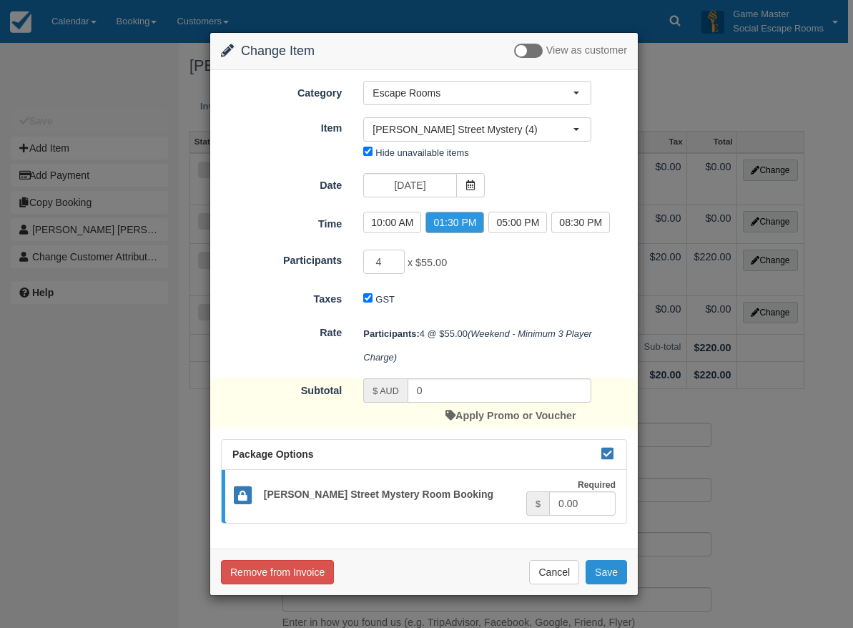
click at [610, 575] on button "Save" at bounding box center [605, 572] width 41 height 24
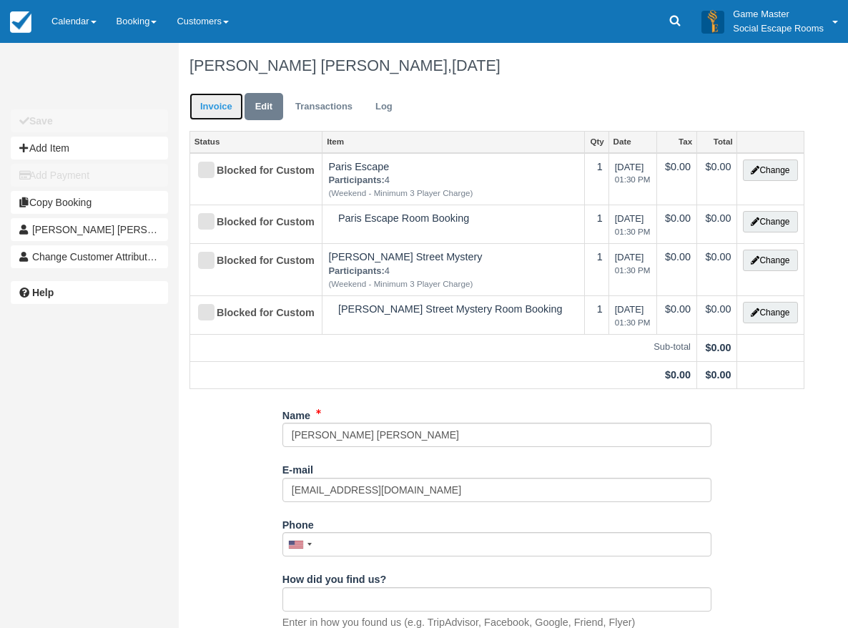
click at [207, 107] on link "Invoice" at bounding box center [216, 107] width 54 height 28
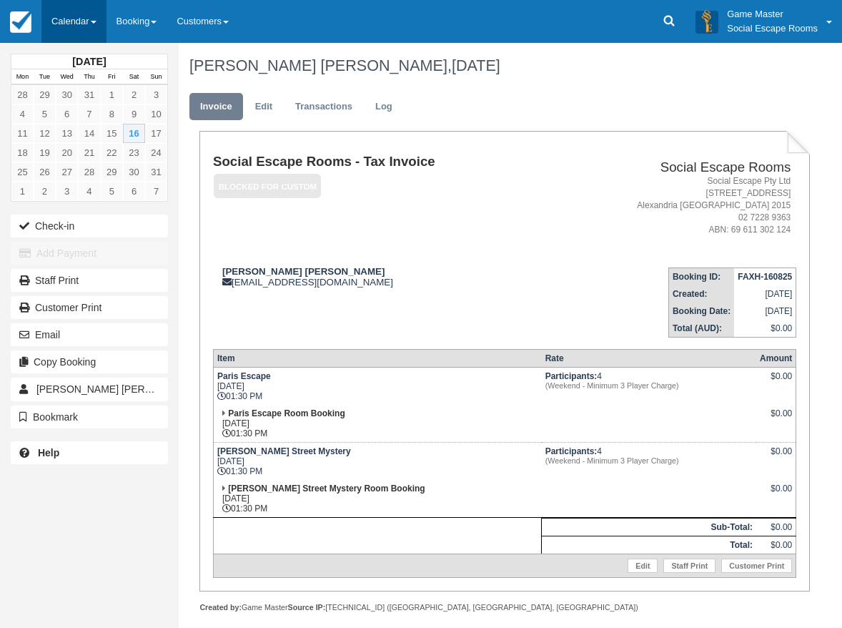
click at [85, 16] on link "Calendar" at bounding box center [73, 21] width 65 height 43
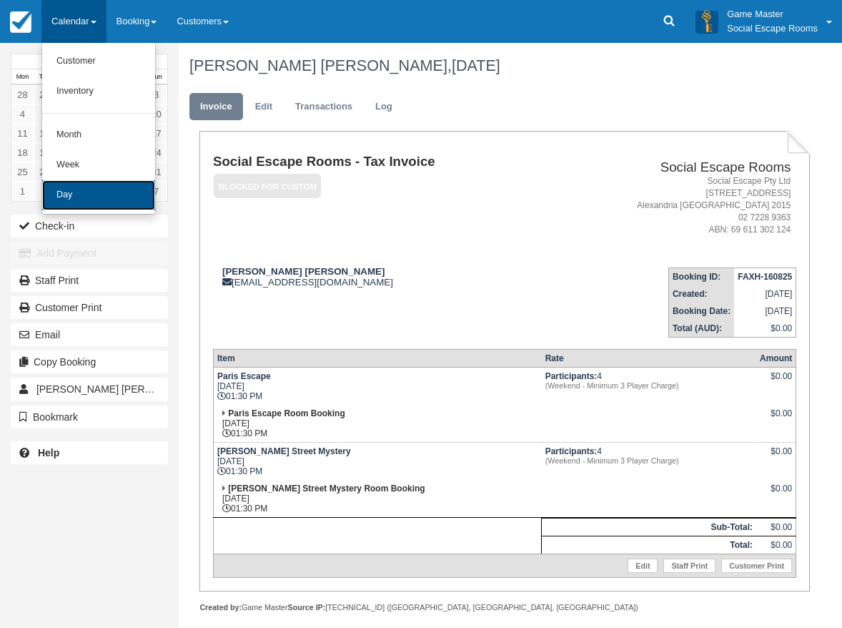
click at [91, 193] on link "Day" at bounding box center [98, 195] width 113 height 30
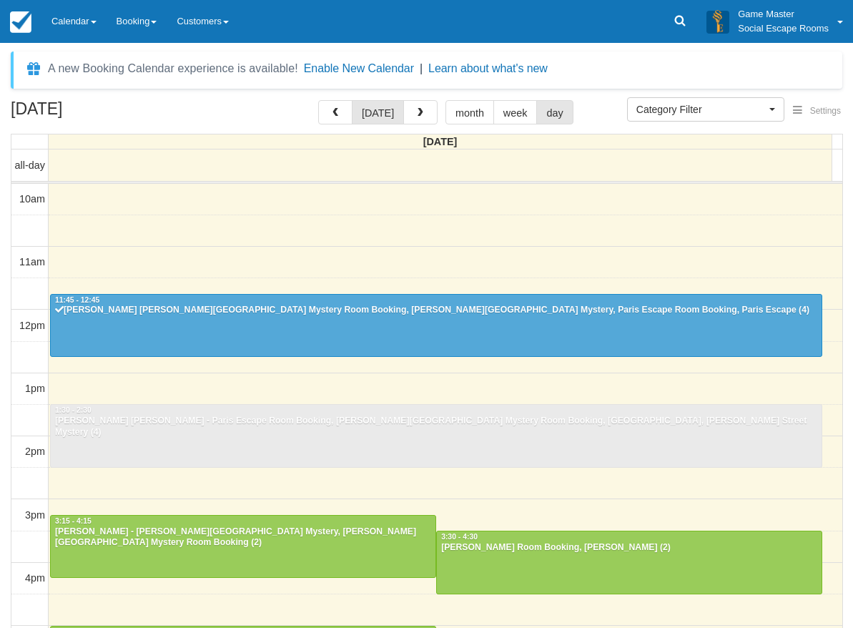
select select
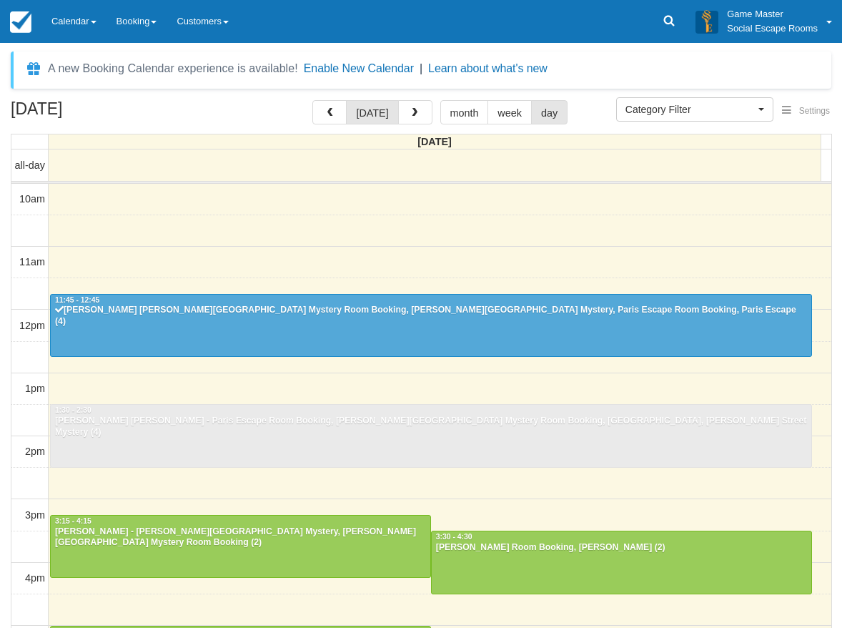
scroll to position [127, 0]
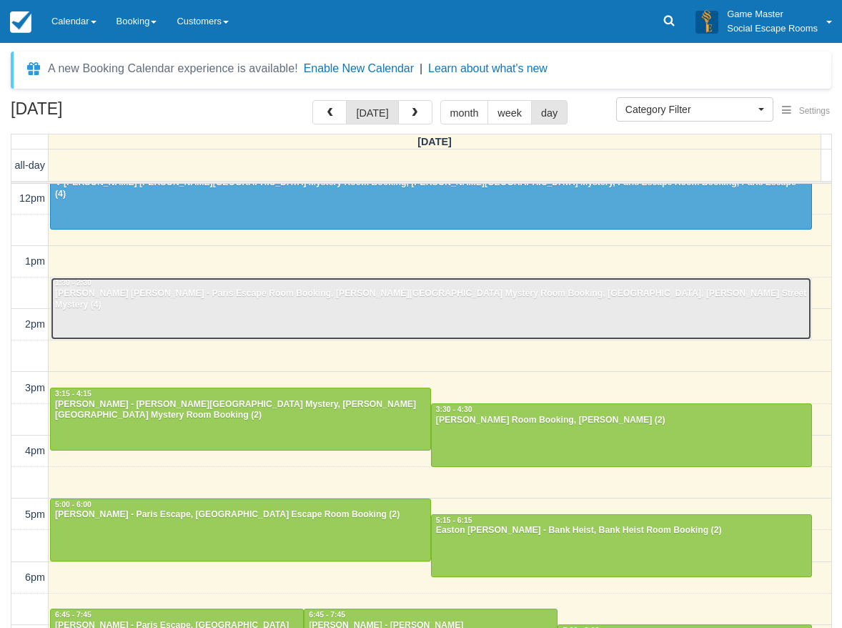
click at [331, 293] on div "[PERSON_NAME] [PERSON_NAME] - Paris Escape Room Booking, [PERSON_NAME][GEOGRAPH…" at bounding box center [430, 299] width 753 height 23
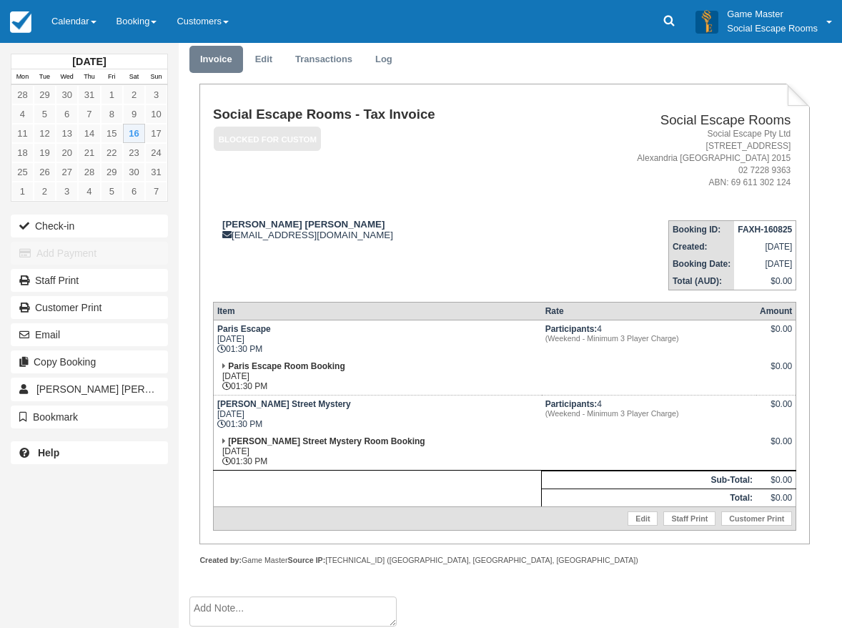
scroll to position [54, 0]
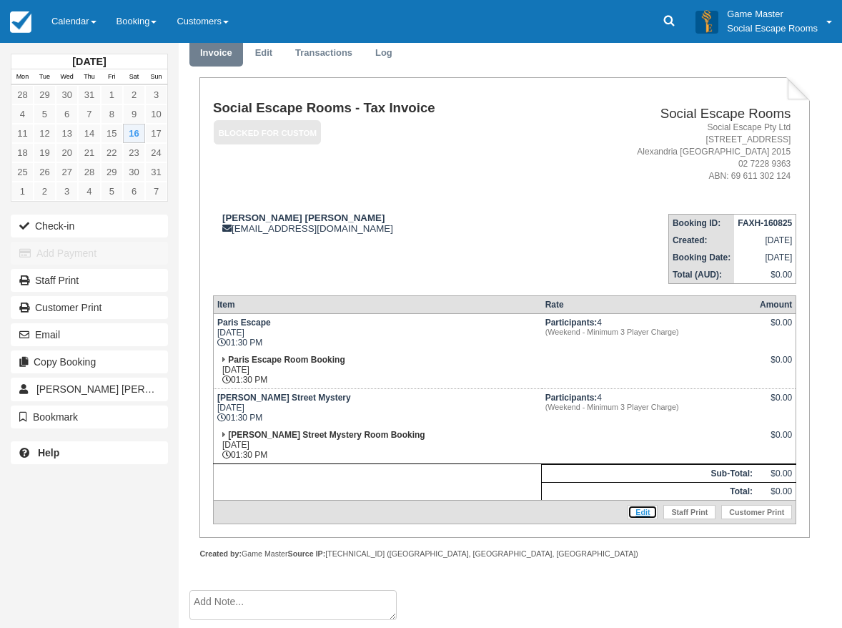
click at [644, 515] on link "Edit" at bounding box center [643, 512] width 30 height 14
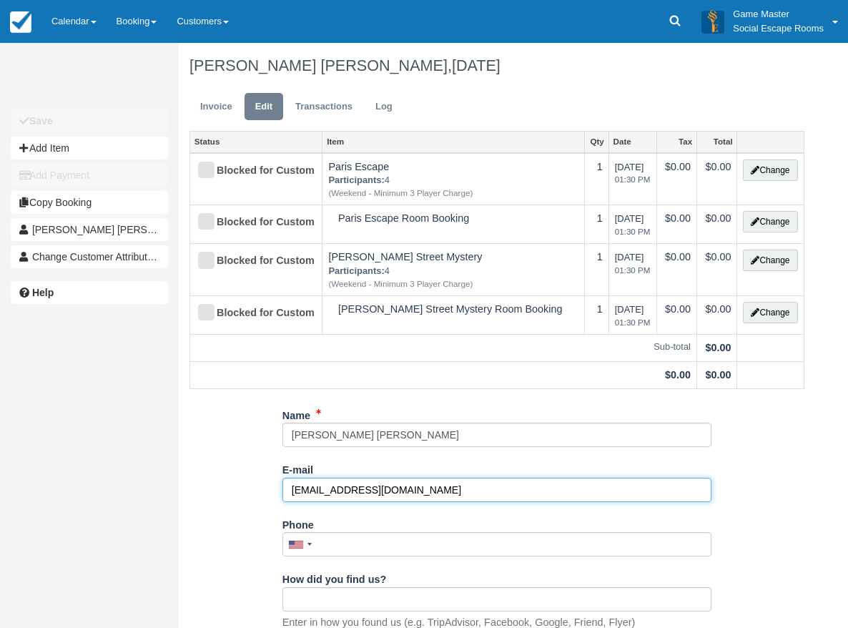
click at [299, 488] on input "--mafeospina@gmail.com" at bounding box center [496, 489] width 429 height 24
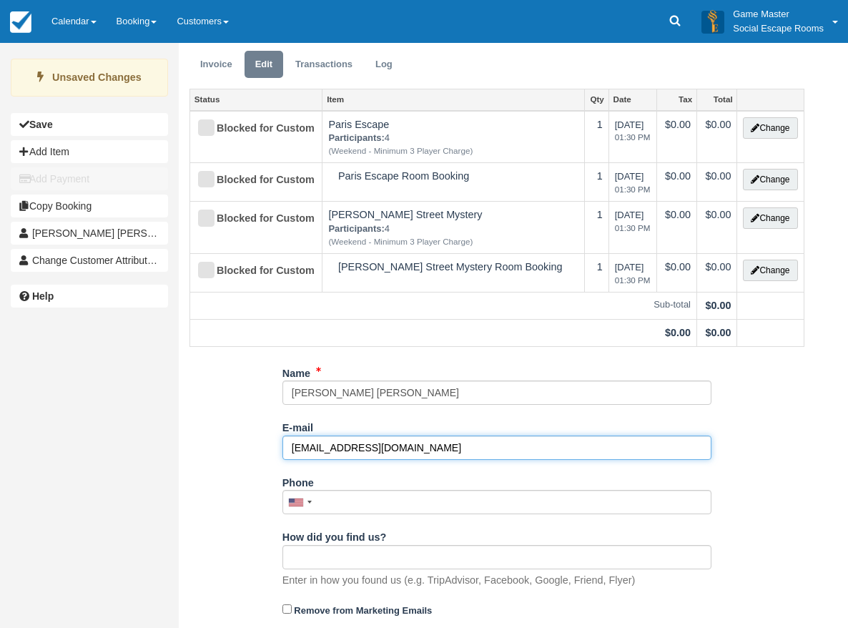
scroll to position [81, 0]
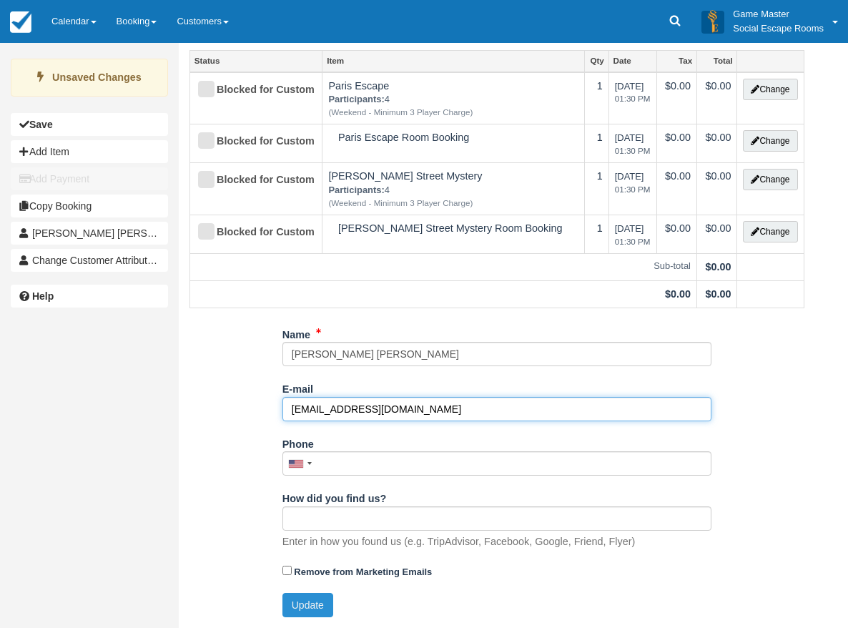
type input "mafeospina@gmail.com"
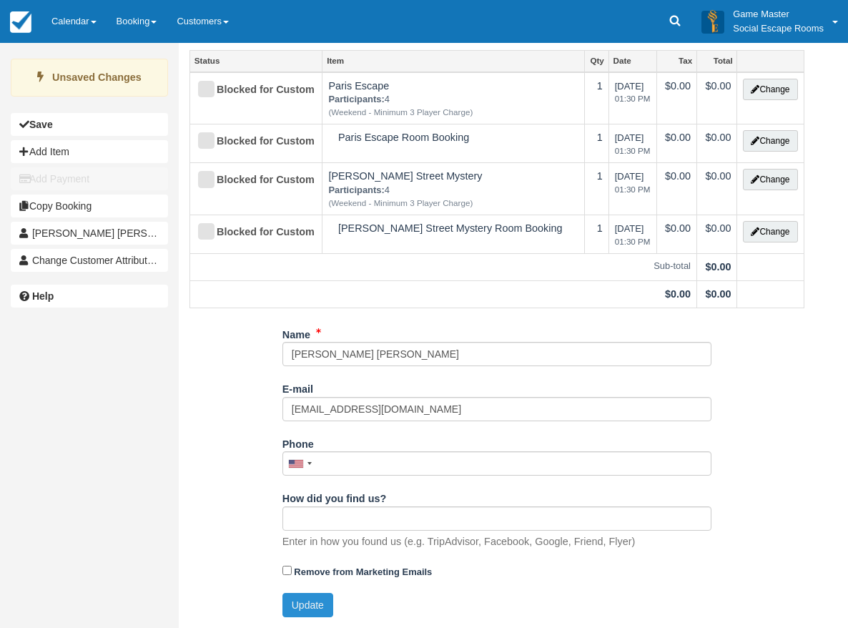
click at [307, 600] on button "Update" at bounding box center [307, 605] width 51 height 24
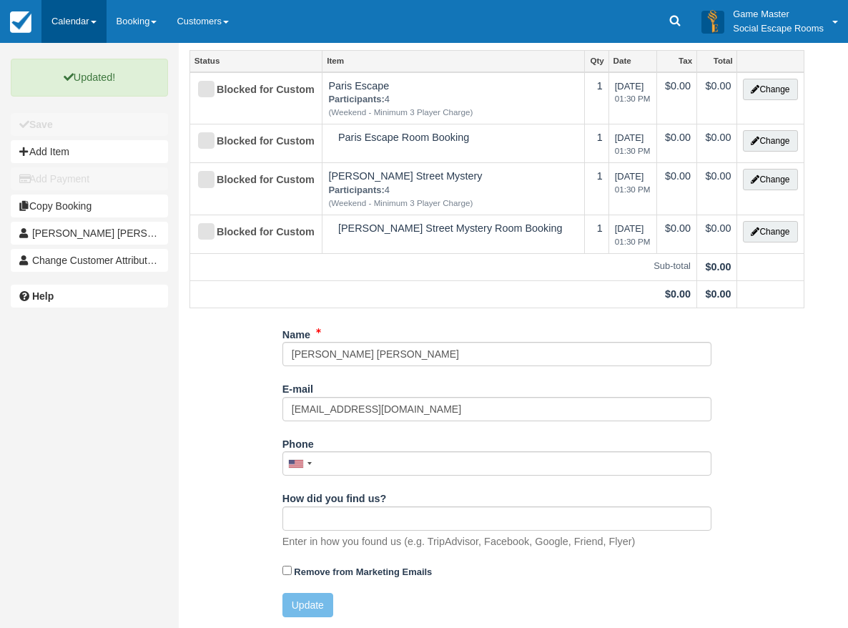
click at [82, 32] on link "Calendar" at bounding box center [73, 21] width 65 height 43
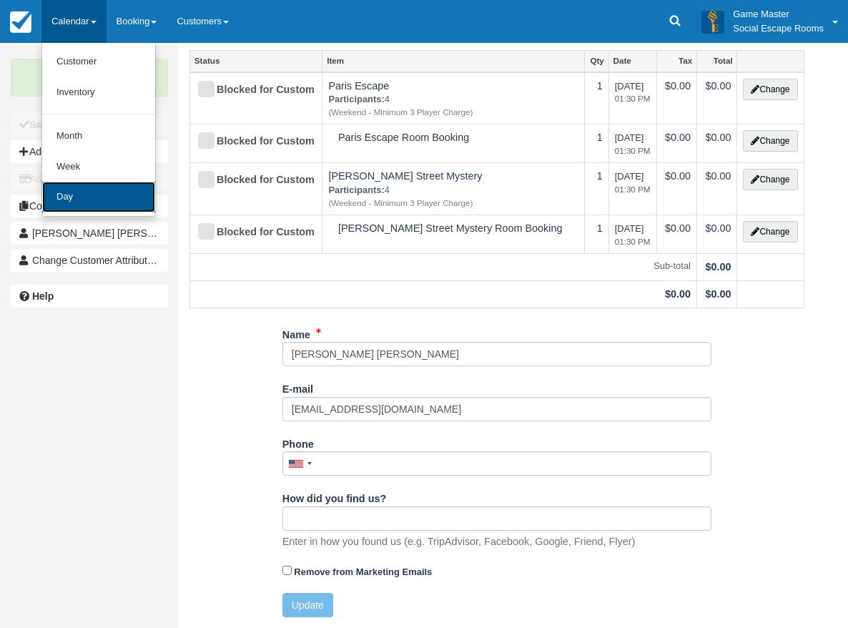
click at [76, 204] on link "Day" at bounding box center [98, 197] width 113 height 31
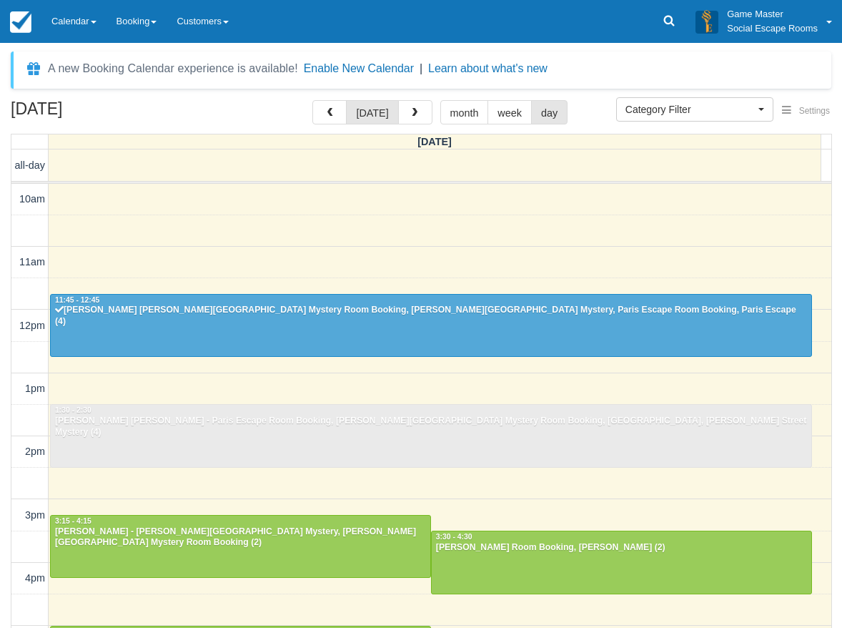
select select
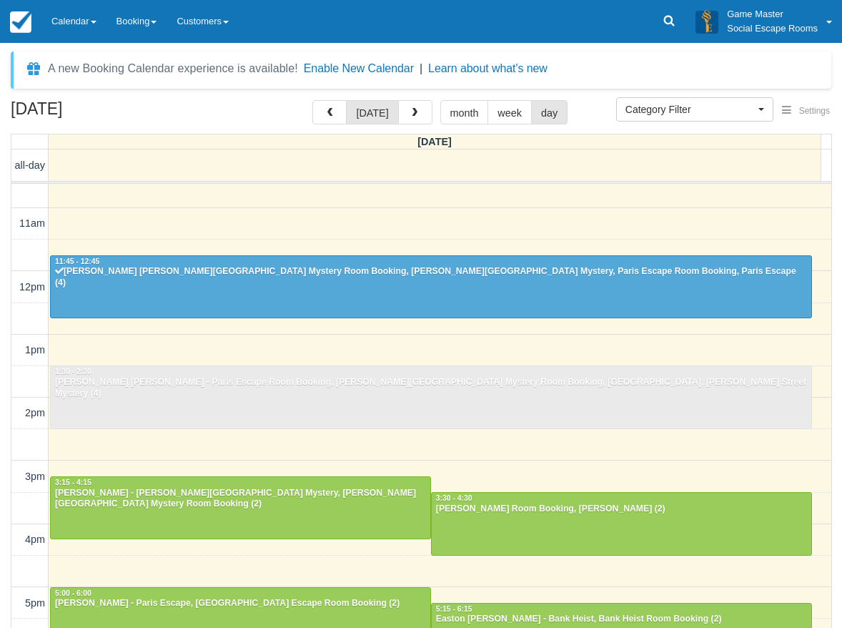
scroll to position [71, 0]
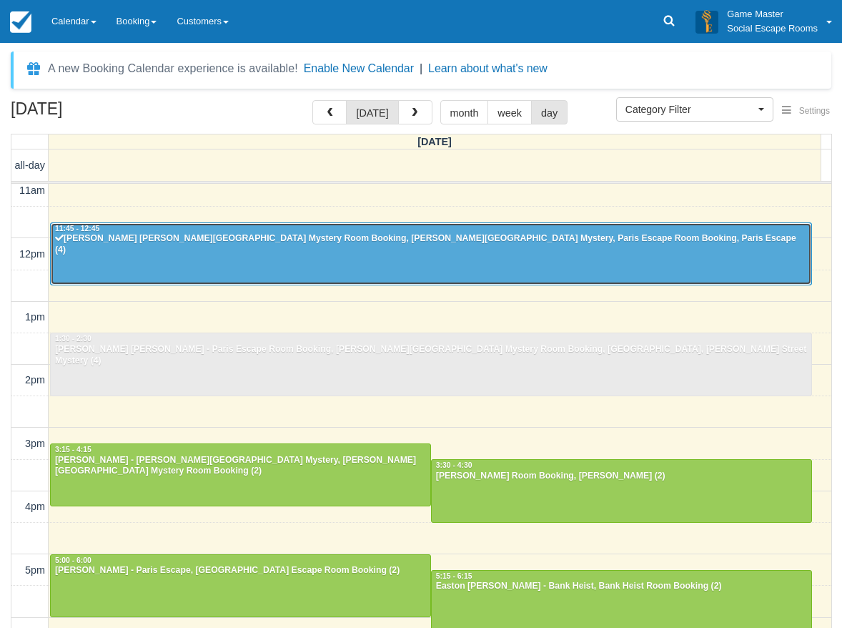
click at [705, 259] on div at bounding box center [431, 253] width 761 height 61
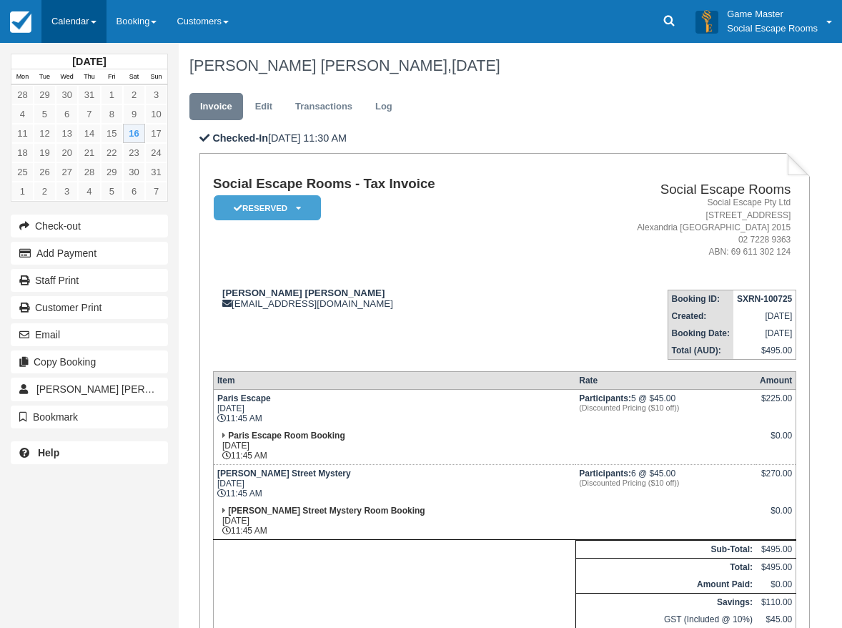
click at [76, 17] on link "Calendar" at bounding box center [73, 21] width 65 height 43
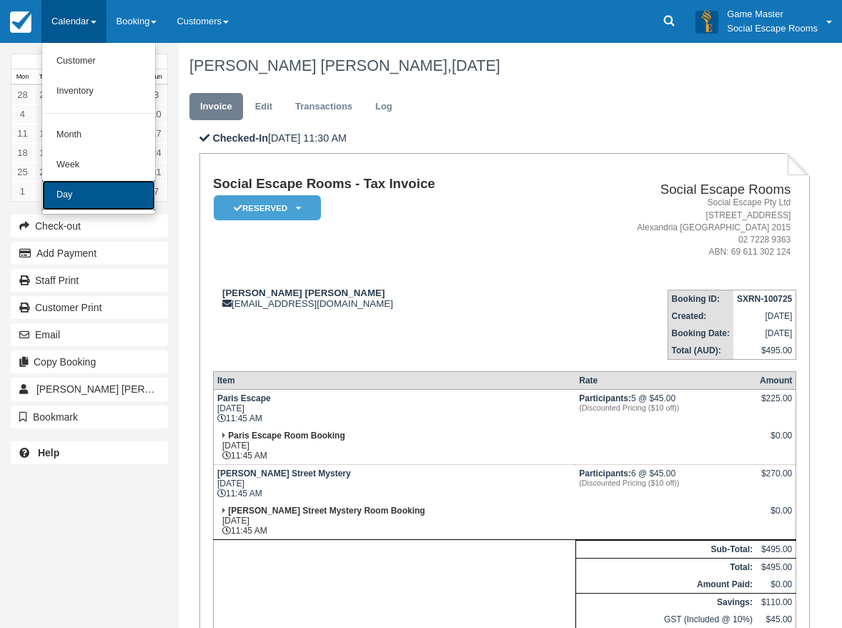
click at [74, 194] on link "Day" at bounding box center [98, 195] width 113 height 30
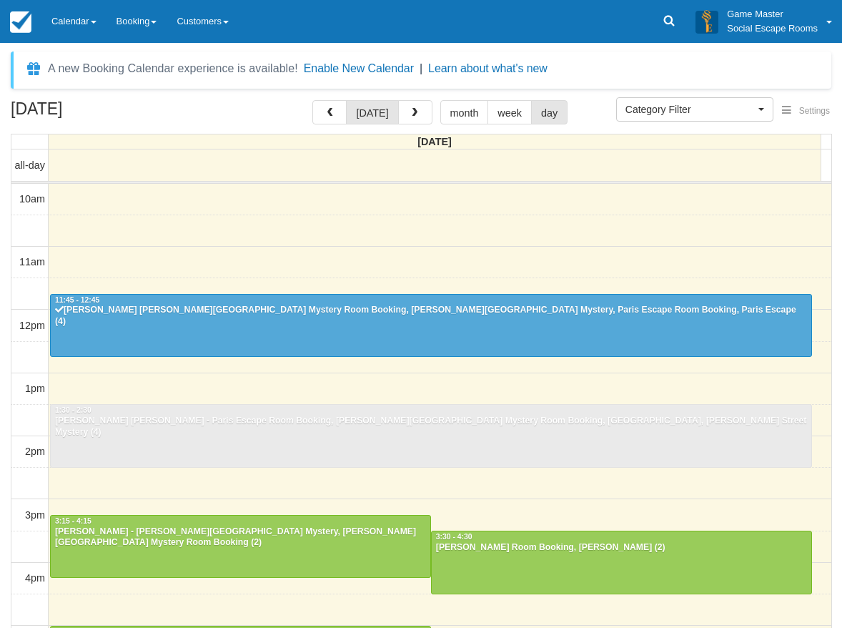
select select
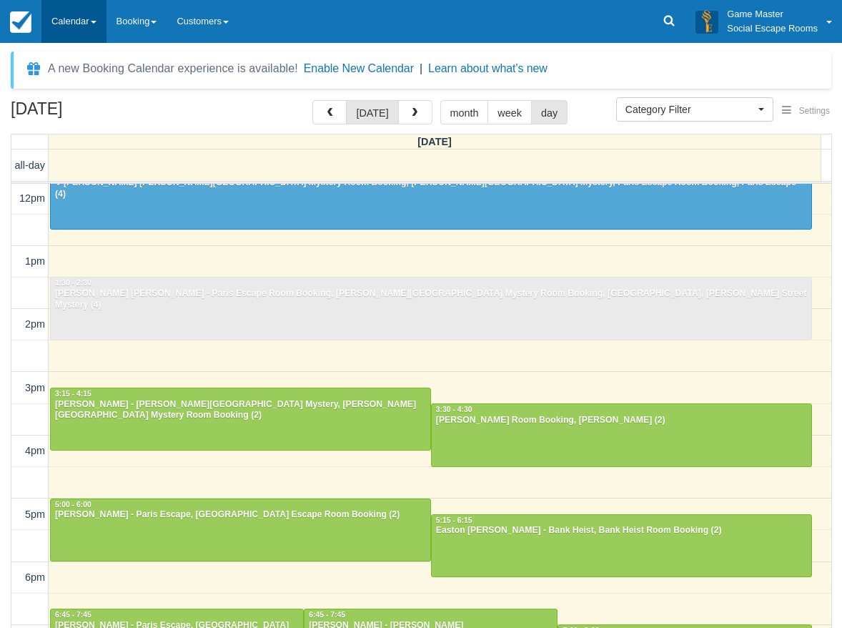
click at [86, 23] on link "Calendar" at bounding box center [73, 21] width 65 height 43
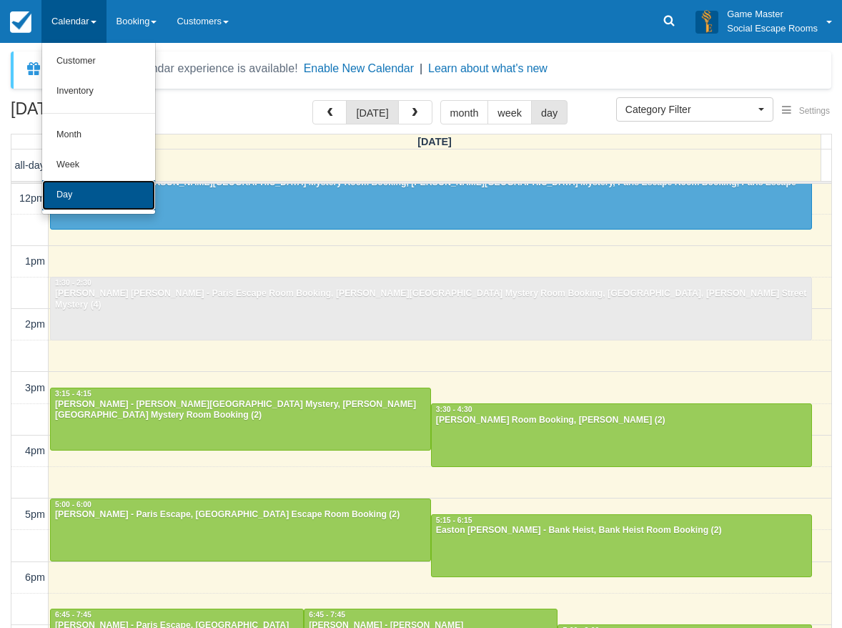
click at [78, 192] on link "Day" at bounding box center [98, 195] width 113 height 30
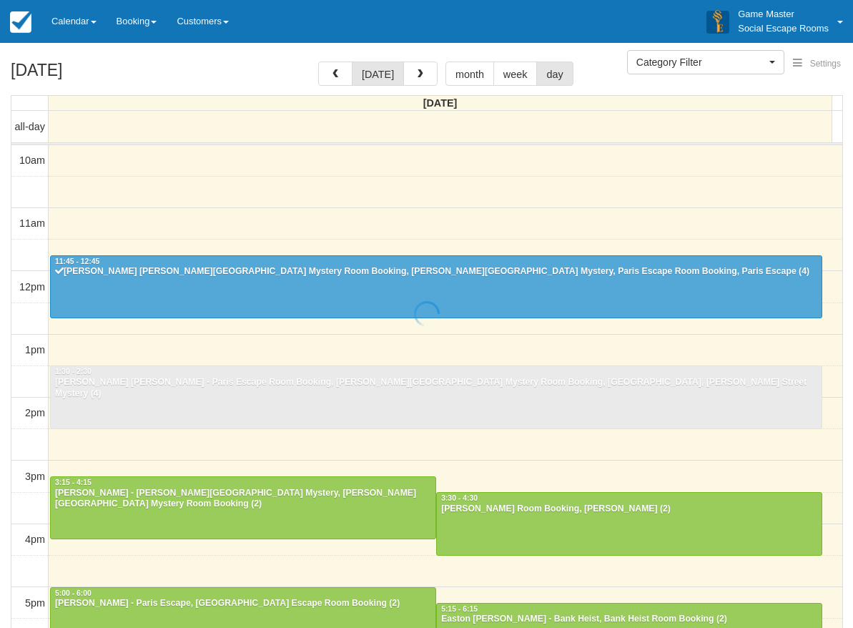
select select
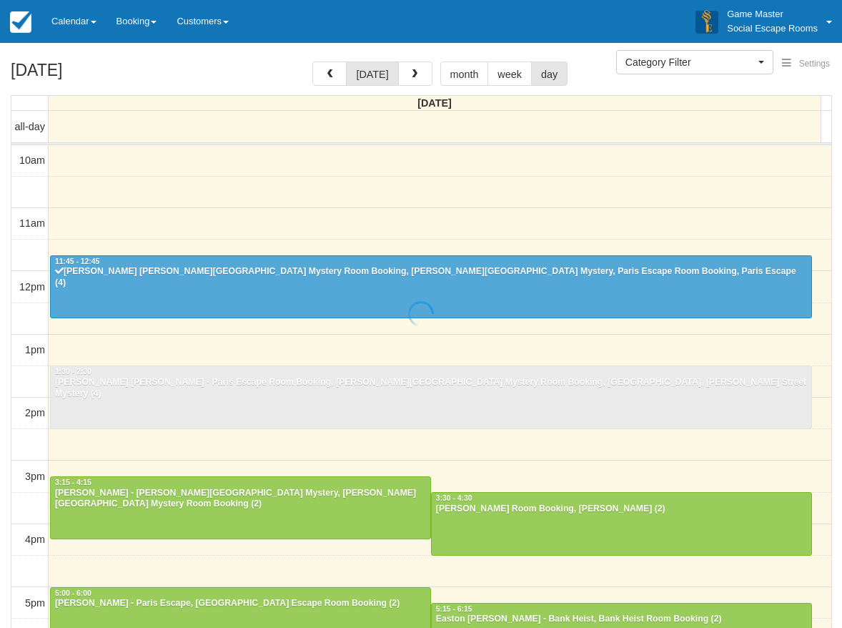
scroll to position [127, 0]
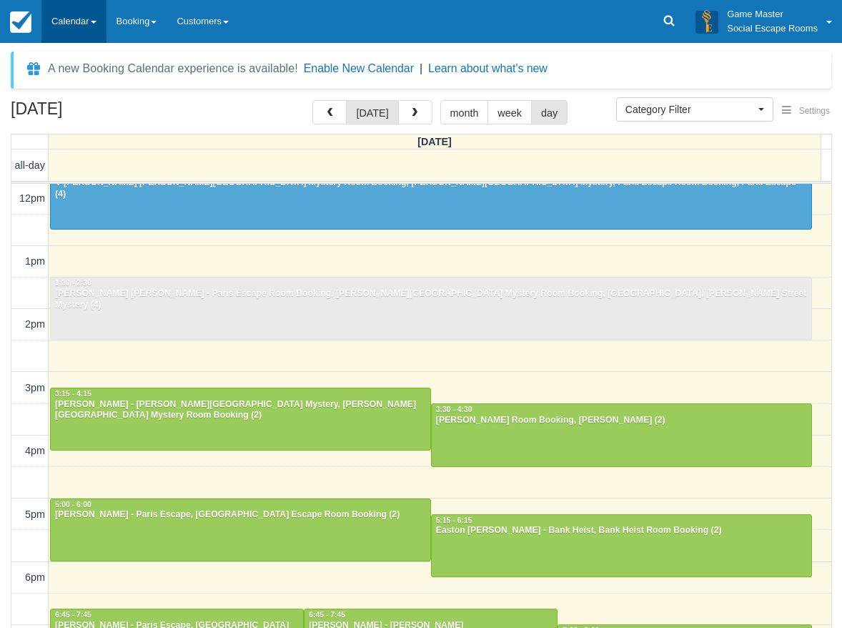
click at [81, 23] on link "Calendar" at bounding box center [73, 21] width 65 height 43
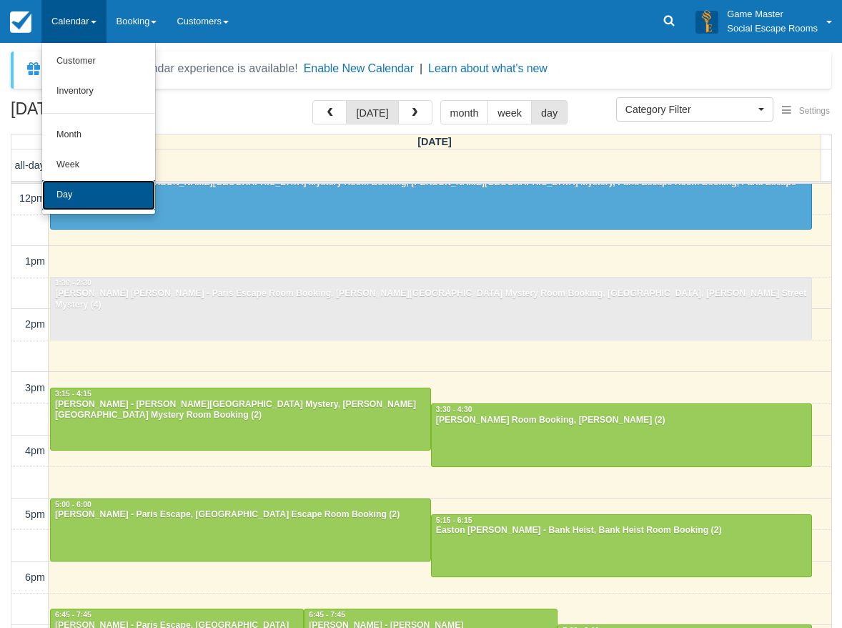
click at [57, 204] on link "Day" at bounding box center [98, 195] width 113 height 30
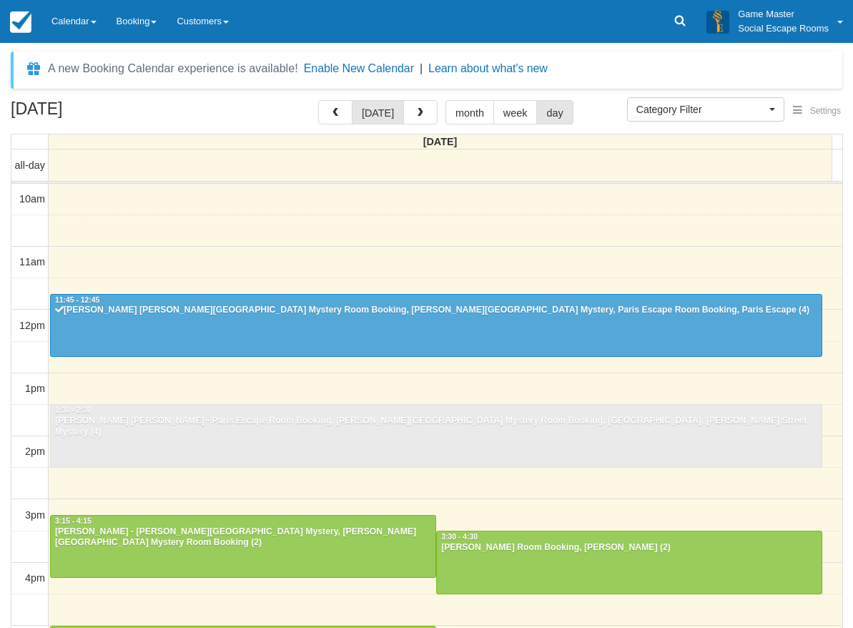
select select
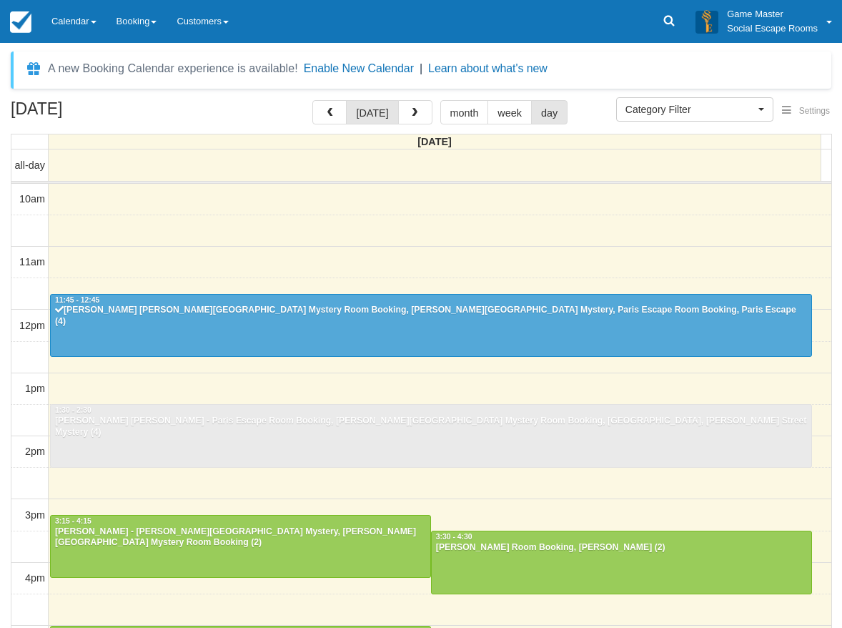
scroll to position [127, 0]
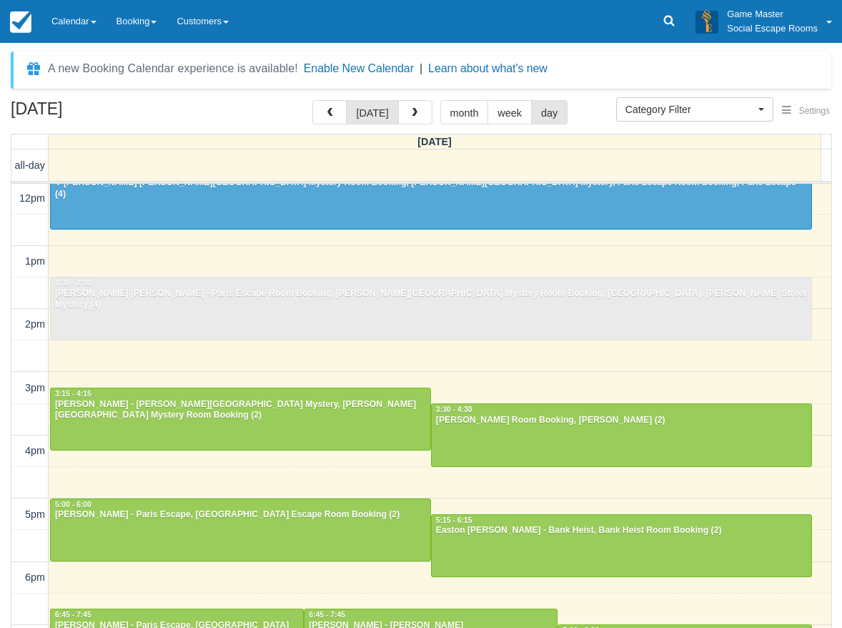
click at [204, 262] on div "10am 11am 12pm 1pm 2pm 3pm 4pm 5pm 6pm 7pm 8pm 9pm 10pm 11:45 - 12:[GEOGRAPHIC_…" at bounding box center [421, 450] width 820 height 789
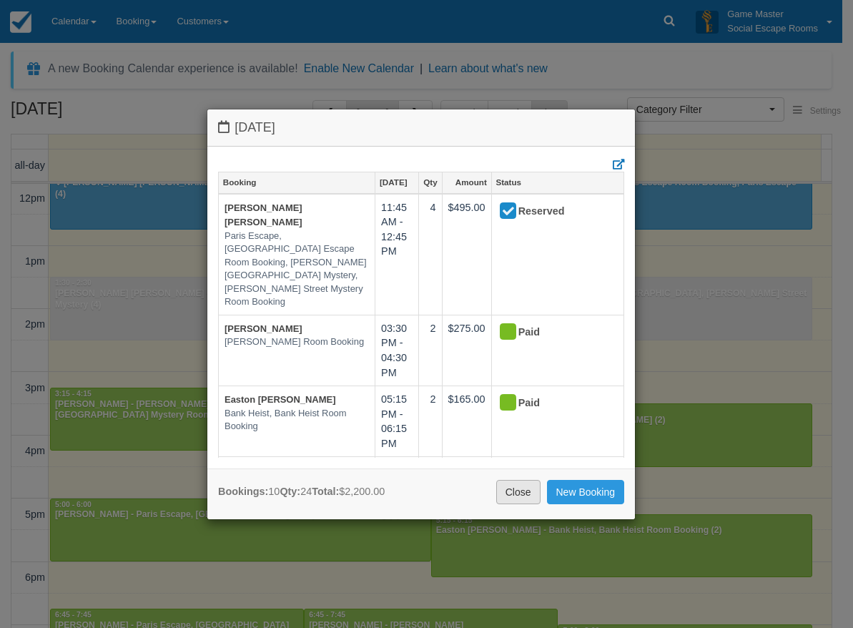
click at [507, 492] on link "Close" at bounding box center [518, 492] width 44 height 24
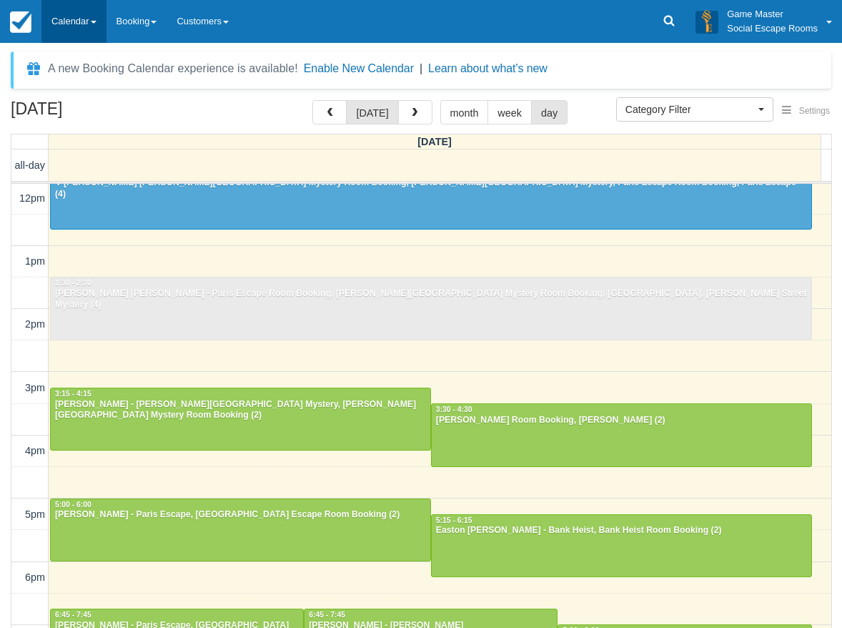
click at [79, 28] on link "Calendar" at bounding box center [73, 21] width 65 height 43
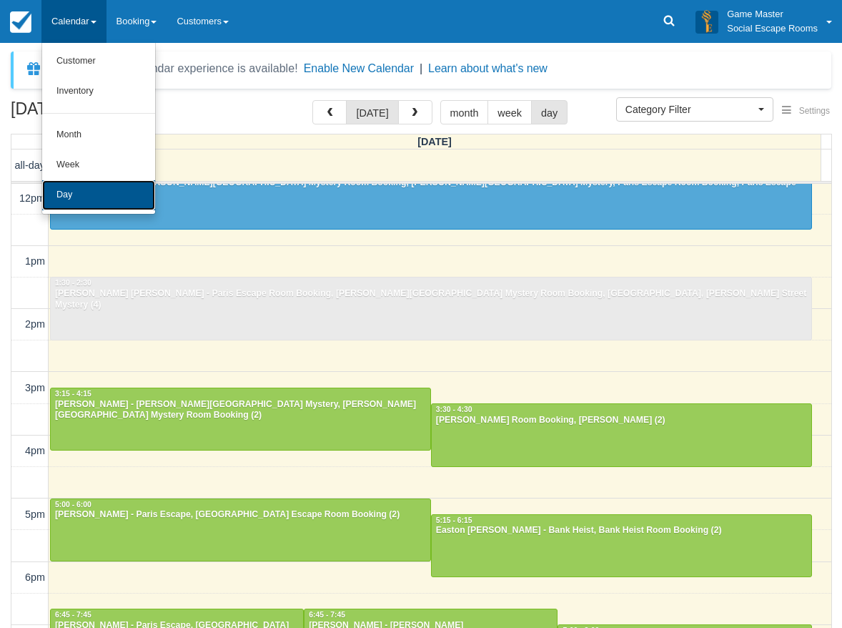
click at [93, 199] on link "Day" at bounding box center [98, 195] width 113 height 30
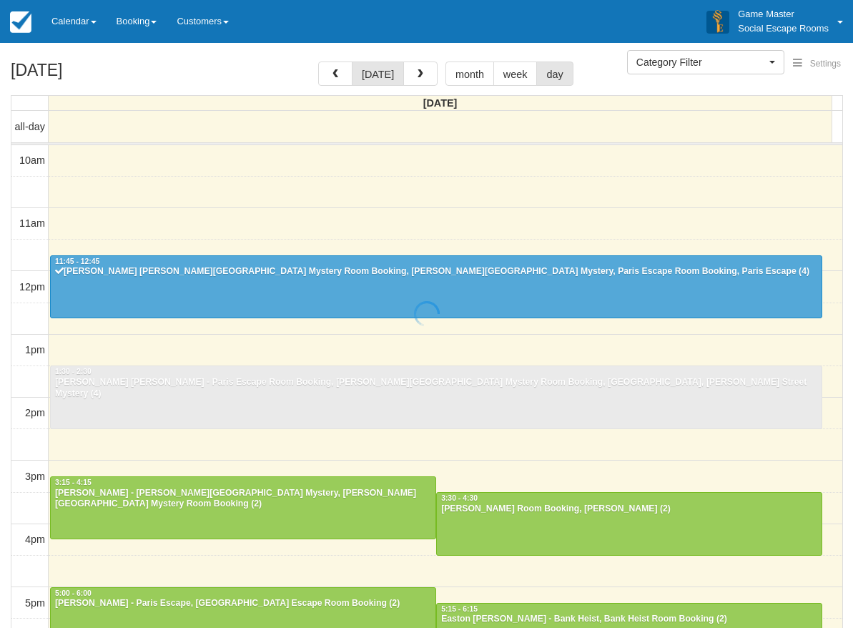
select select
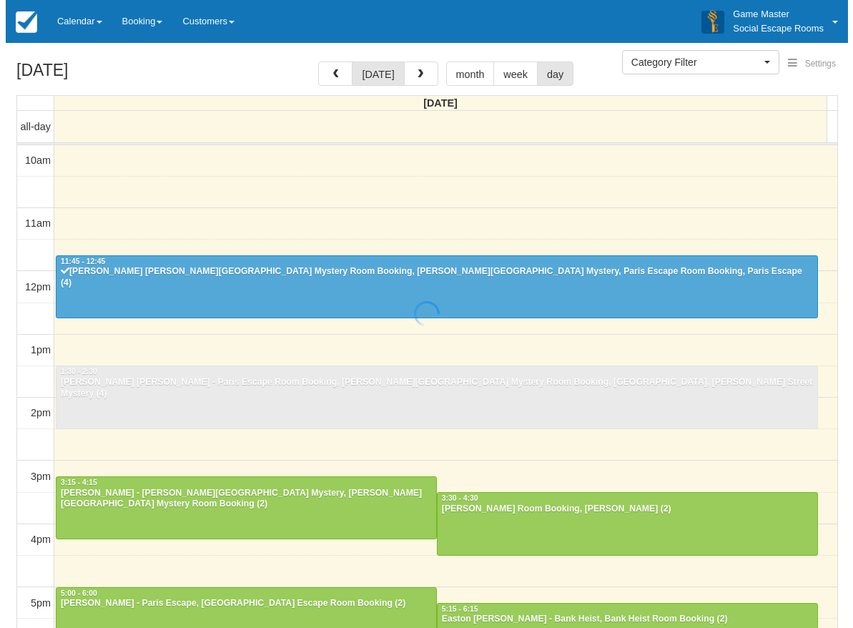
scroll to position [127, 0]
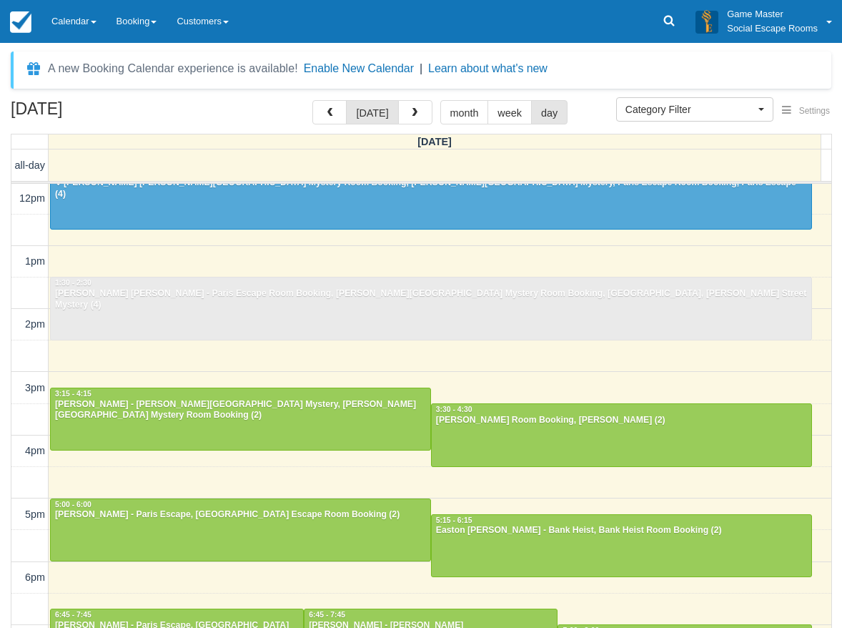
click at [139, 259] on div "10am 11am 12pm 1pm 2pm 3pm 4pm 5pm 6pm 7pm 8pm 9pm 10pm 11:45 - 12:[GEOGRAPHIC_…" at bounding box center [421, 450] width 820 height 789
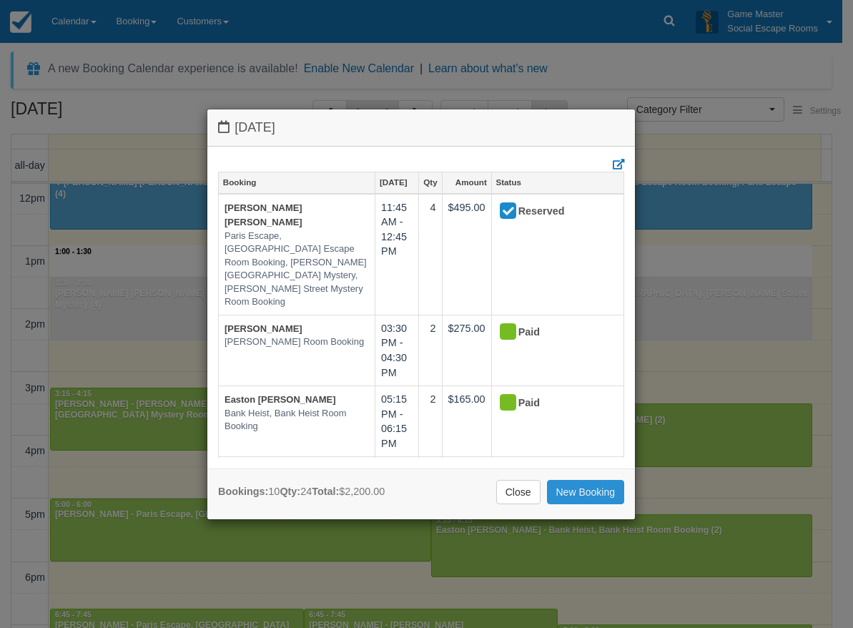
click at [574, 496] on link "New Booking" at bounding box center [586, 492] width 78 height 24
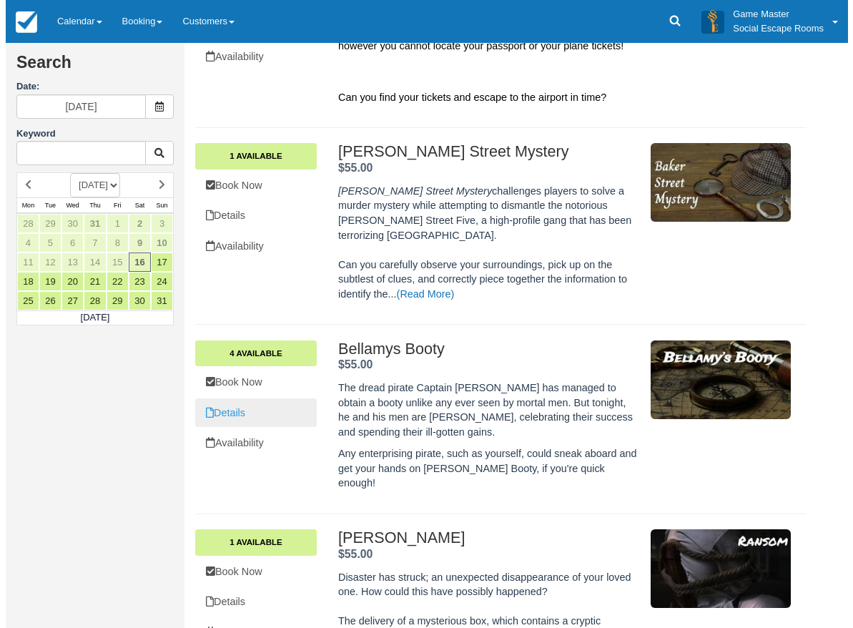
scroll to position [214, 0]
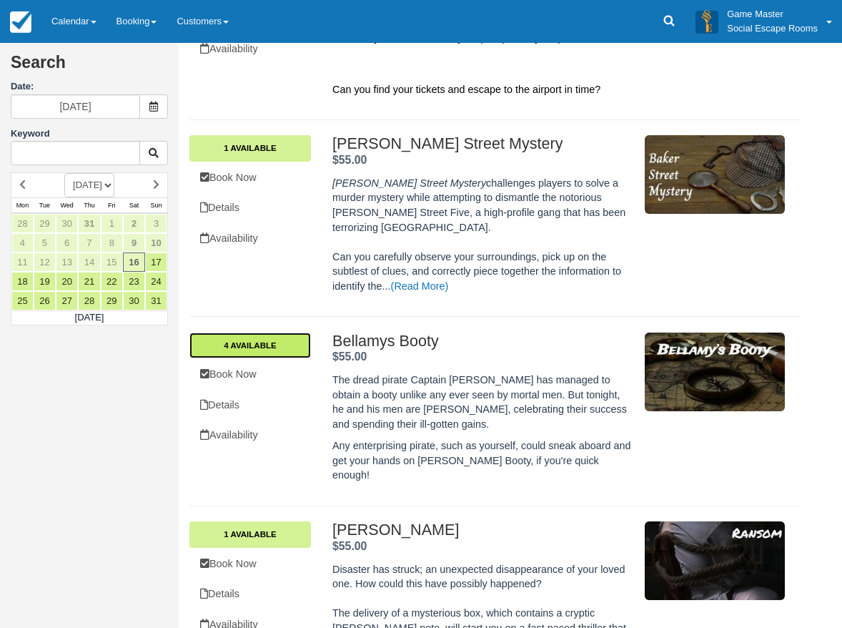
click at [282, 339] on link "4 Available" at bounding box center [250, 345] width 122 height 26
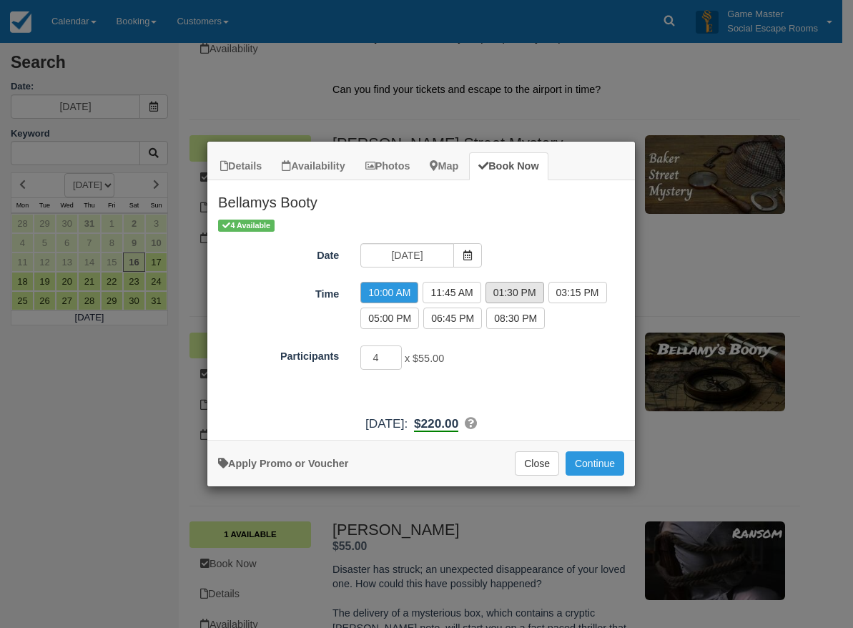
click at [496, 292] on label "01:30 PM" at bounding box center [514, 292] width 59 height 21
radio input "true"
click at [395, 358] on input "3" at bounding box center [380, 357] width 41 height 24
type input "2"
click at [395, 358] on input "2" at bounding box center [380, 357] width 41 height 24
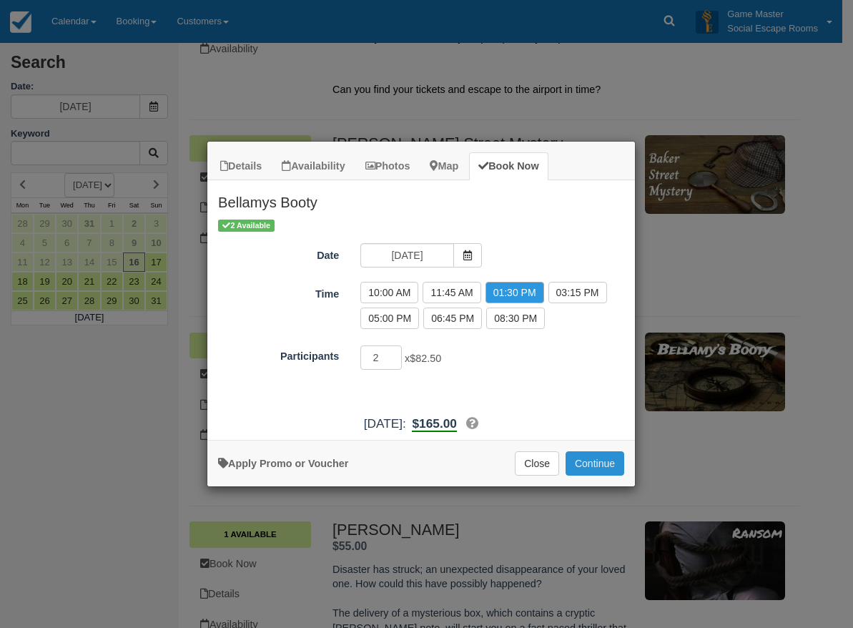
click at [590, 465] on button "Continue" at bounding box center [594, 463] width 59 height 24
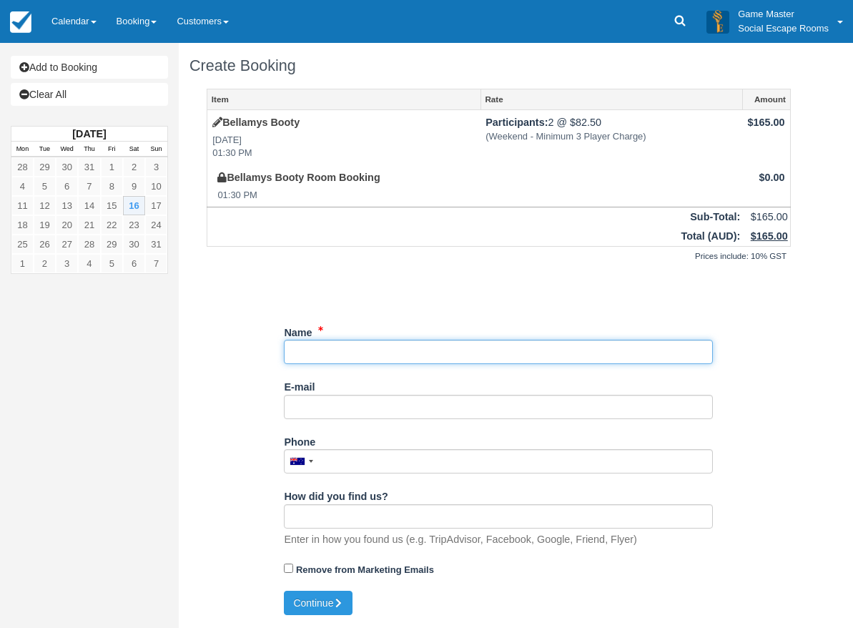
click at [361, 352] on input "Name" at bounding box center [498, 352] width 429 height 24
type input "[PERSON_NAME]"
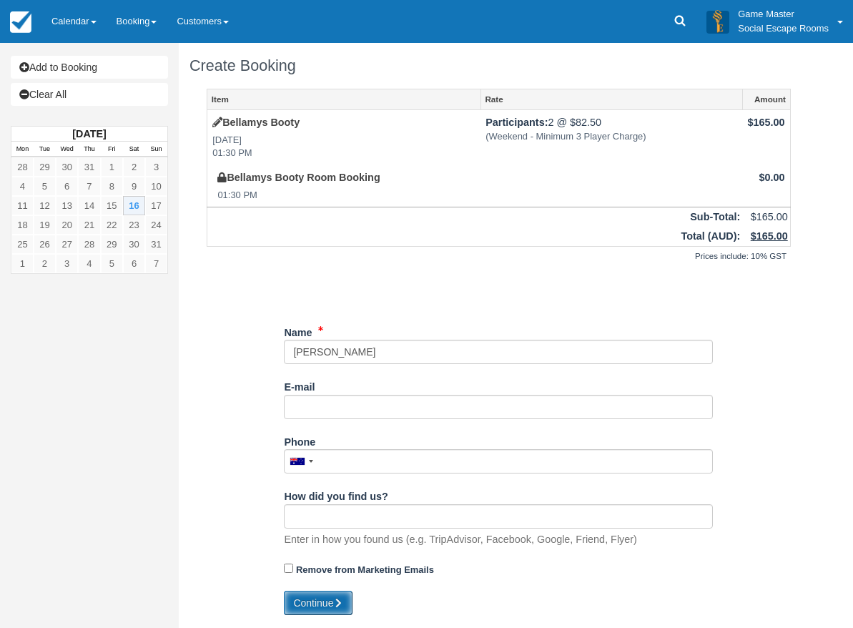
click at [337, 595] on button "Continue" at bounding box center [318, 602] width 69 height 24
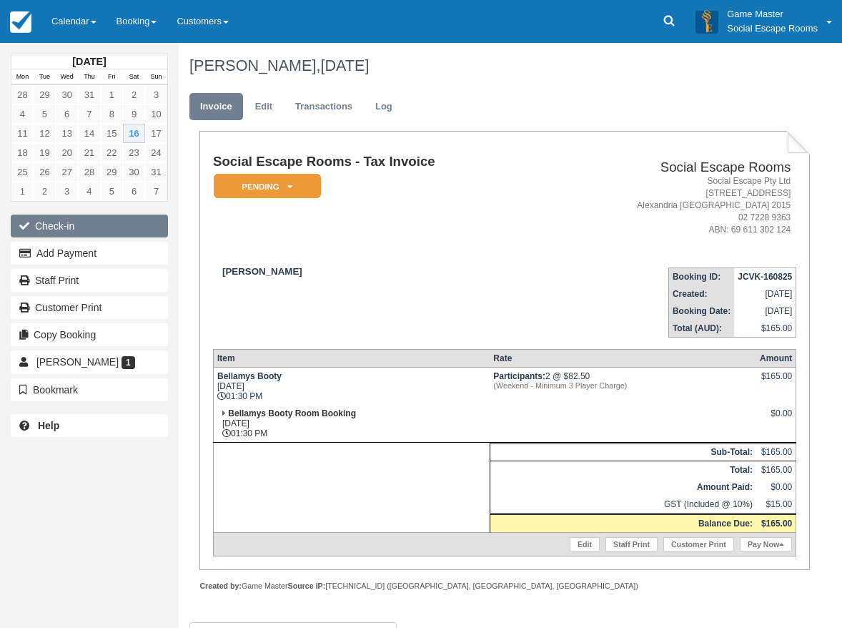
click at [89, 233] on button "Check-in" at bounding box center [89, 225] width 157 height 23
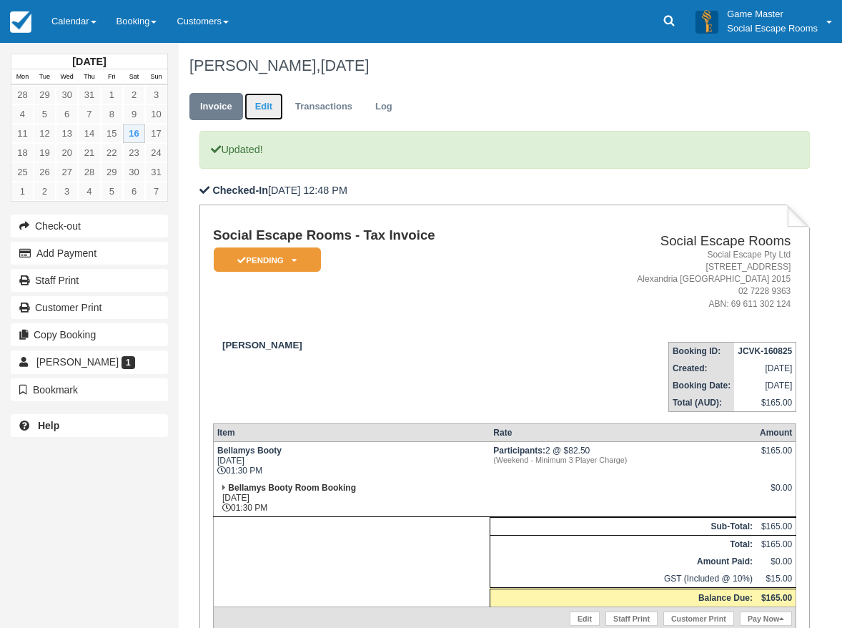
click at [275, 109] on link "Edit" at bounding box center [263, 107] width 39 height 28
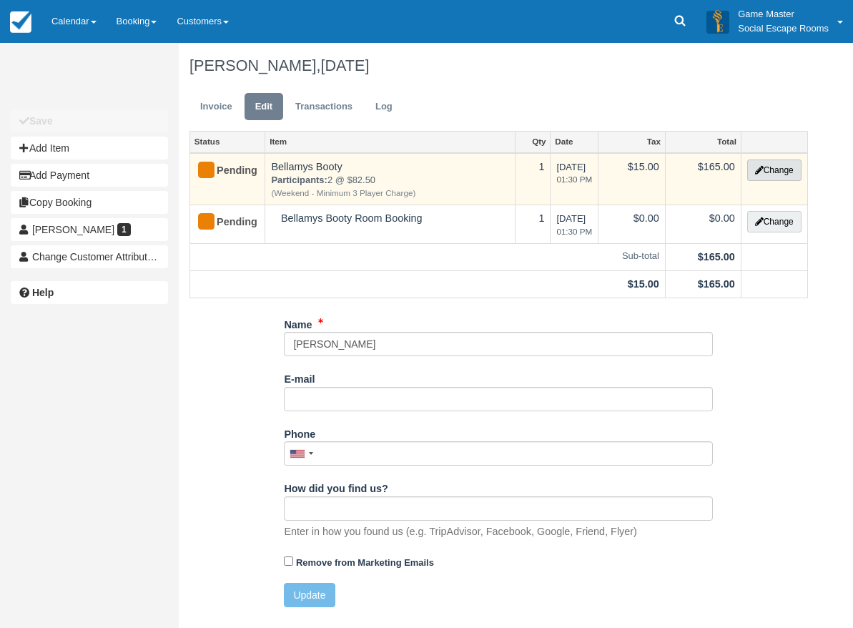
click at [773, 178] on button "Change" at bounding box center [774, 169] width 54 height 21
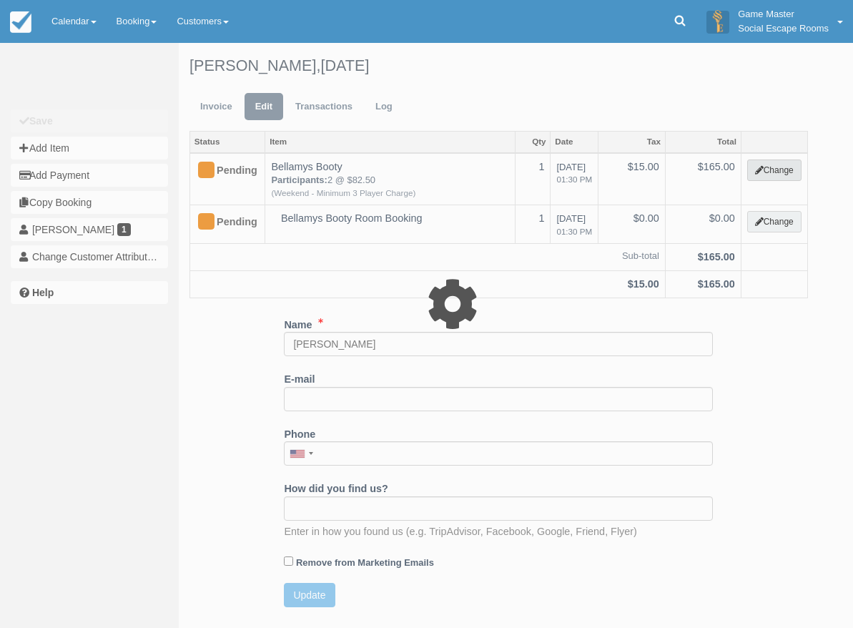
select select "2"
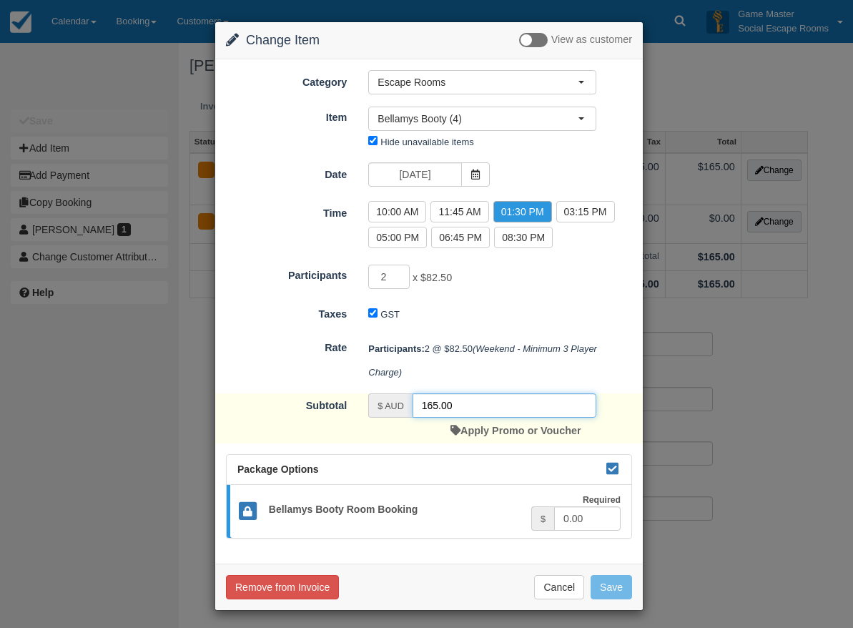
drag, startPoint x: 460, startPoint y: 400, endPoint x: 408, endPoint y: 398, distance: 51.5
click at [408, 398] on div "$ AUD 165.00" at bounding box center [482, 405] width 228 height 24
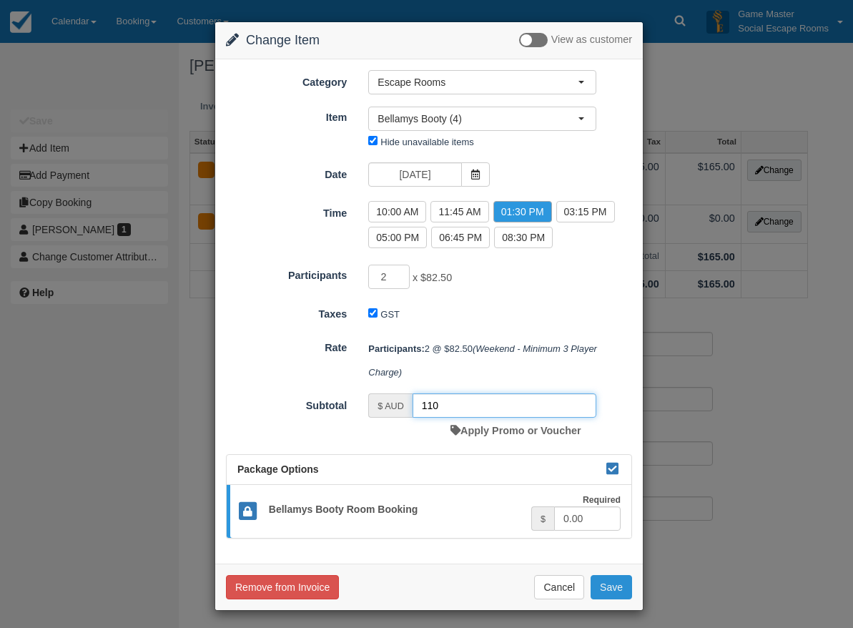
type input "110"
click at [600, 582] on button "Save" at bounding box center [610, 587] width 41 height 24
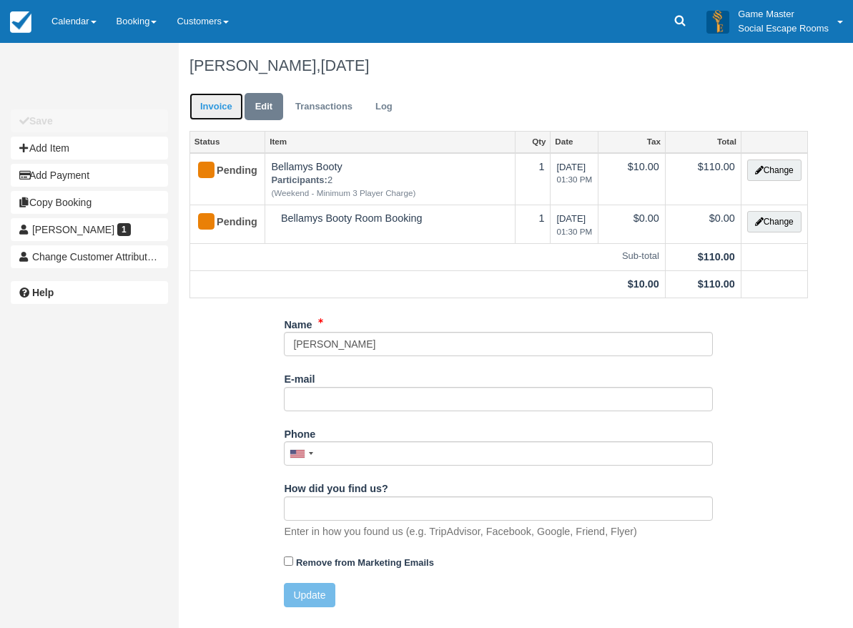
click at [214, 106] on link "Invoice" at bounding box center [216, 107] width 54 height 28
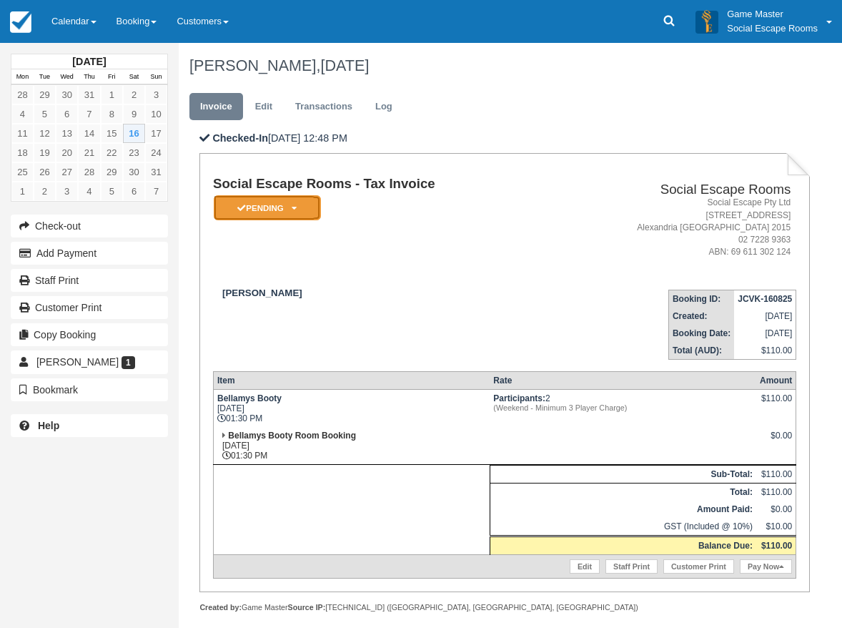
click at [272, 214] on em "Pending" at bounding box center [267, 207] width 107 height 25
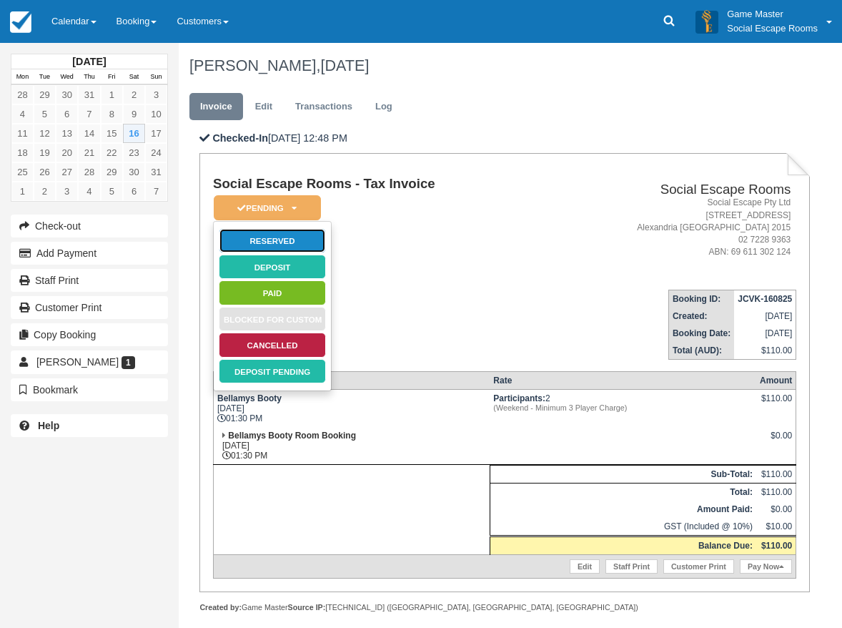
click at [274, 244] on link "Reserved" at bounding box center [272, 240] width 107 height 25
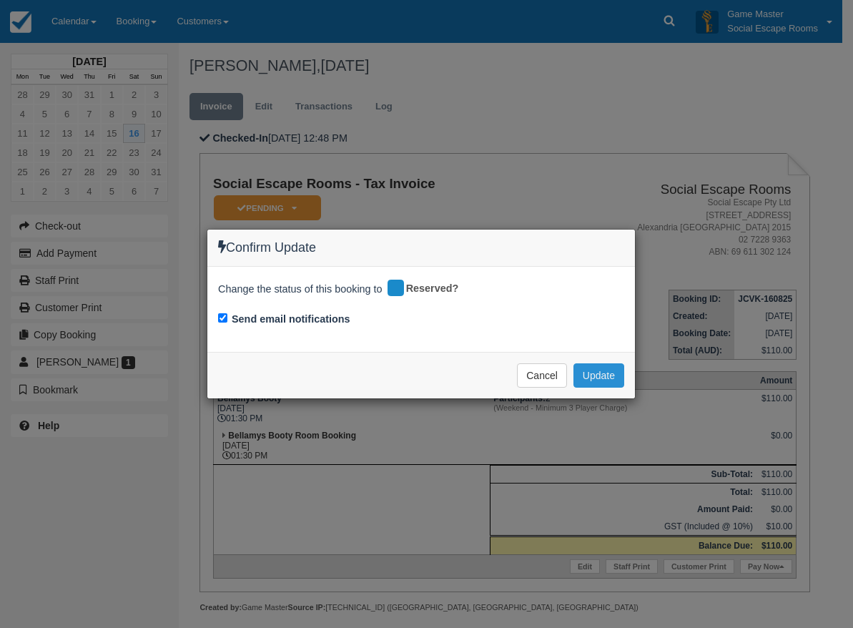
click at [595, 374] on button "Update" at bounding box center [598, 375] width 51 height 24
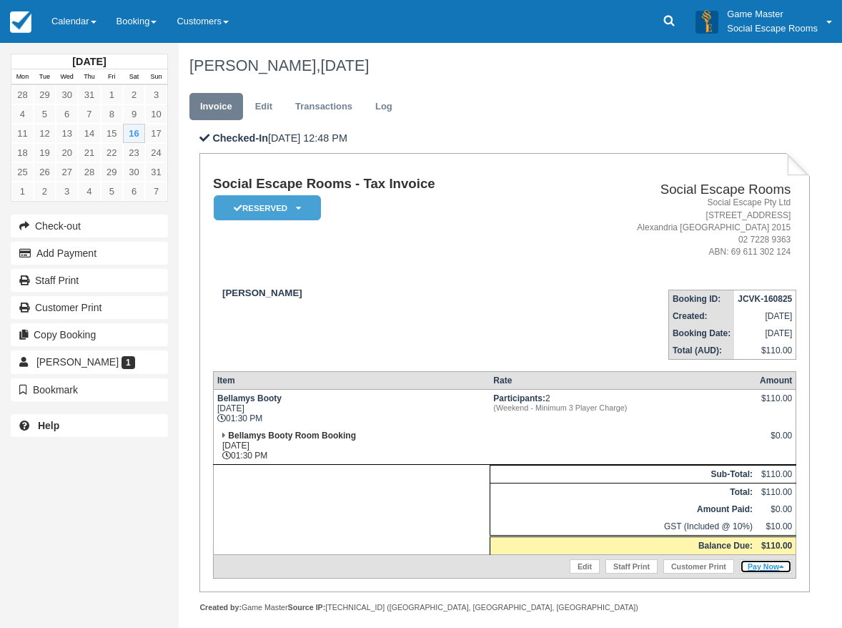
click at [775, 566] on link "Pay Now" at bounding box center [766, 566] width 52 height 14
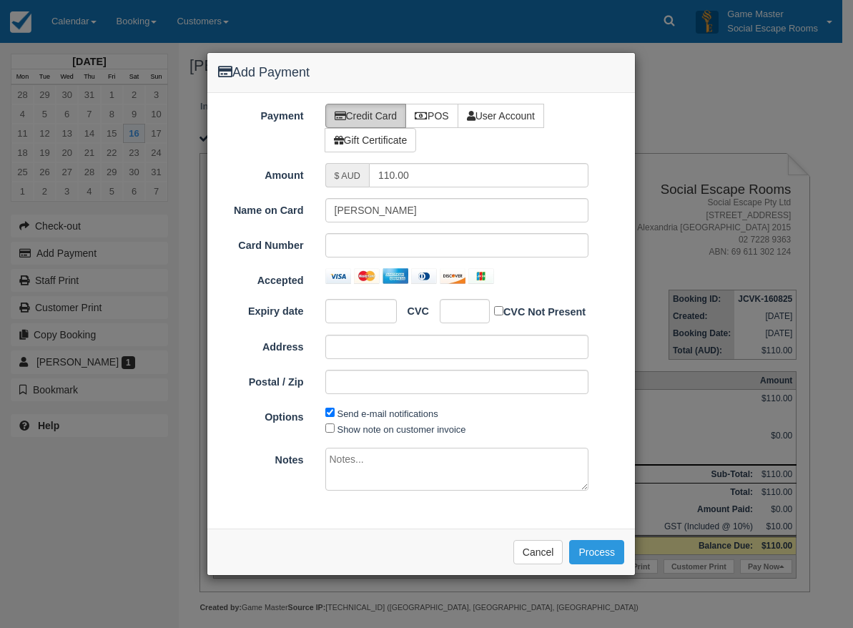
type input "16/08/2025"
click at [427, 106] on label "POS" at bounding box center [431, 116] width 53 height 24
radio input "true"
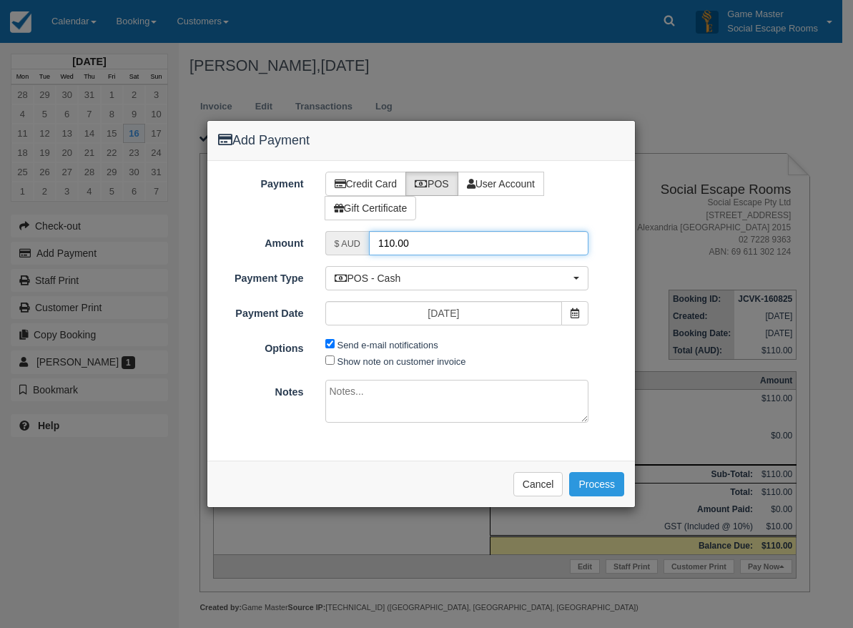
drag, startPoint x: 435, startPoint y: 239, endPoint x: 357, endPoint y: 241, distance: 78.6
click at [357, 241] on div "$ AUD 110.00" at bounding box center [457, 243] width 264 height 24
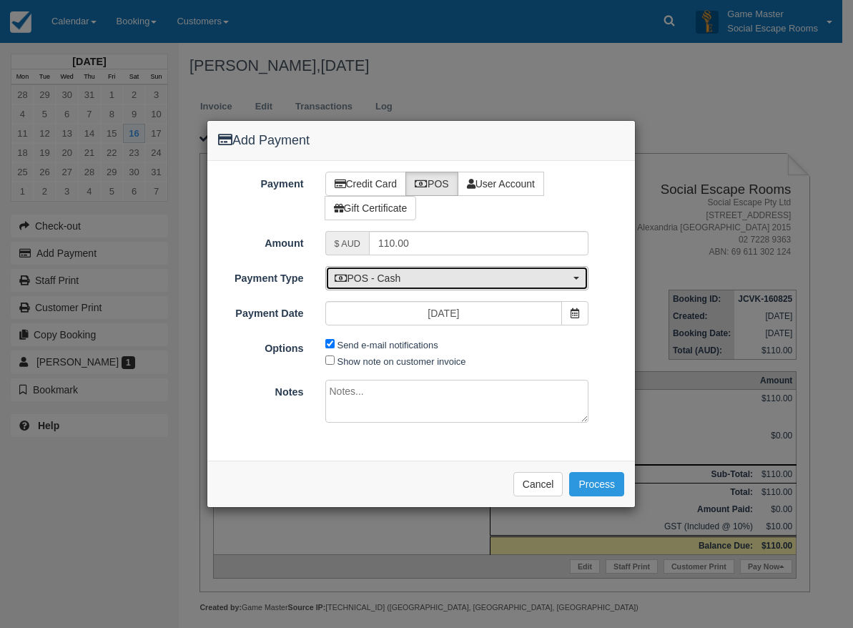
click at [371, 277] on span "POS - Cash" at bounding box center [453, 278] width 236 height 14
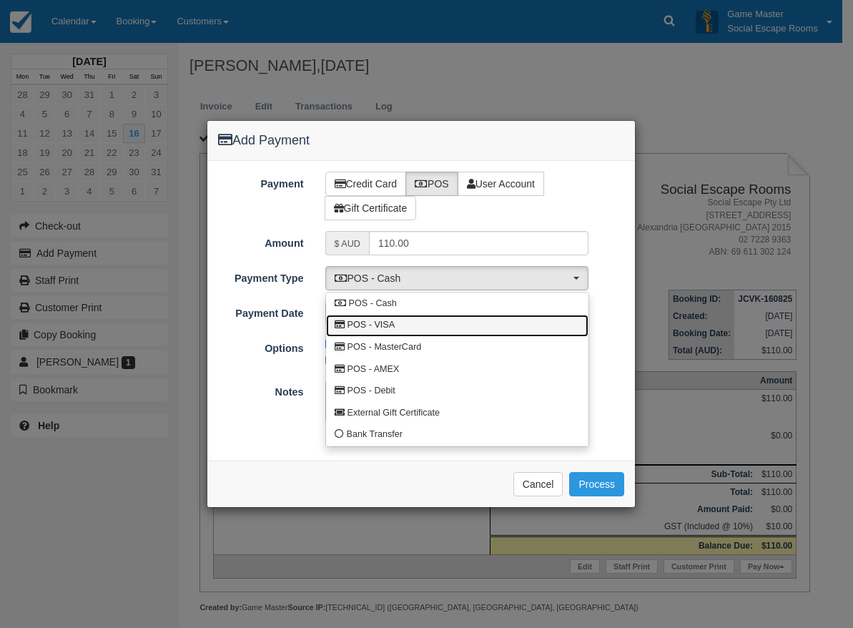
click at [372, 327] on span "POS - VISA" at bounding box center [371, 325] width 48 height 13
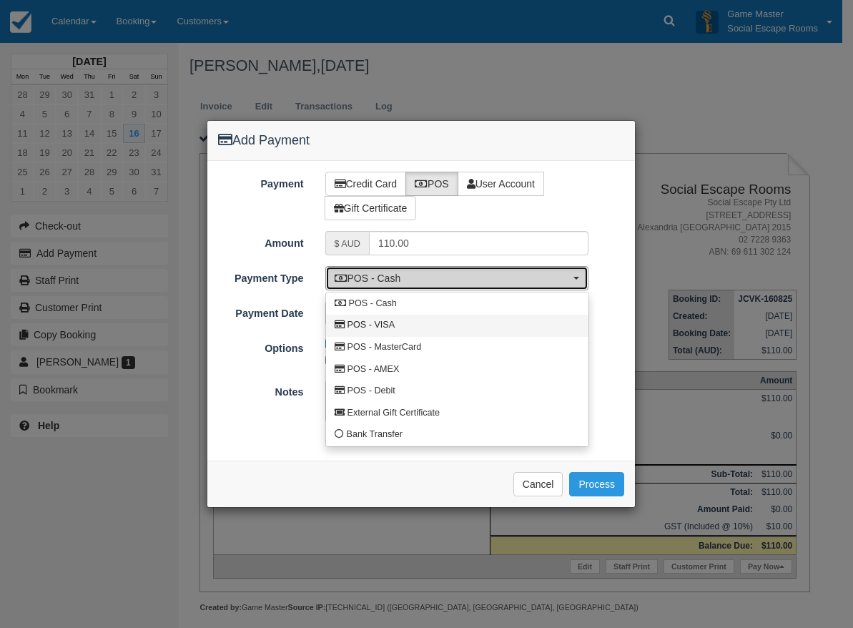
select select "VISA"
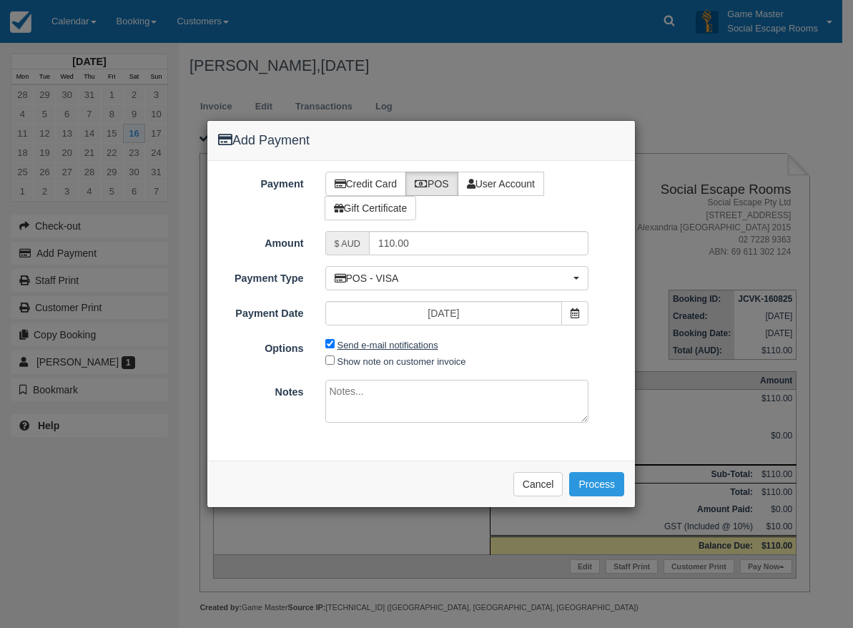
click at [390, 345] on label "Send e-mail notifications" at bounding box center [387, 345] width 101 height 11
click at [335, 345] on input "Send e-mail notifications" at bounding box center [329, 343] width 9 height 9
checkbox input "false"
click at [580, 484] on button "Process" at bounding box center [596, 484] width 55 height 24
